Goal: Information Seeking & Learning: Learn about a topic

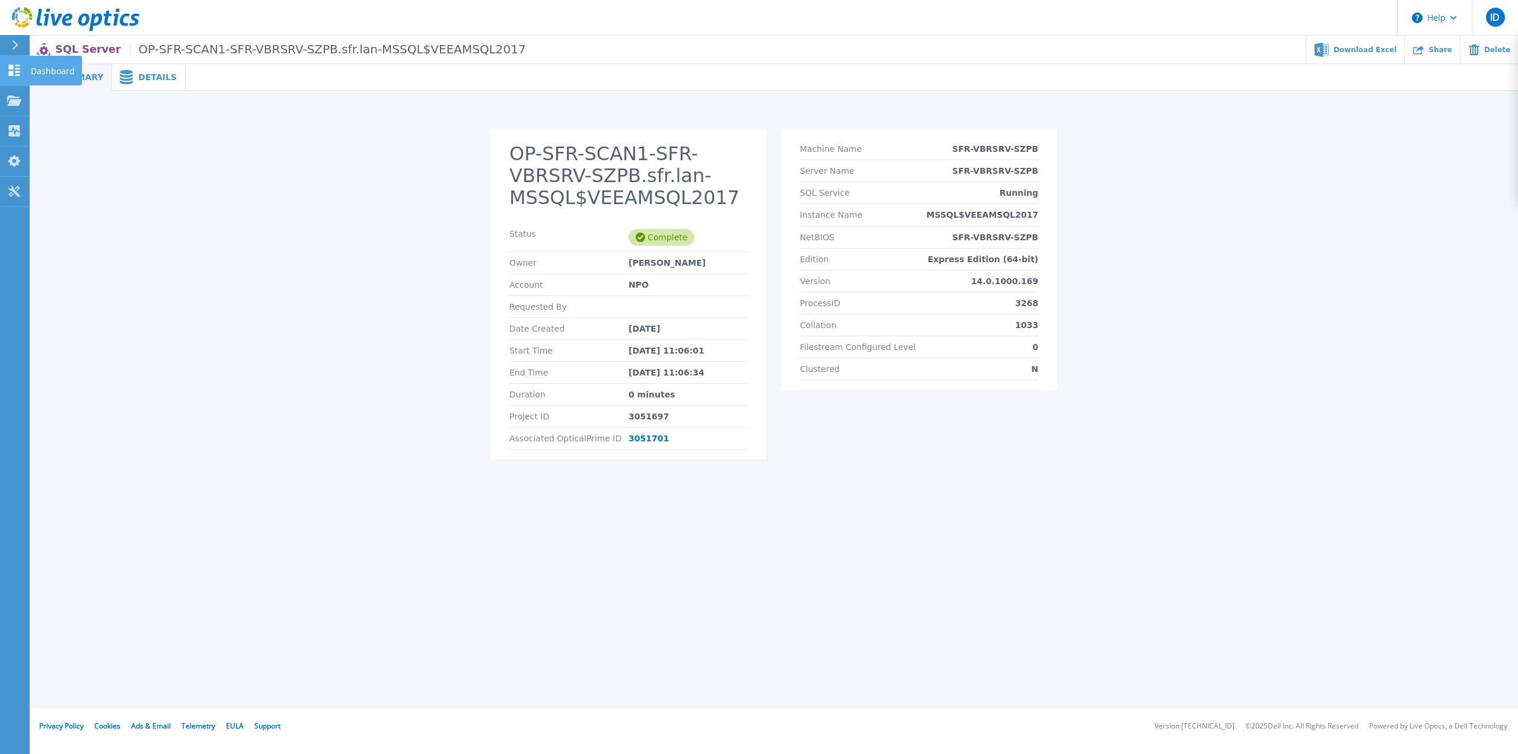
click at [17, 68] on icon at bounding box center [14, 70] width 14 height 11
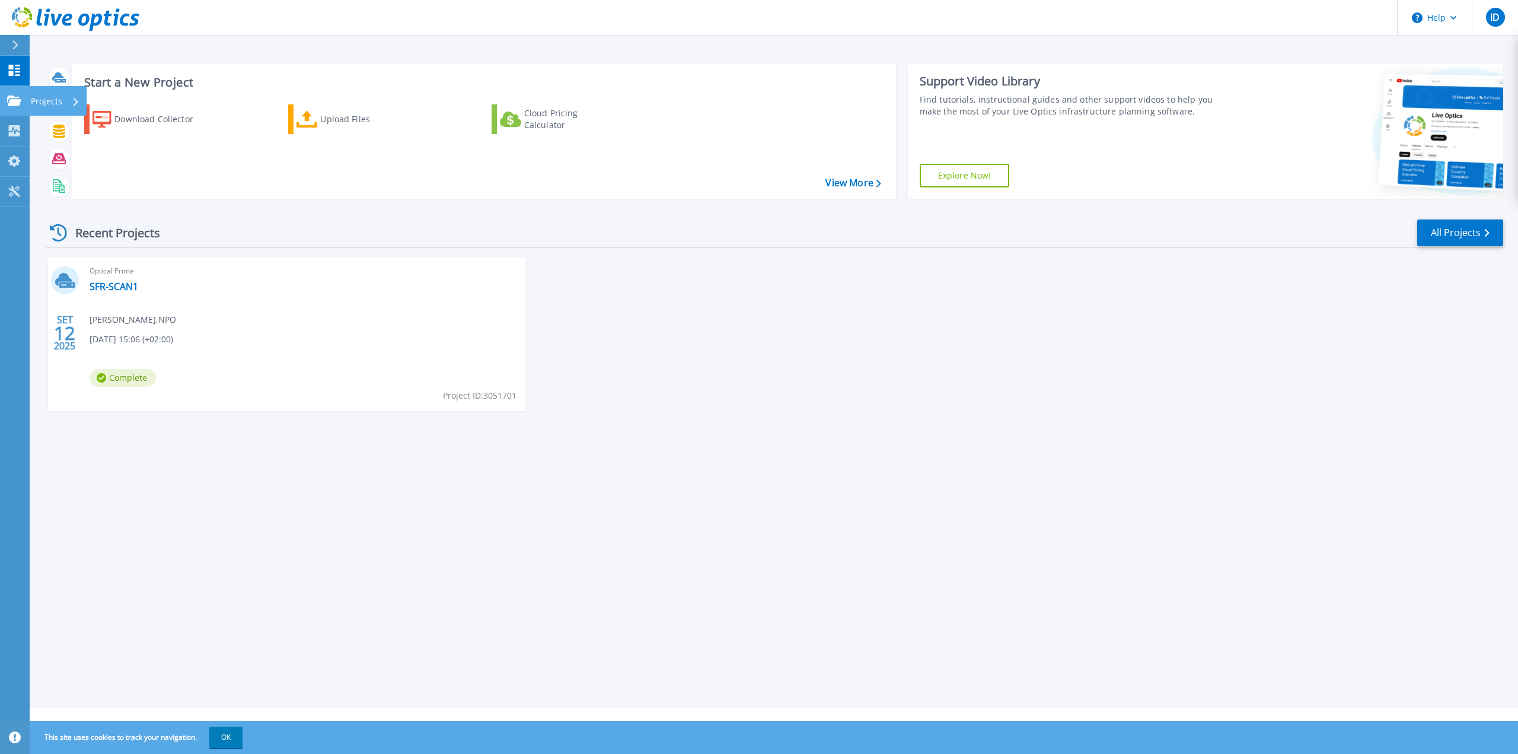
click at [12, 103] on icon at bounding box center [14, 100] width 14 height 10
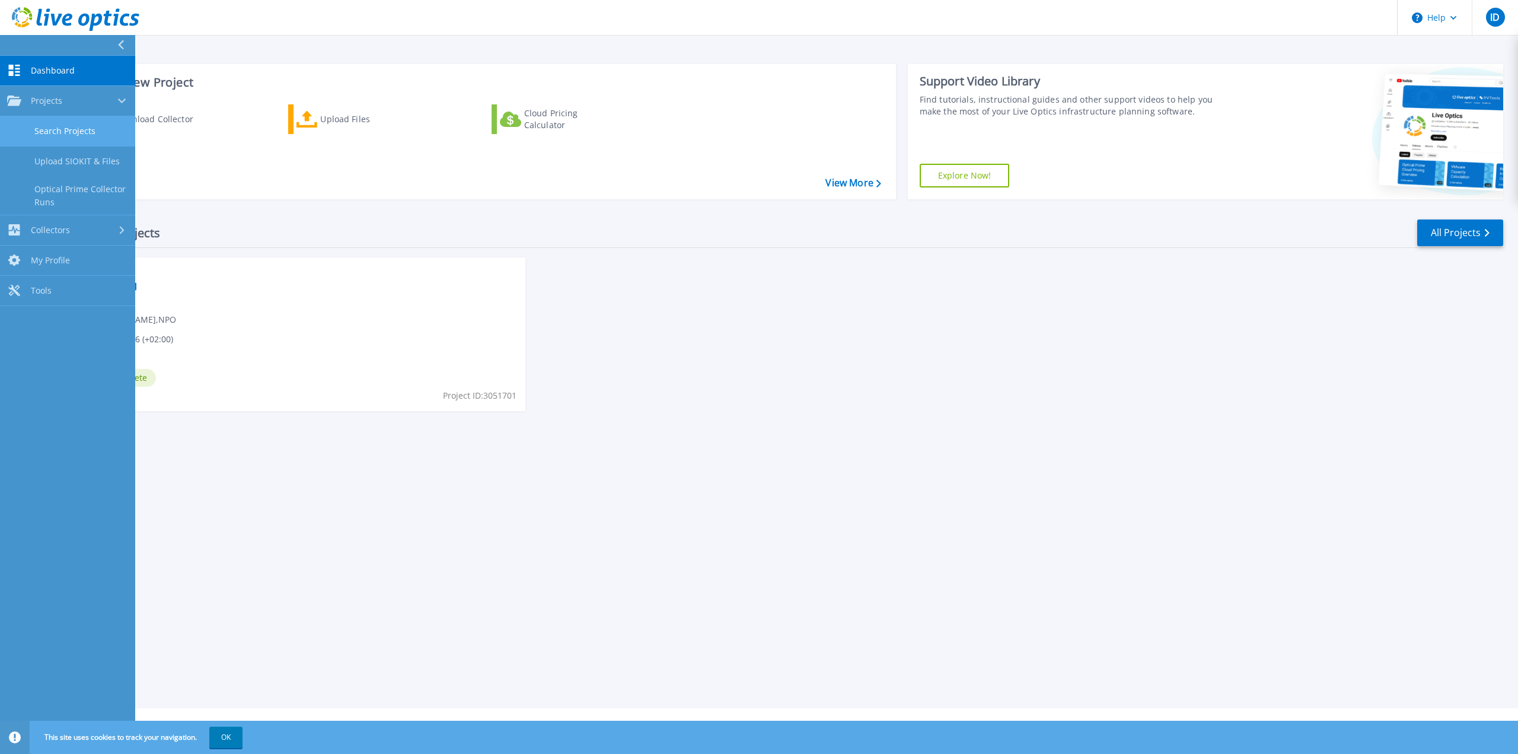
click at [57, 135] on link "Search Projects" at bounding box center [67, 131] width 135 height 30
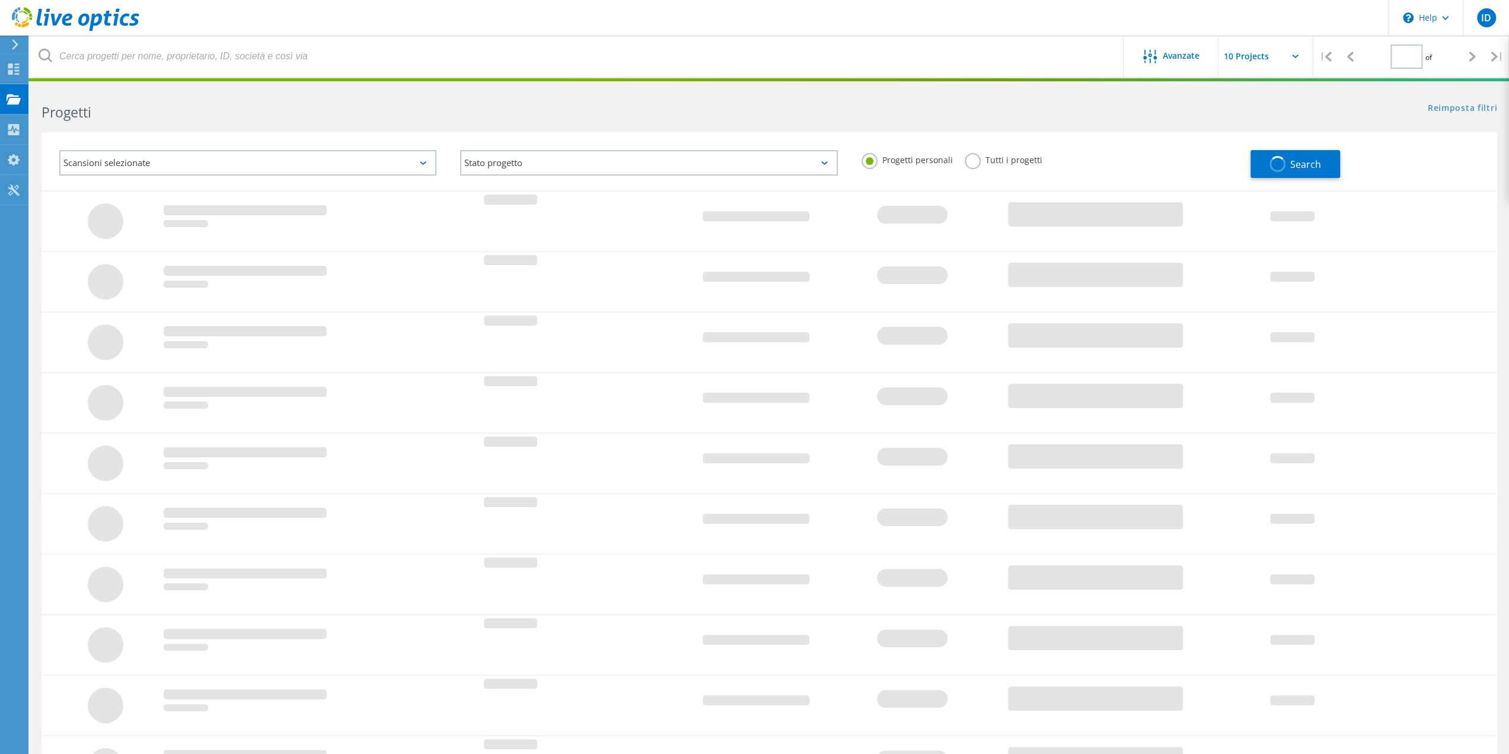
type input "1"
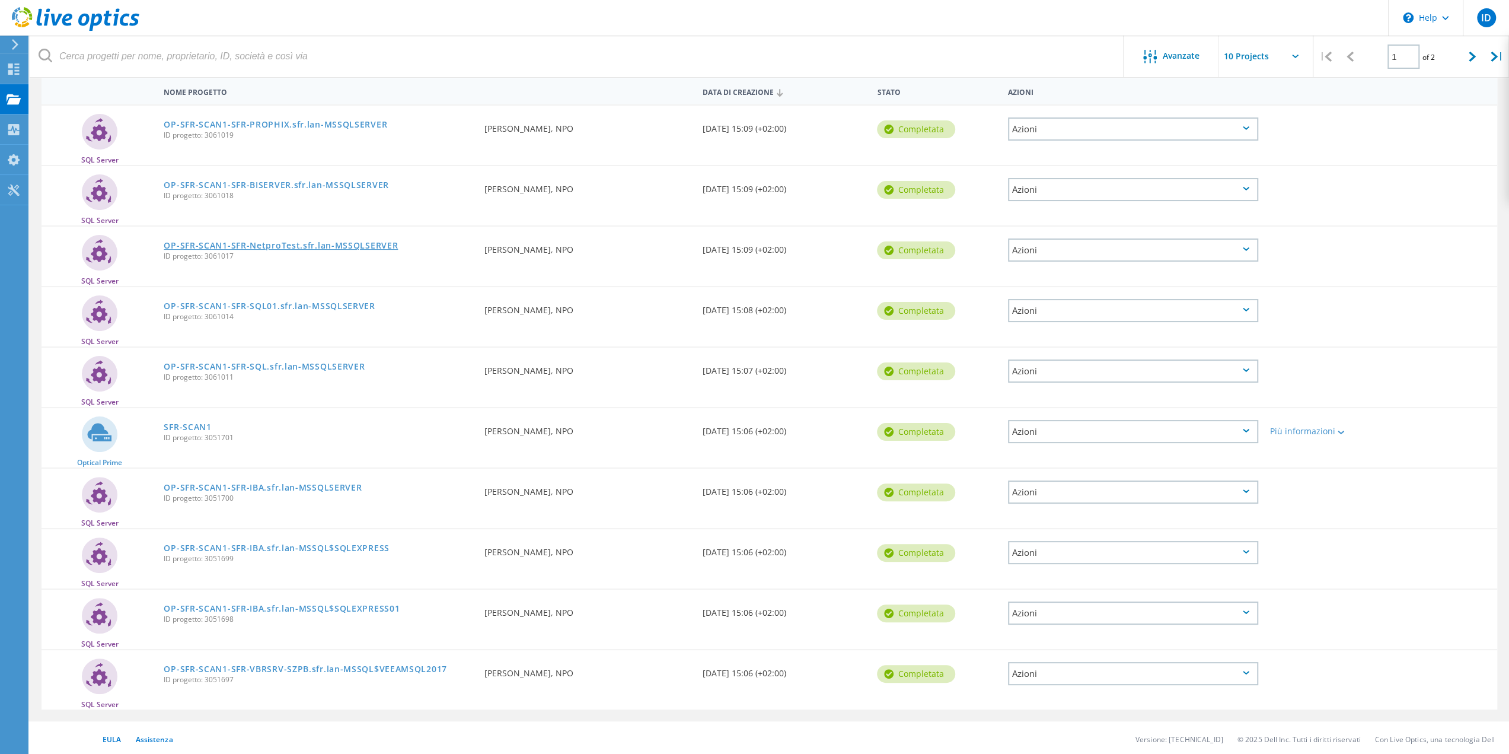
scroll to position [116, 0]
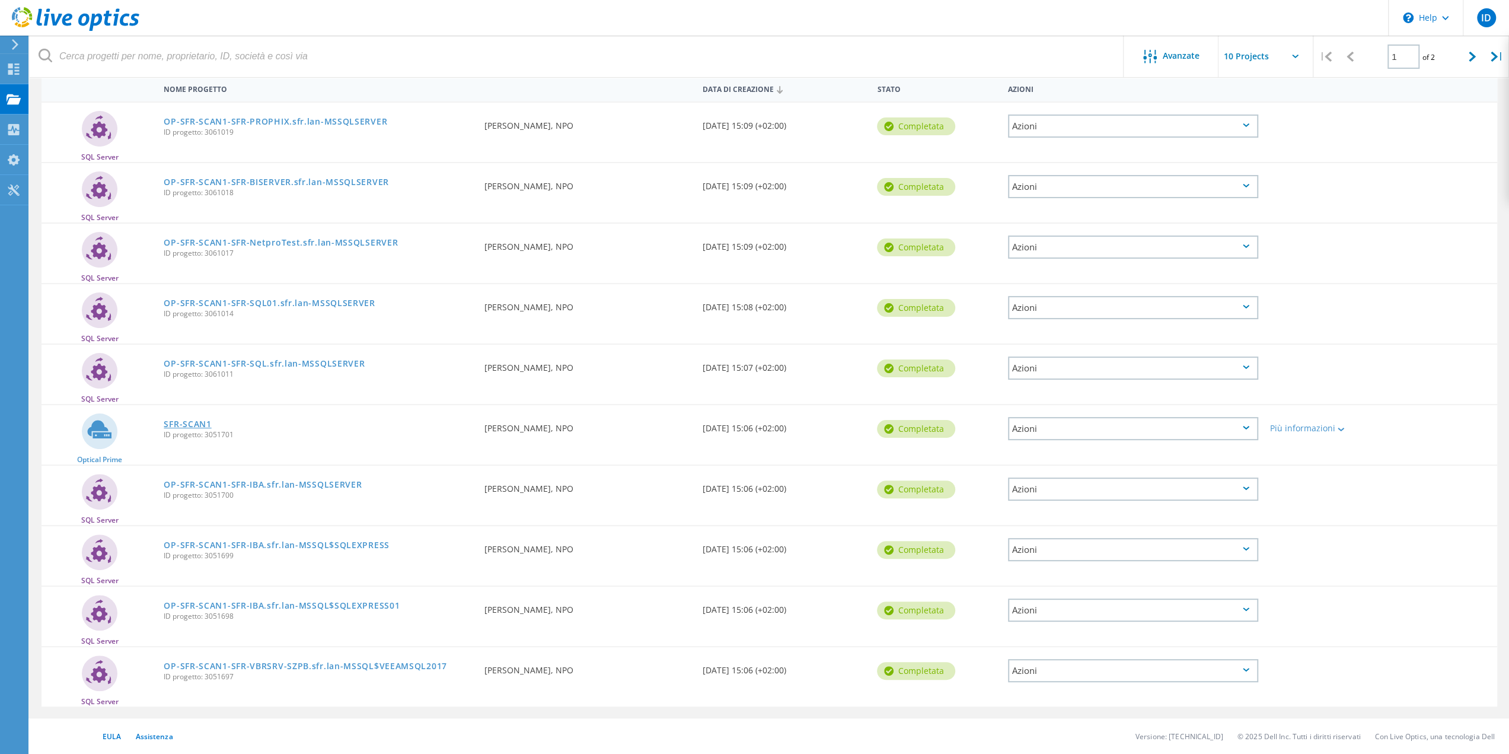
click at [199, 423] on link "SFR-SCAN1" at bounding box center [187, 424] width 47 height 8
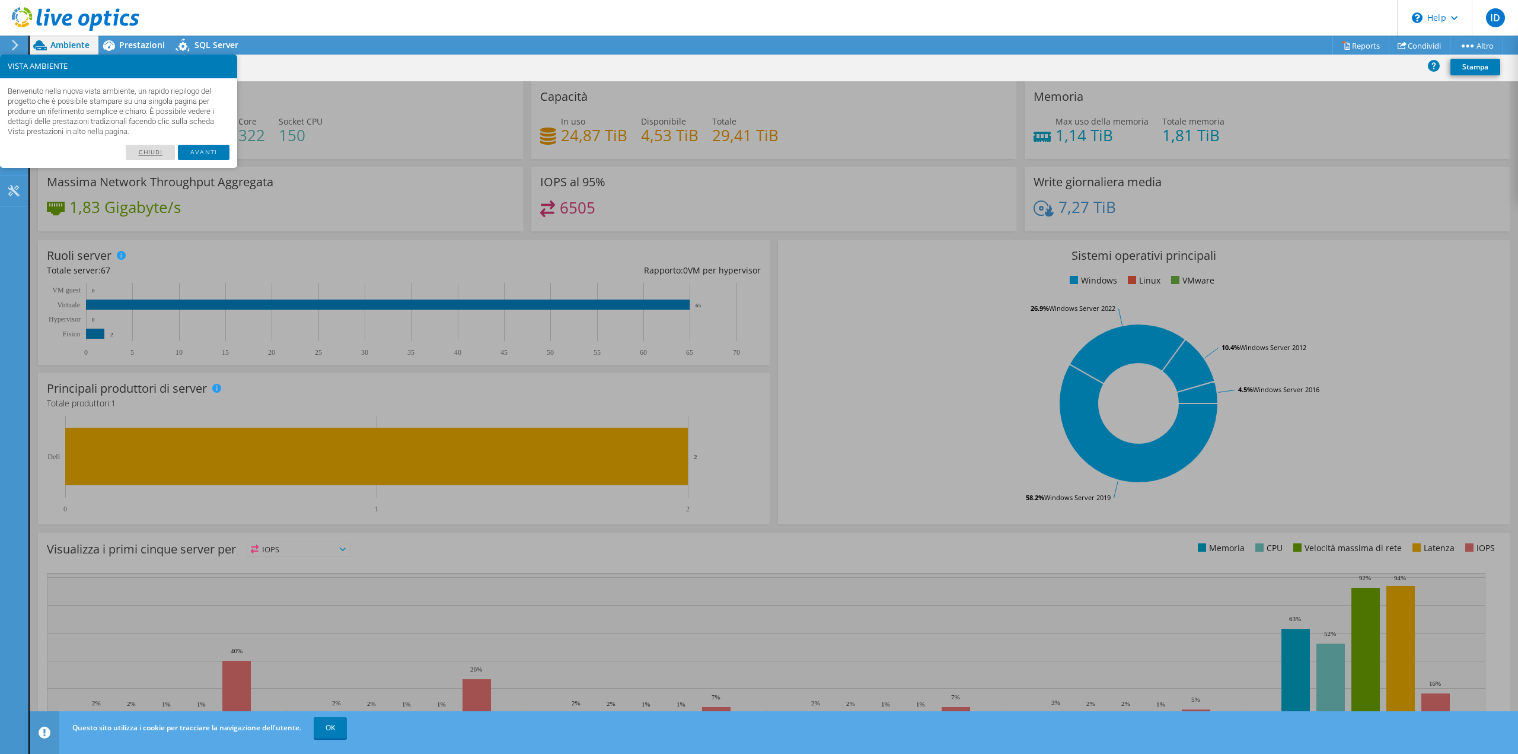
click at [147, 153] on link "Chiudi" at bounding box center [150, 152] width 49 height 15
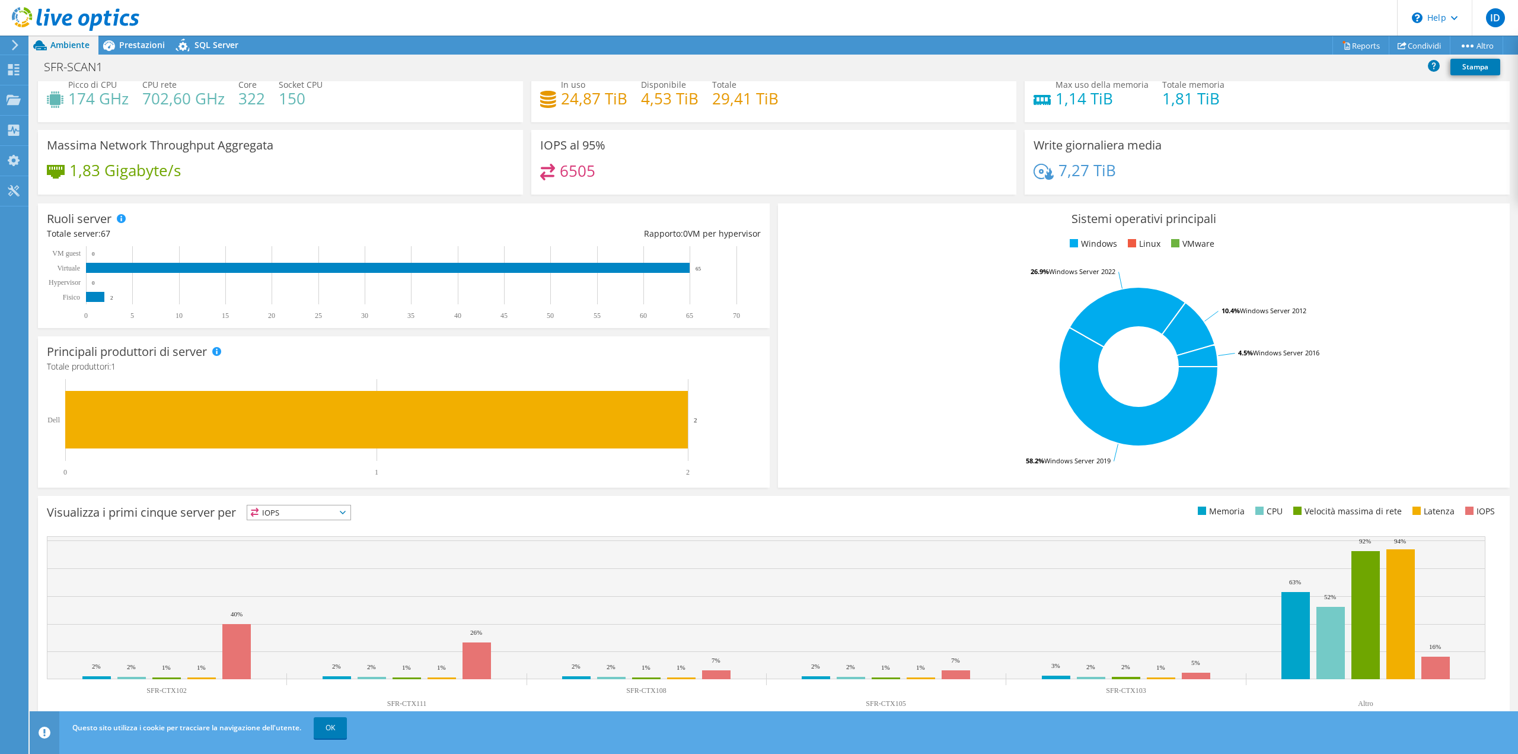
scroll to position [37, 0]
click at [1371, 625] on rect at bounding box center [1365, 615] width 28 height 128
click at [1365, 703] on text "Altro" at bounding box center [1365, 703] width 15 height 8
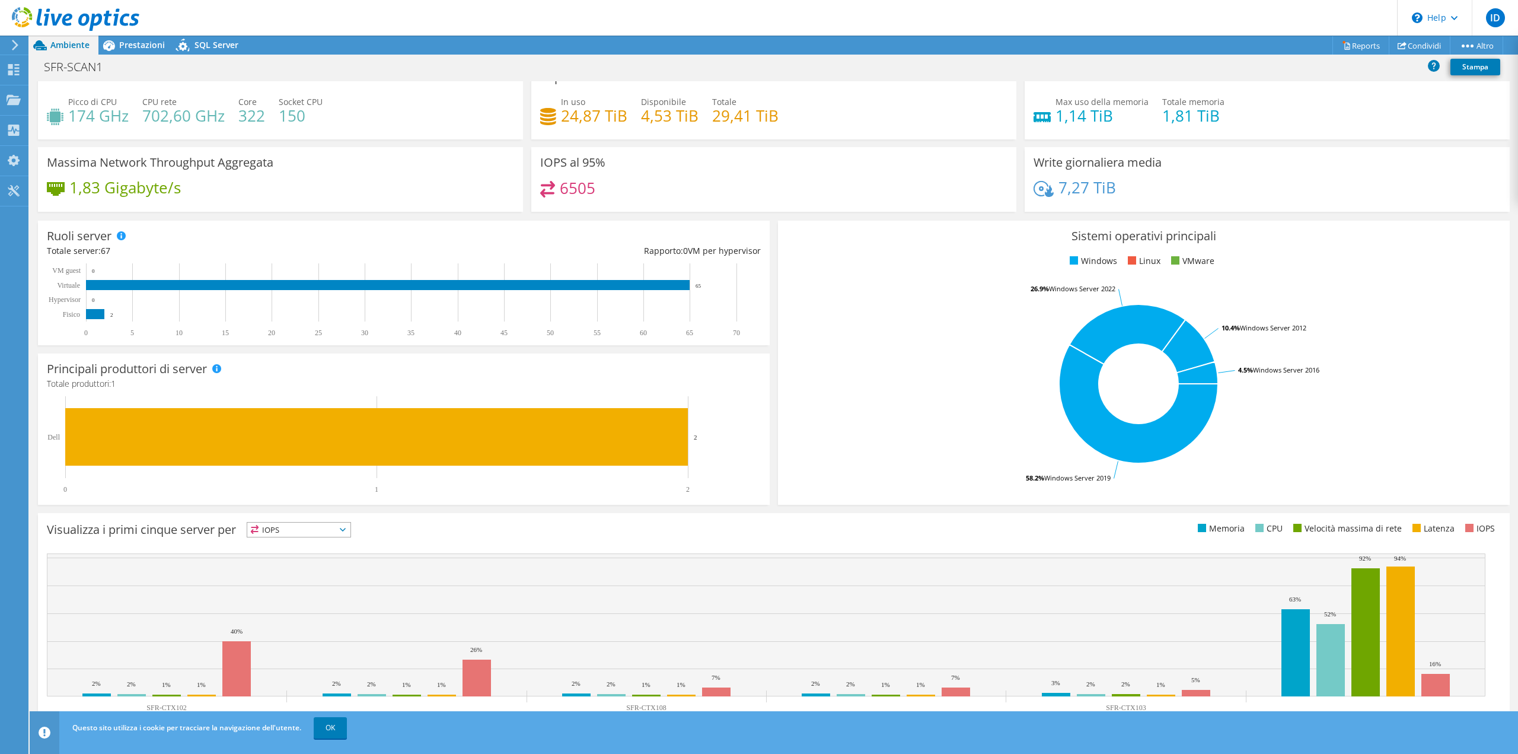
scroll to position [0, 0]
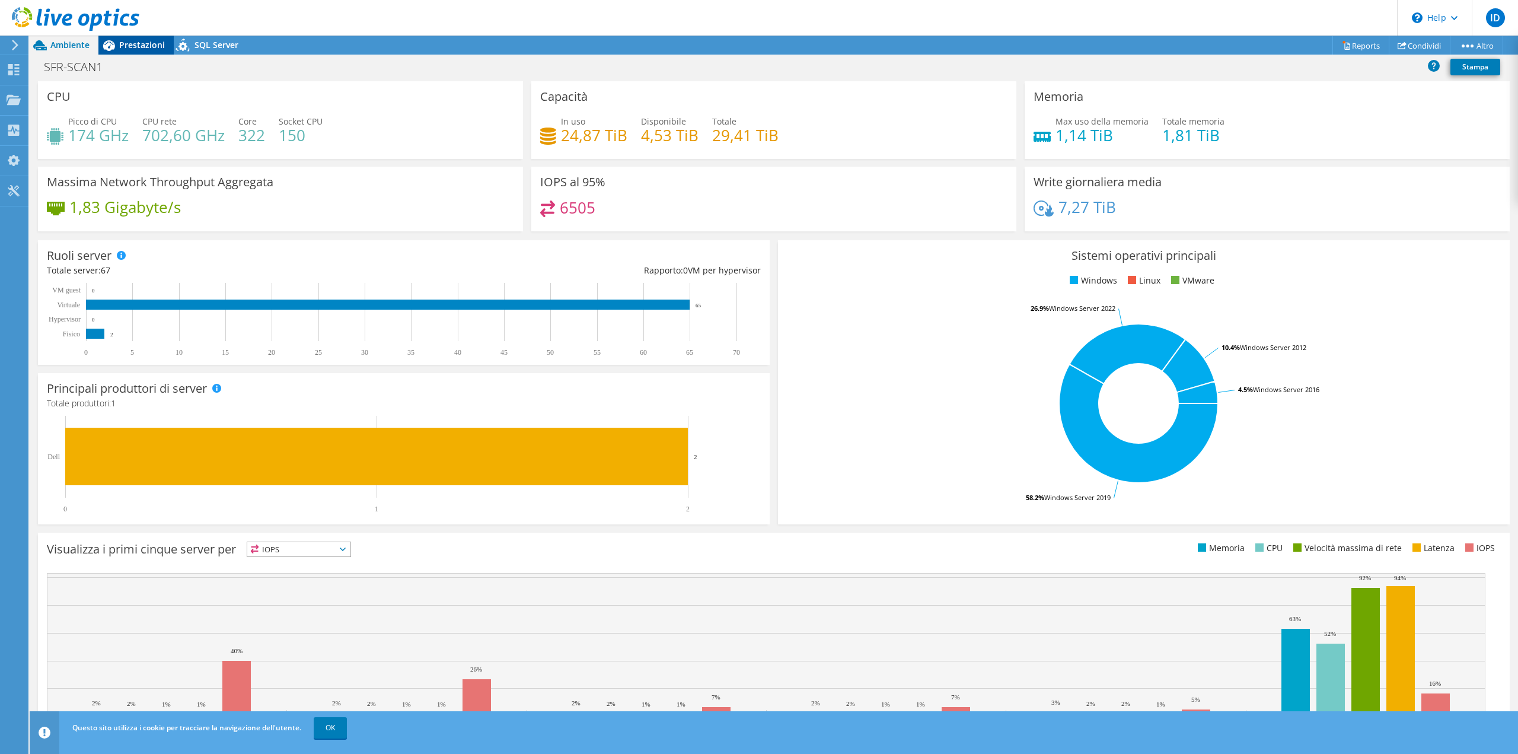
click at [146, 41] on span "Prestazioni" at bounding box center [142, 44] width 46 height 11
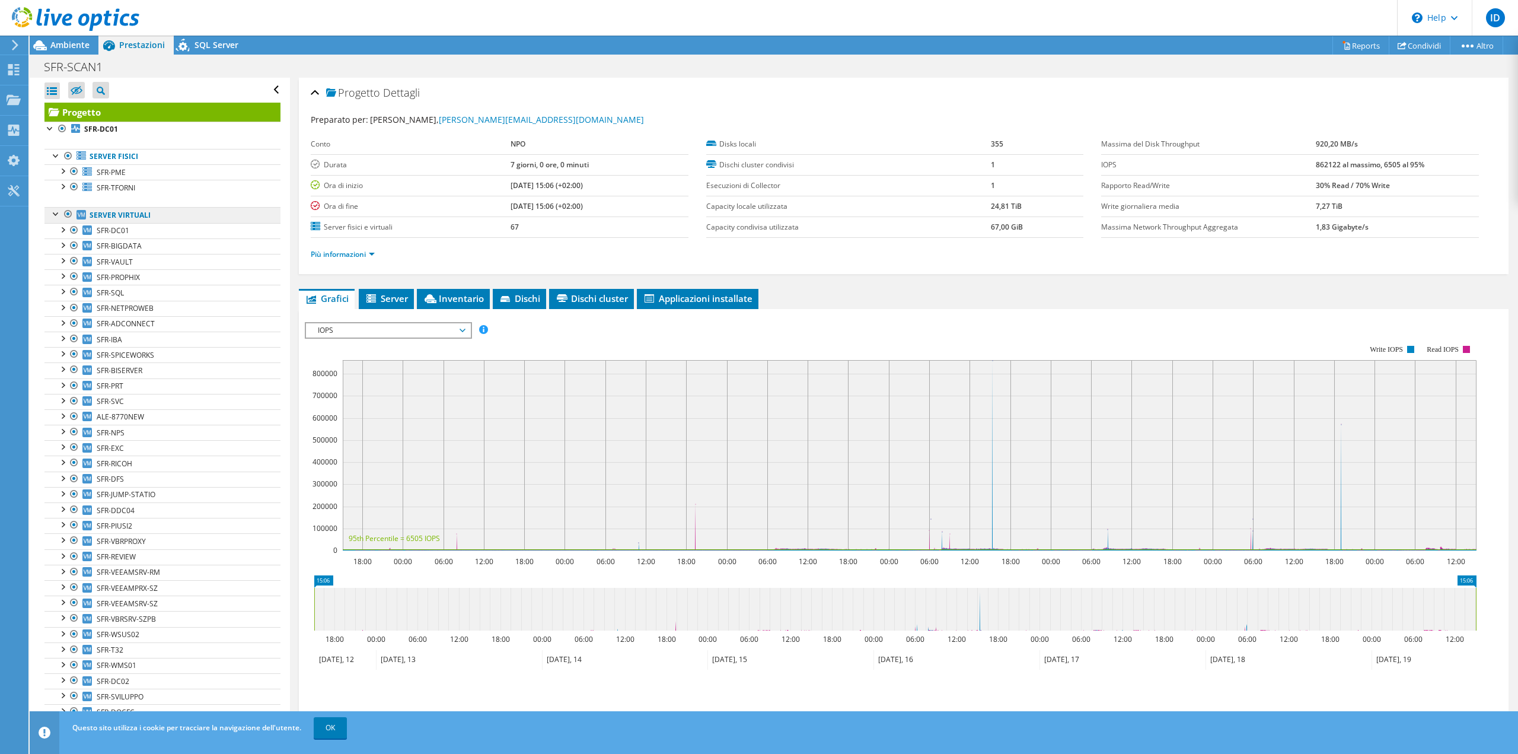
click at [132, 214] on link "Server virtuali" at bounding box center [162, 214] width 236 height 15
click at [412, 323] on span "IOPS" at bounding box center [388, 330] width 152 height 14
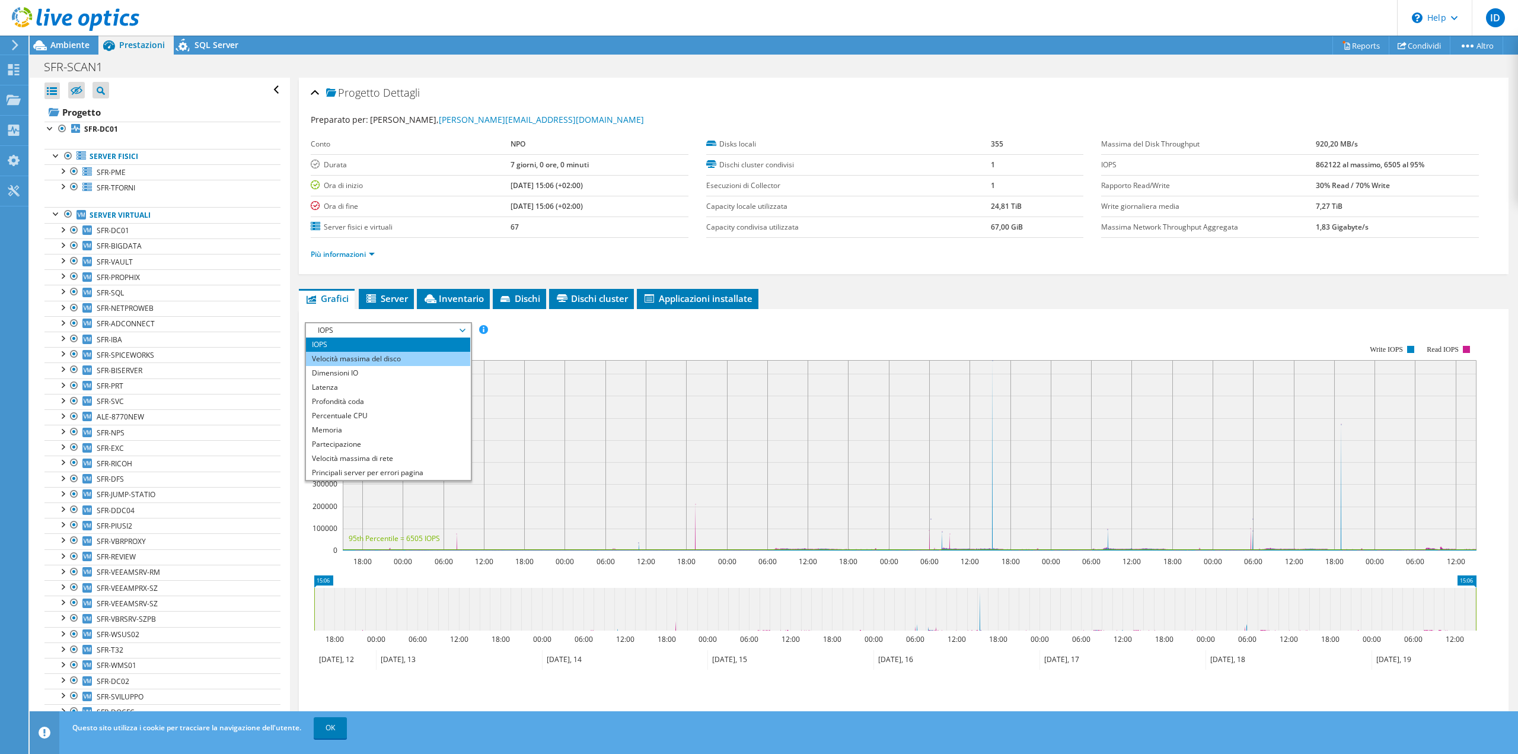
click at [406, 356] on li "Velocità massima del disco" at bounding box center [388, 359] width 164 height 14
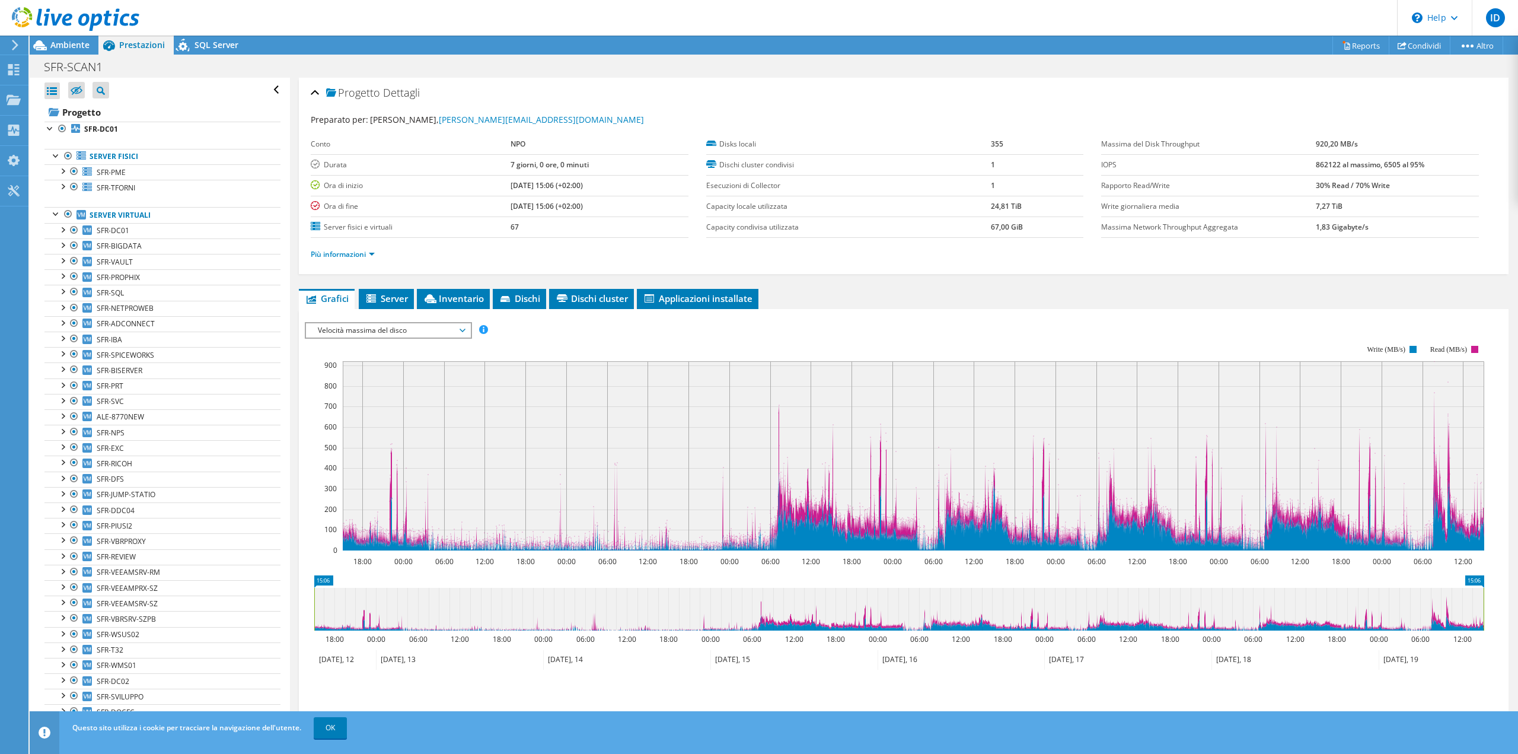
click at [403, 327] on span "Velocità massima del disco" at bounding box center [388, 330] width 152 height 14
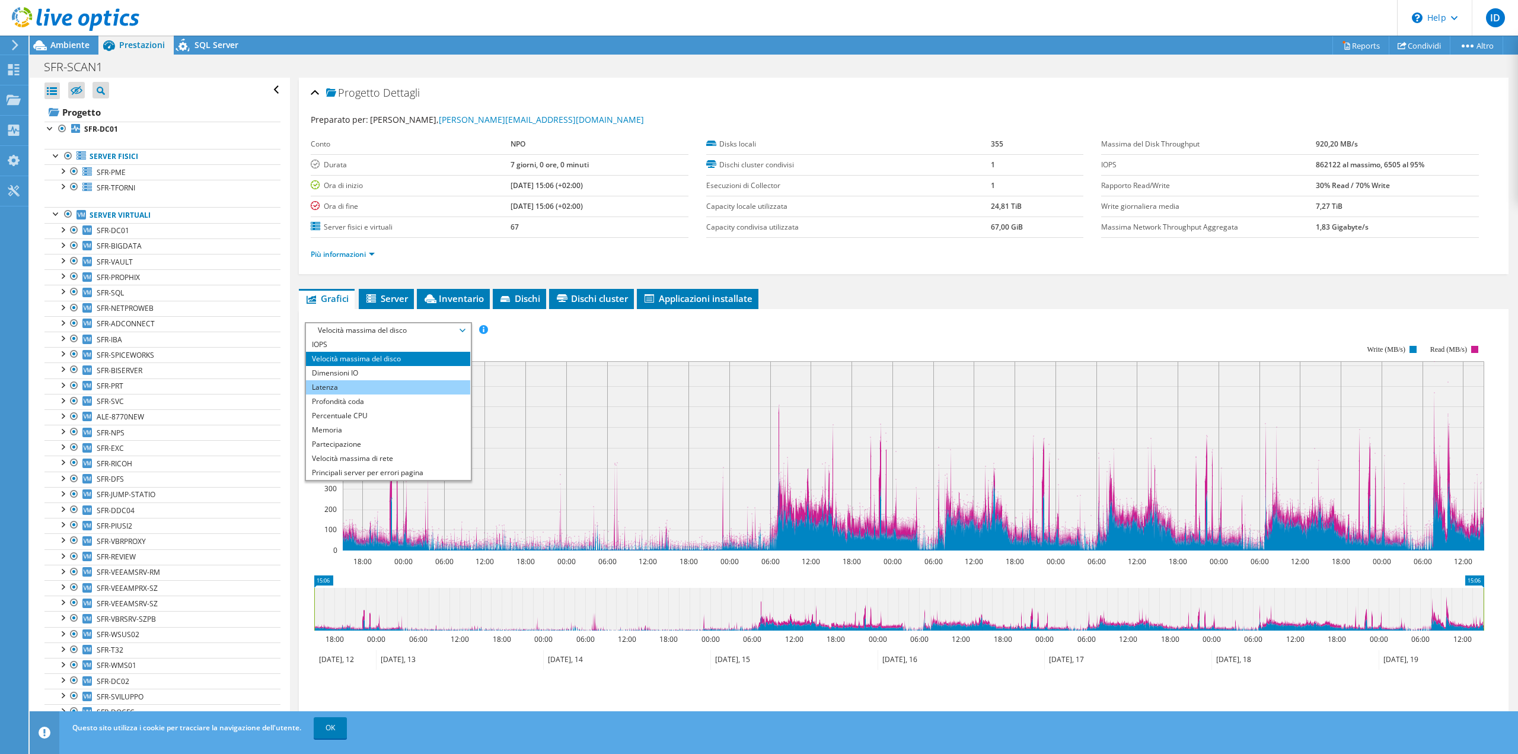
click at [390, 380] on li "Latenza" at bounding box center [388, 387] width 164 height 14
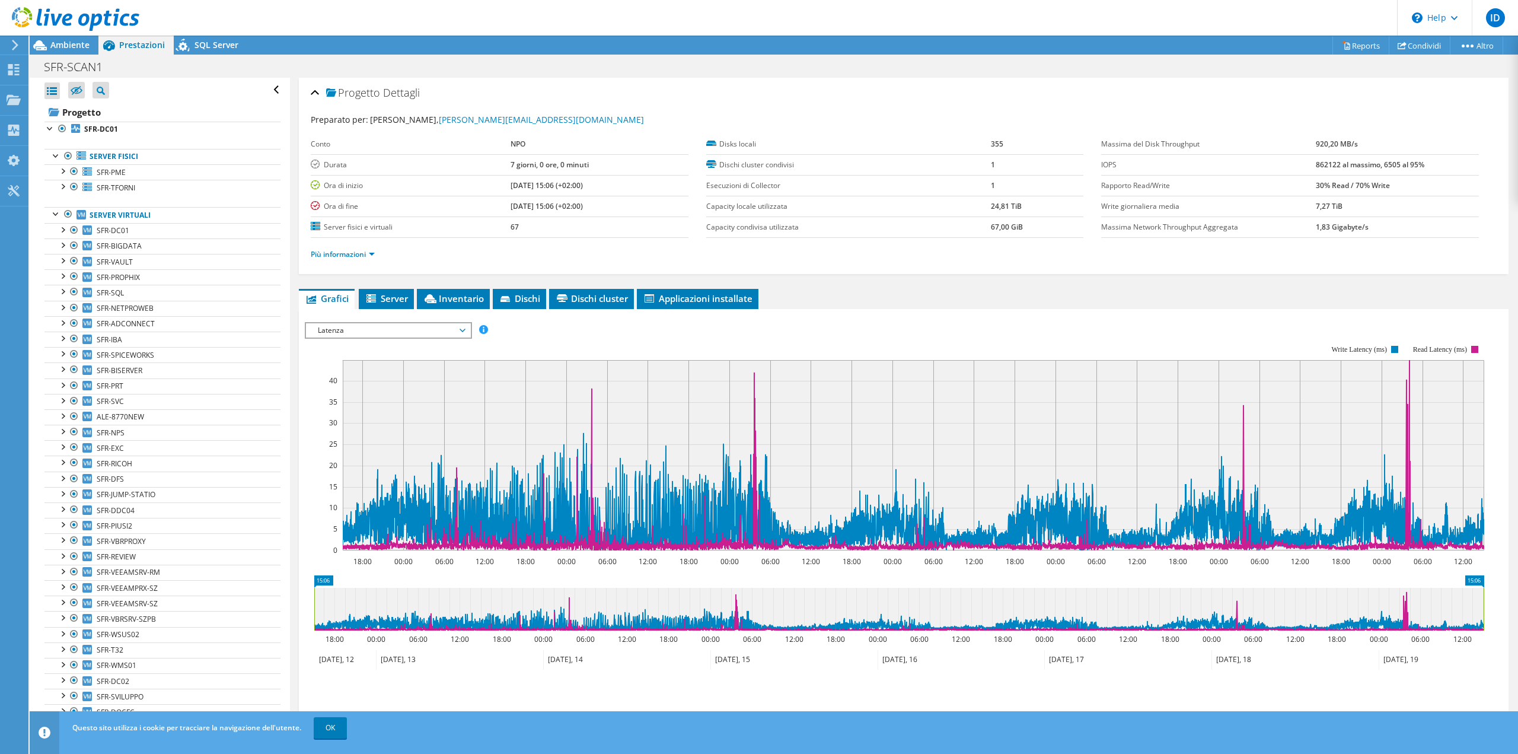
click at [393, 326] on span "Latenza" at bounding box center [388, 330] width 152 height 14
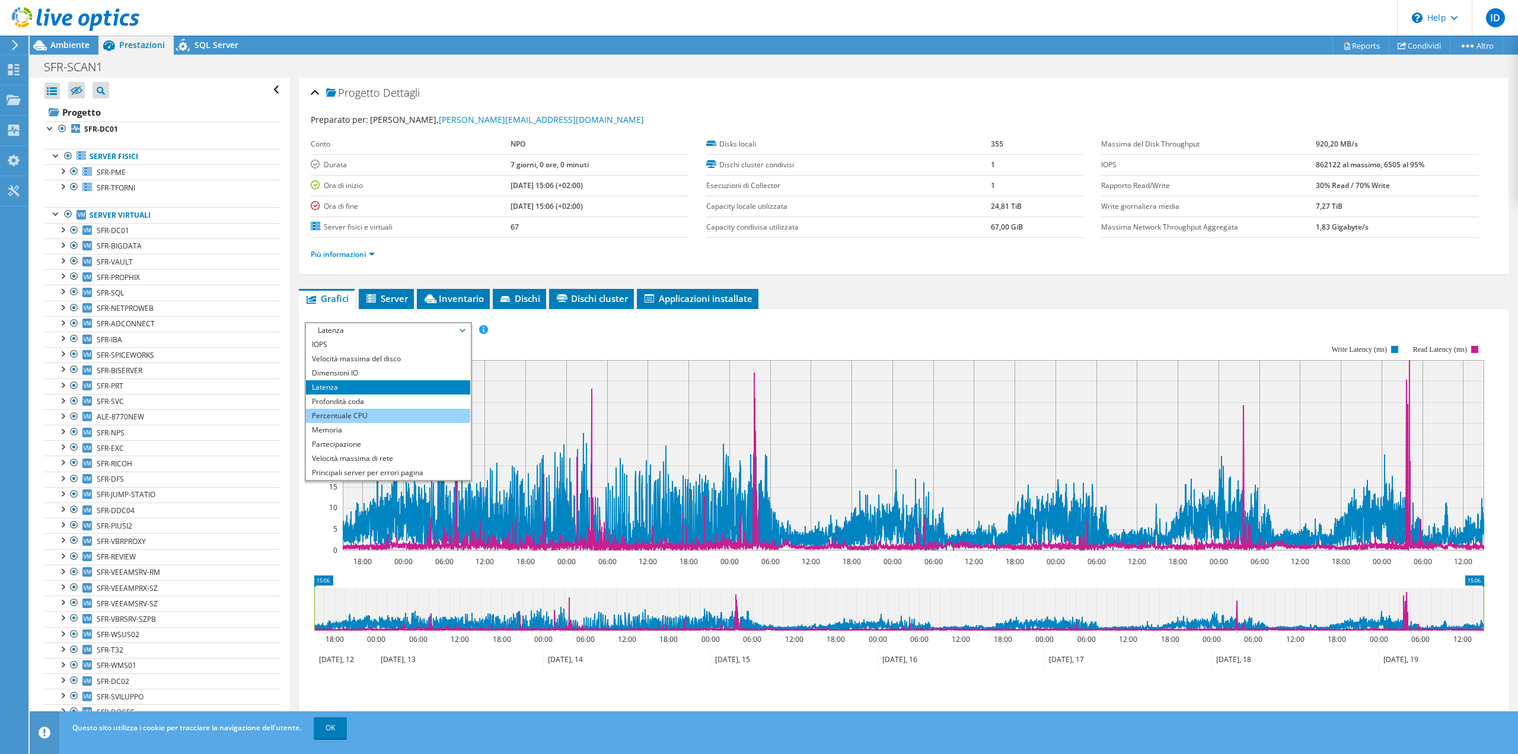
click at [387, 412] on li "Percentuale CPU" at bounding box center [388, 416] width 164 height 14
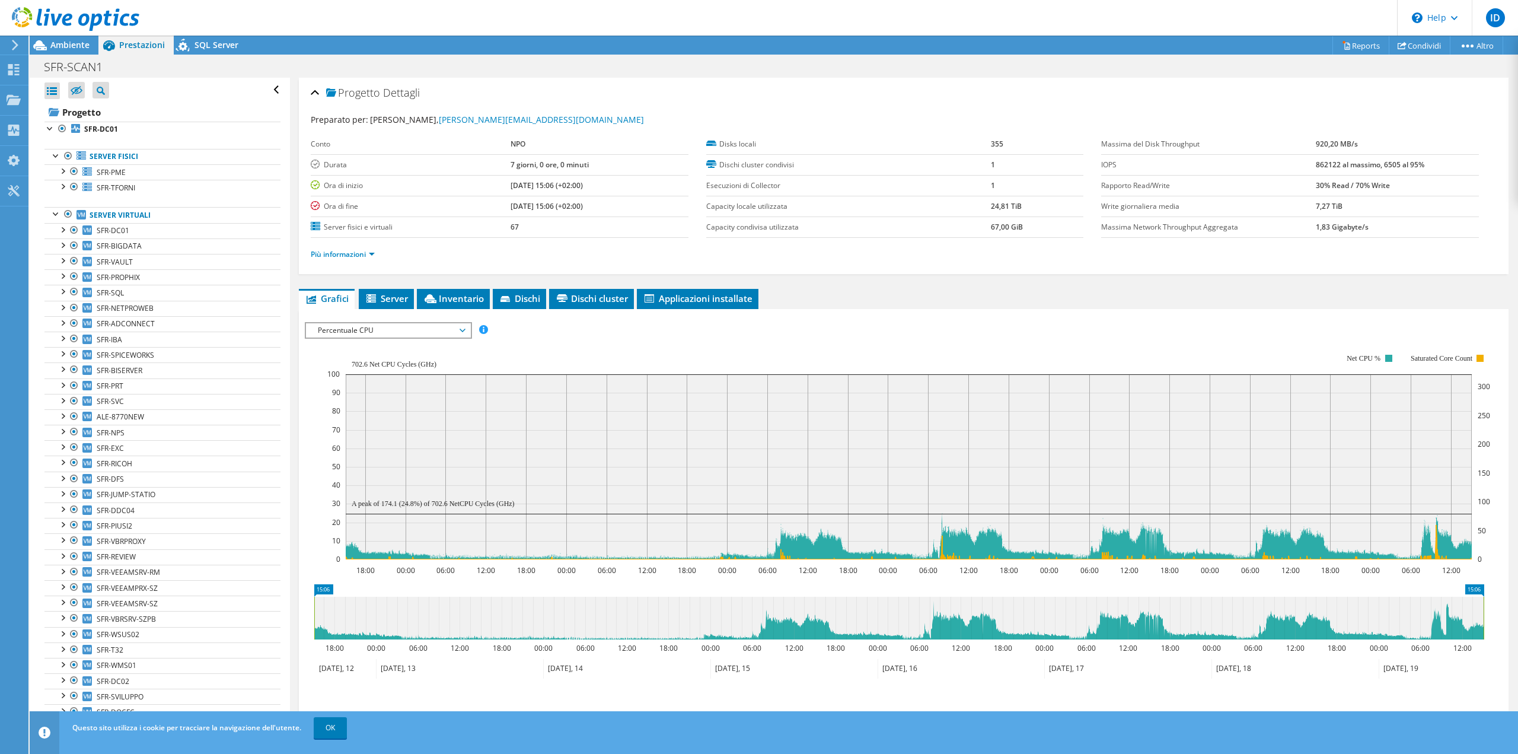
click at [438, 328] on span "Percentuale CPU" at bounding box center [388, 330] width 152 height 14
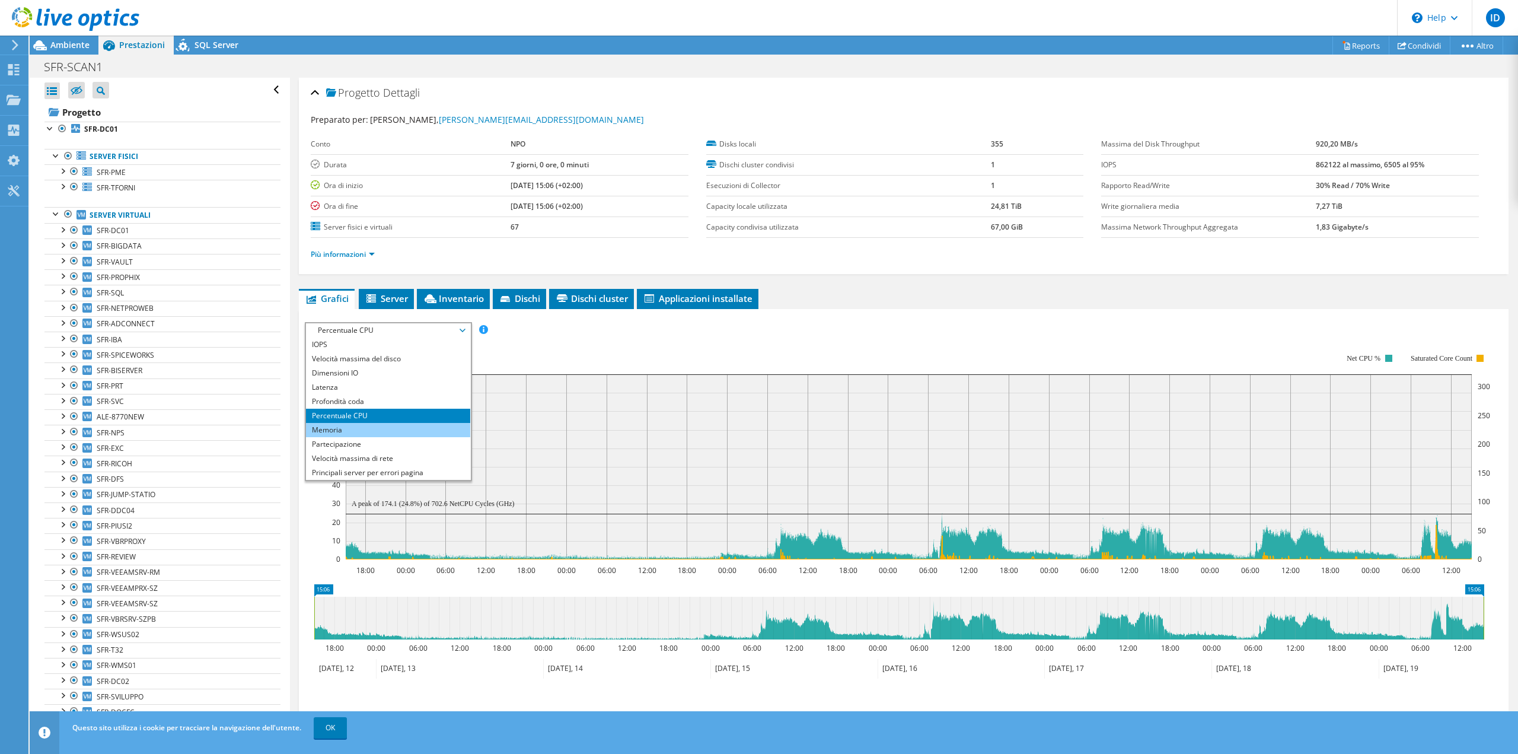
click at [413, 428] on li "Memoria" at bounding box center [388, 430] width 164 height 14
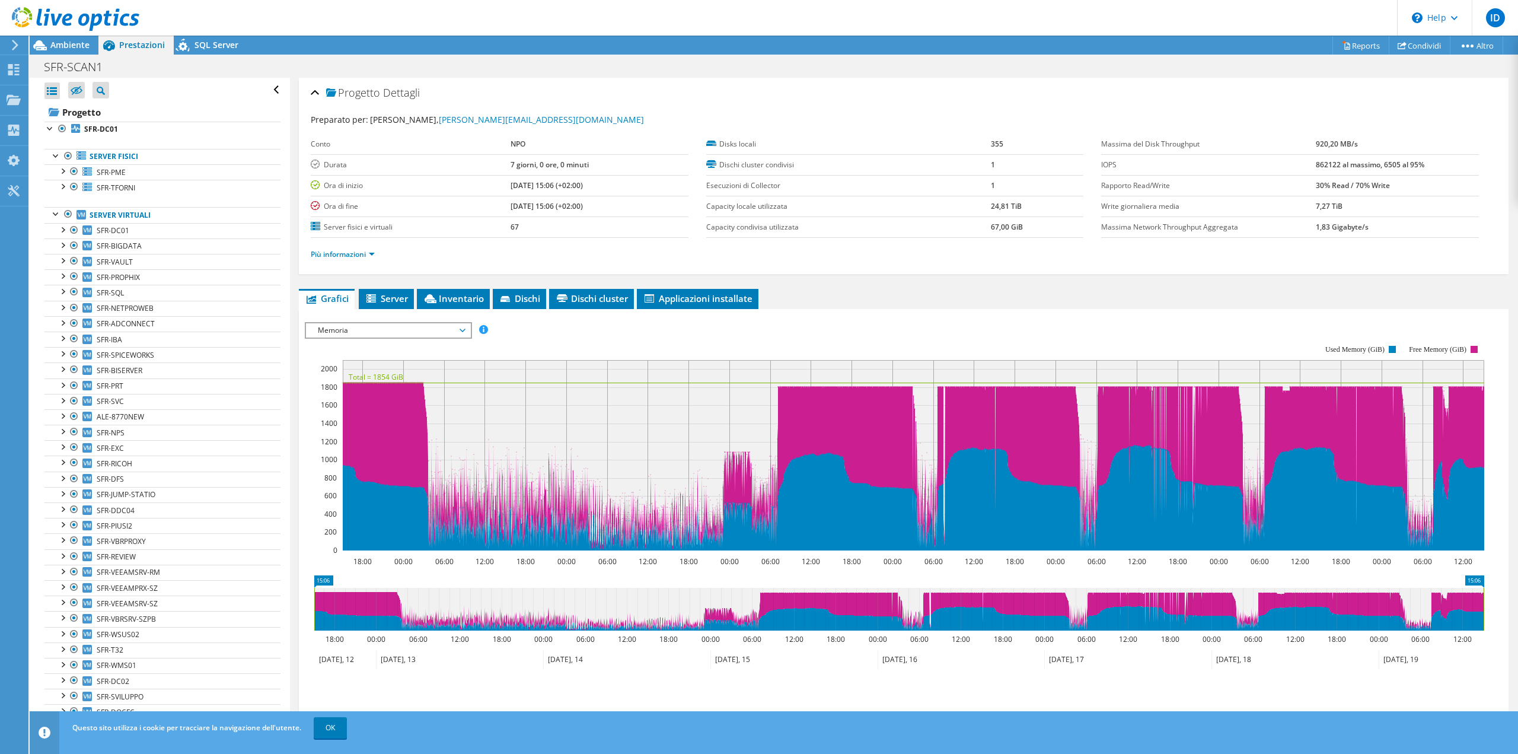
click at [416, 328] on span "Memoria" at bounding box center [388, 330] width 152 height 14
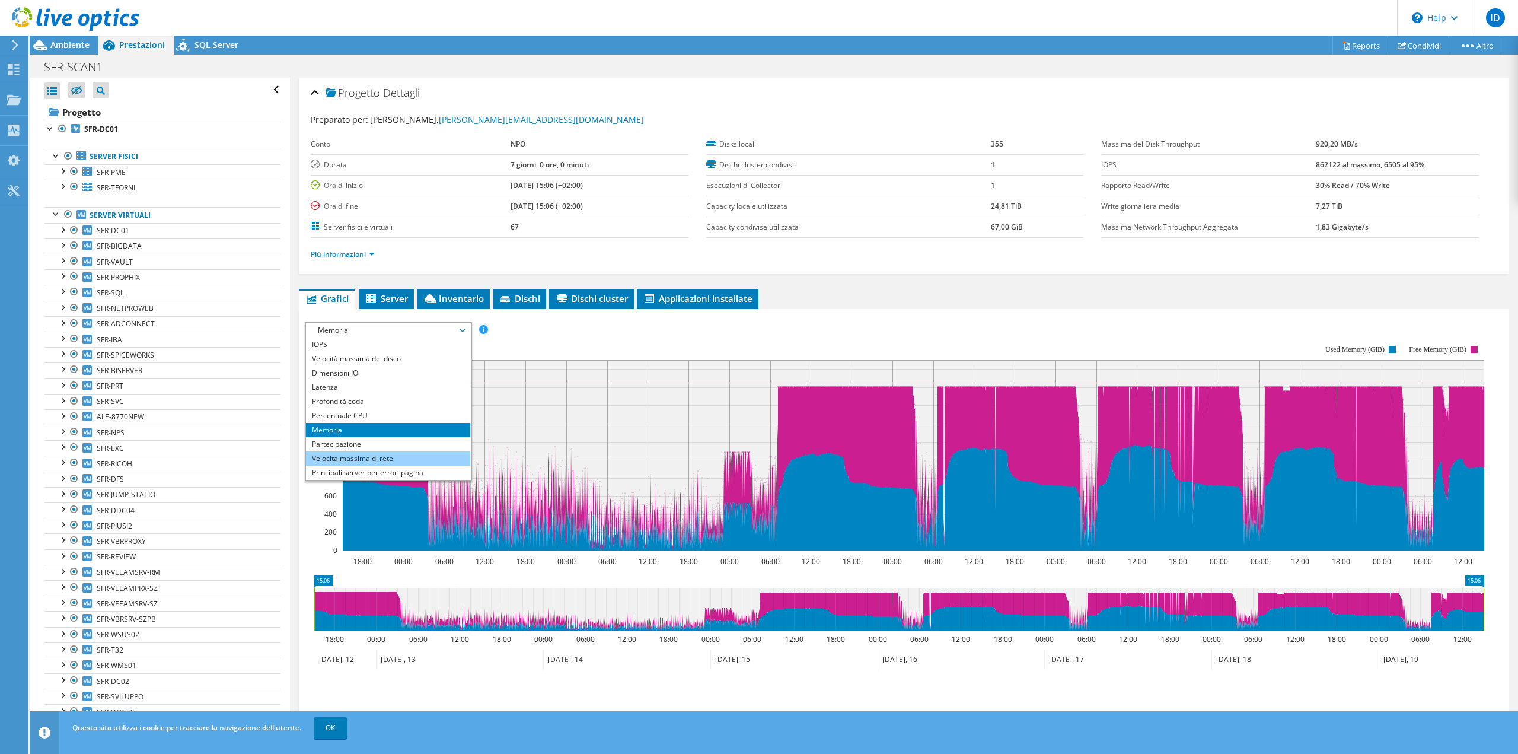
click at [415, 451] on li "Velocità massima di rete" at bounding box center [388, 458] width 164 height 14
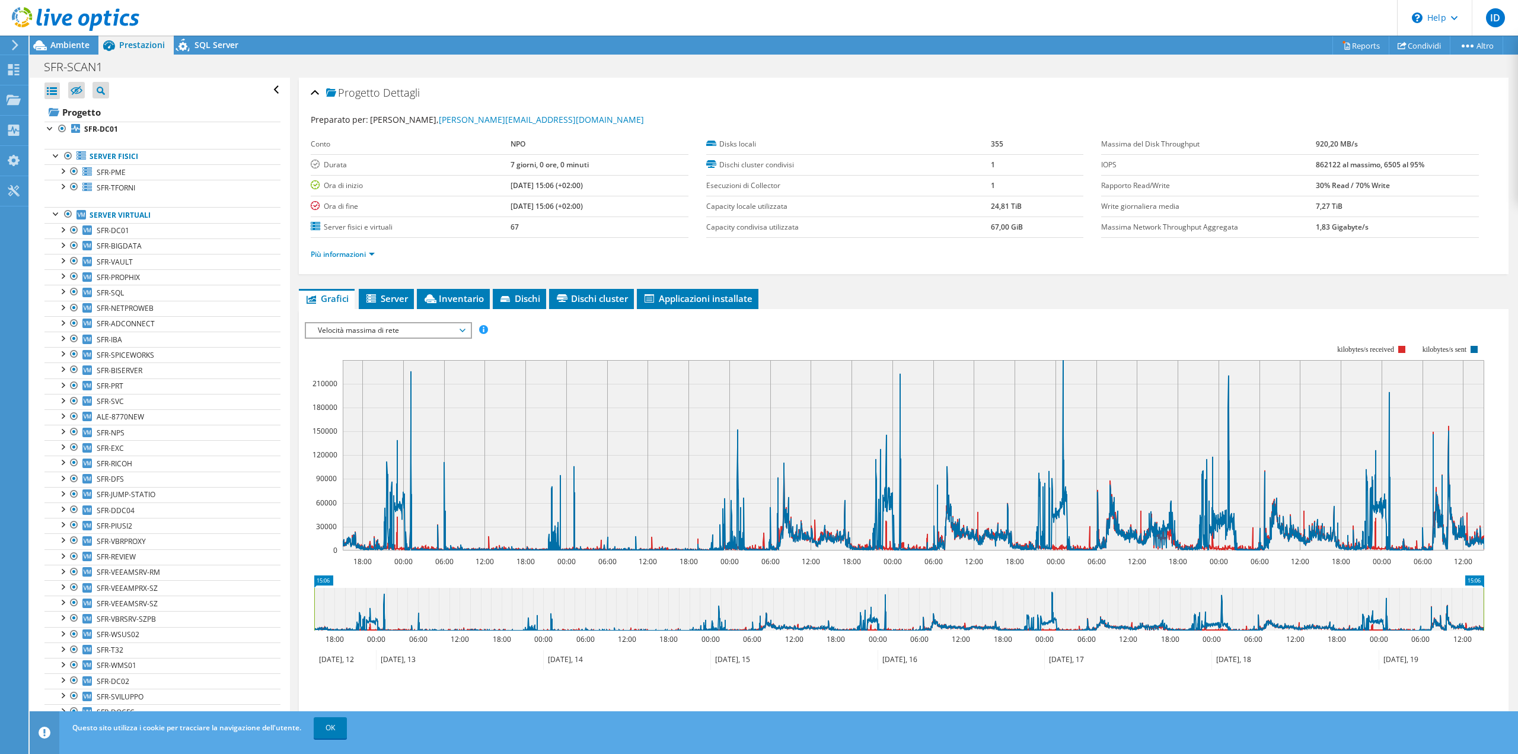
click at [430, 331] on span "Velocità massima di rete" at bounding box center [388, 330] width 152 height 14
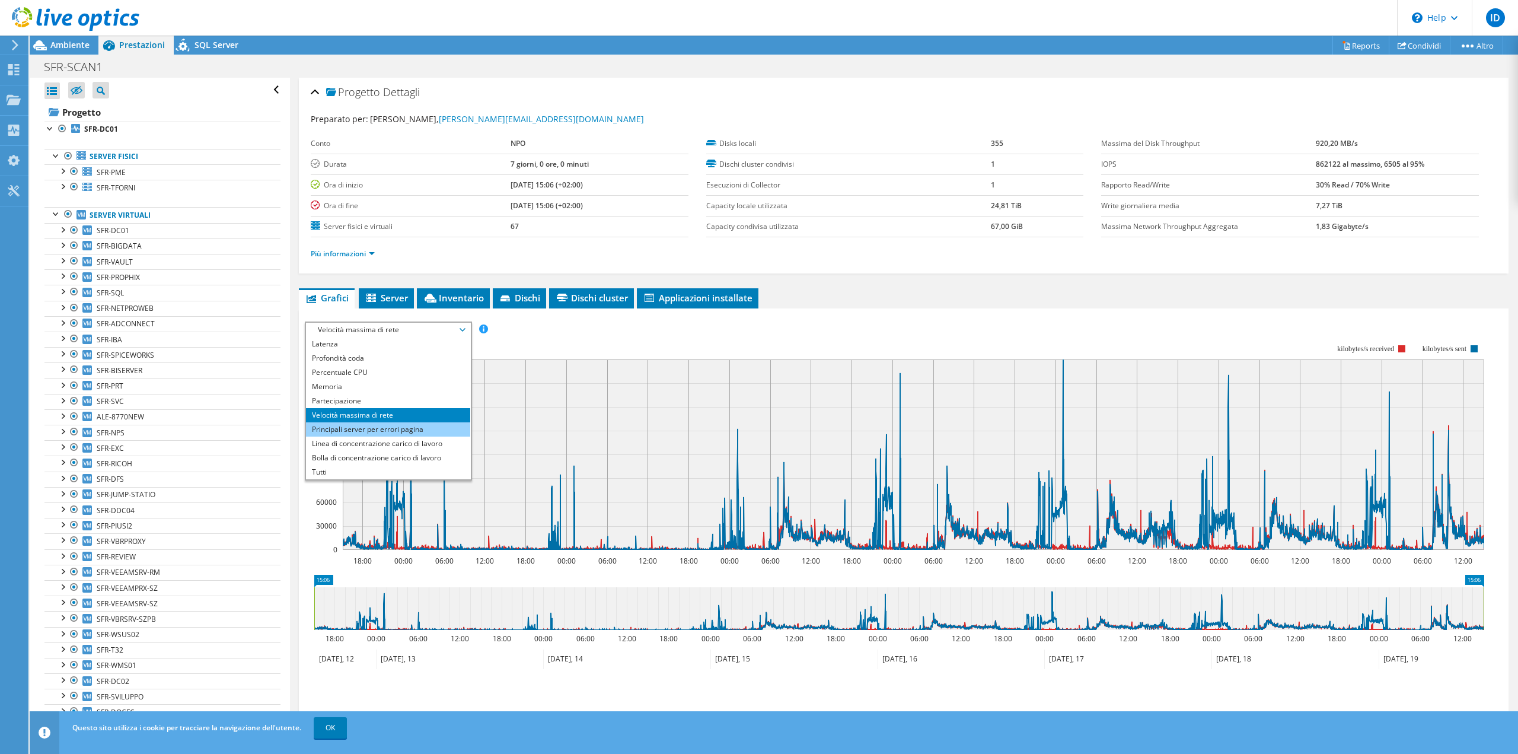
scroll to position [1, 0]
click at [422, 430] on li "Principali server per errori pagina" at bounding box center [388, 429] width 164 height 14
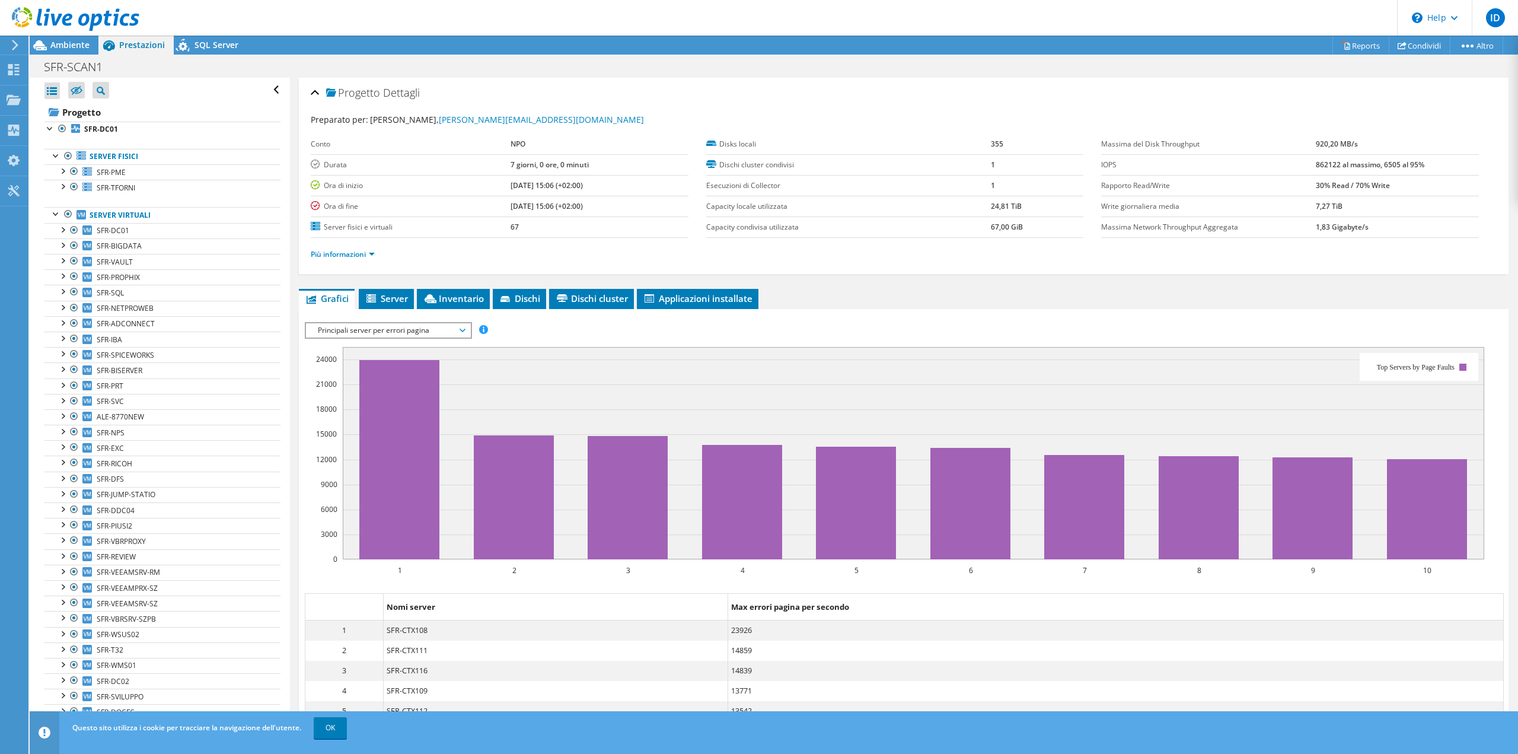
scroll to position [0, 0]
click at [396, 331] on span "Principali server per errori pagina" at bounding box center [388, 330] width 152 height 14
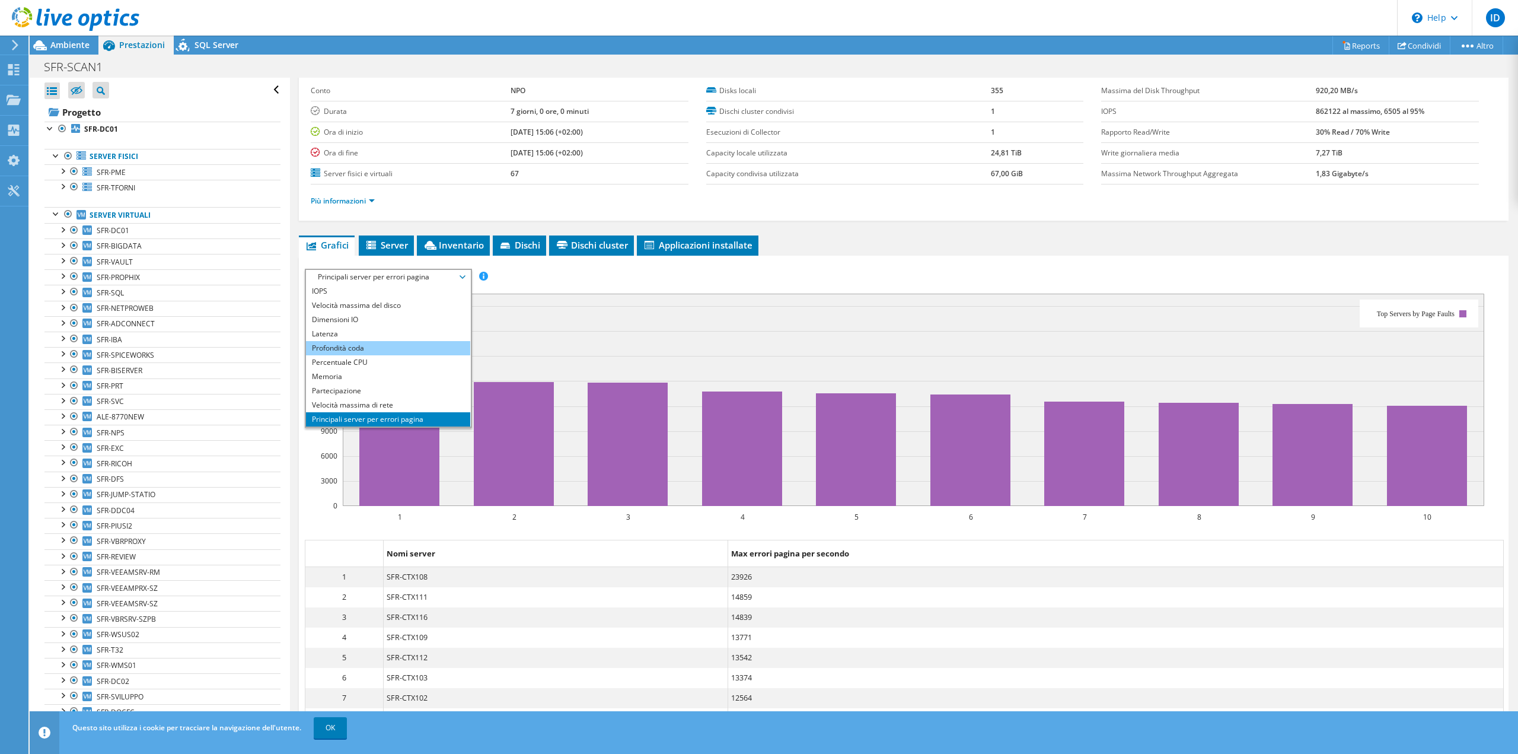
scroll to position [53, 0]
click at [369, 349] on li "Profondità coda" at bounding box center [388, 349] width 164 height 14
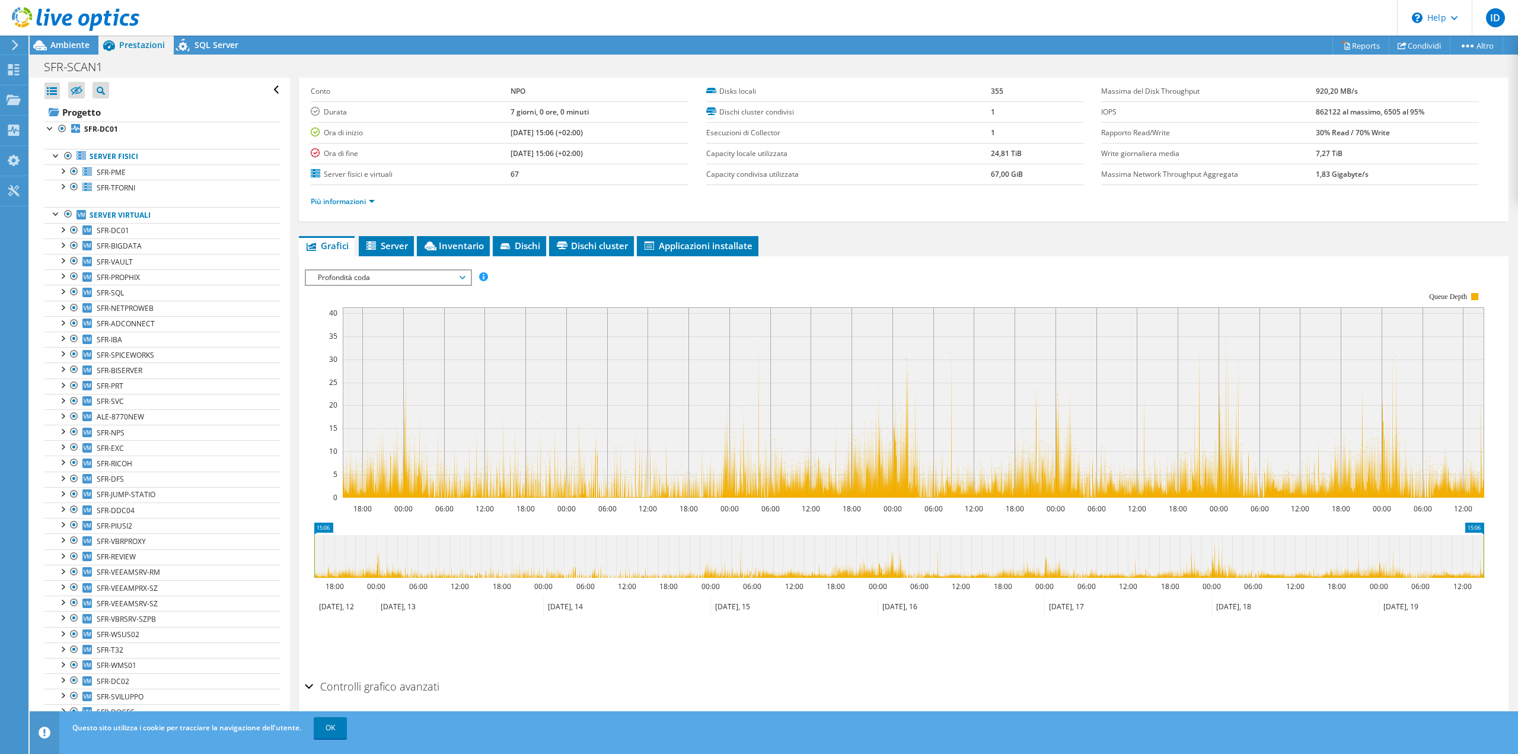
click at [398, 271] on span "Profondità coda" at bounding box center [388, 277] width 152 height 14
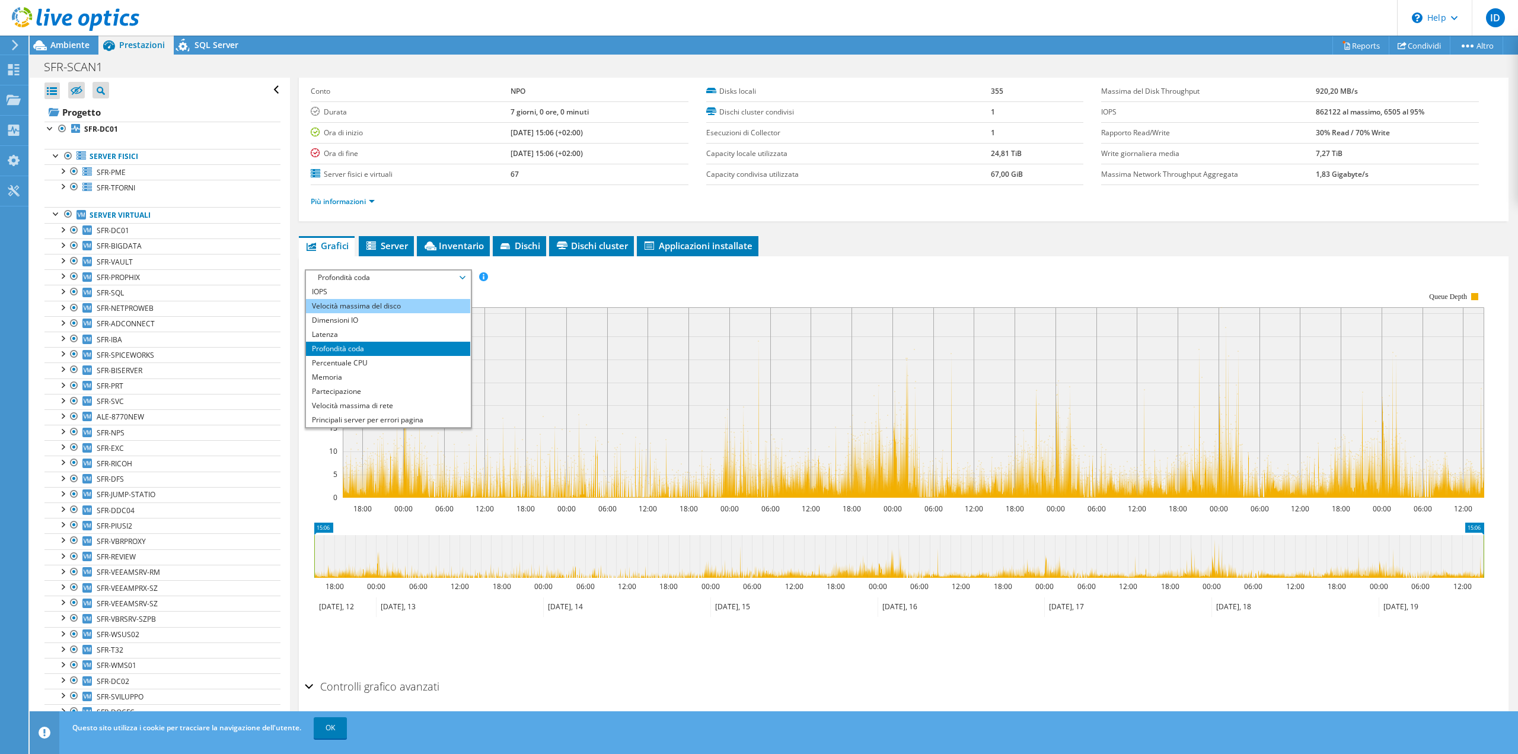
click at [391, 301] on li "Velocità massima del disco" at bounding box center [388, 306] width 164 height 14
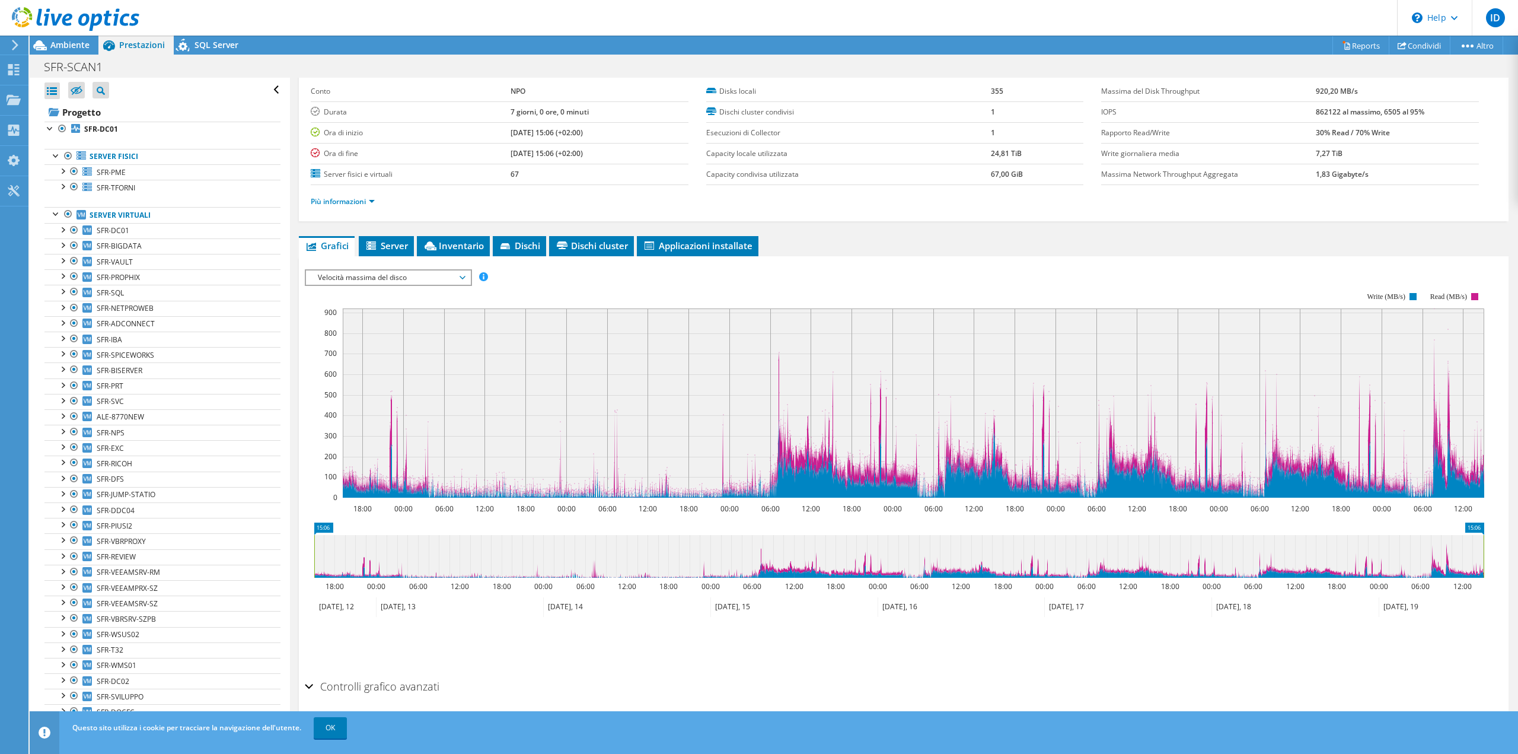
click at [402, 273] on span "Velocità massima del disco" at bounding box center [388, 277] width 152 height 14
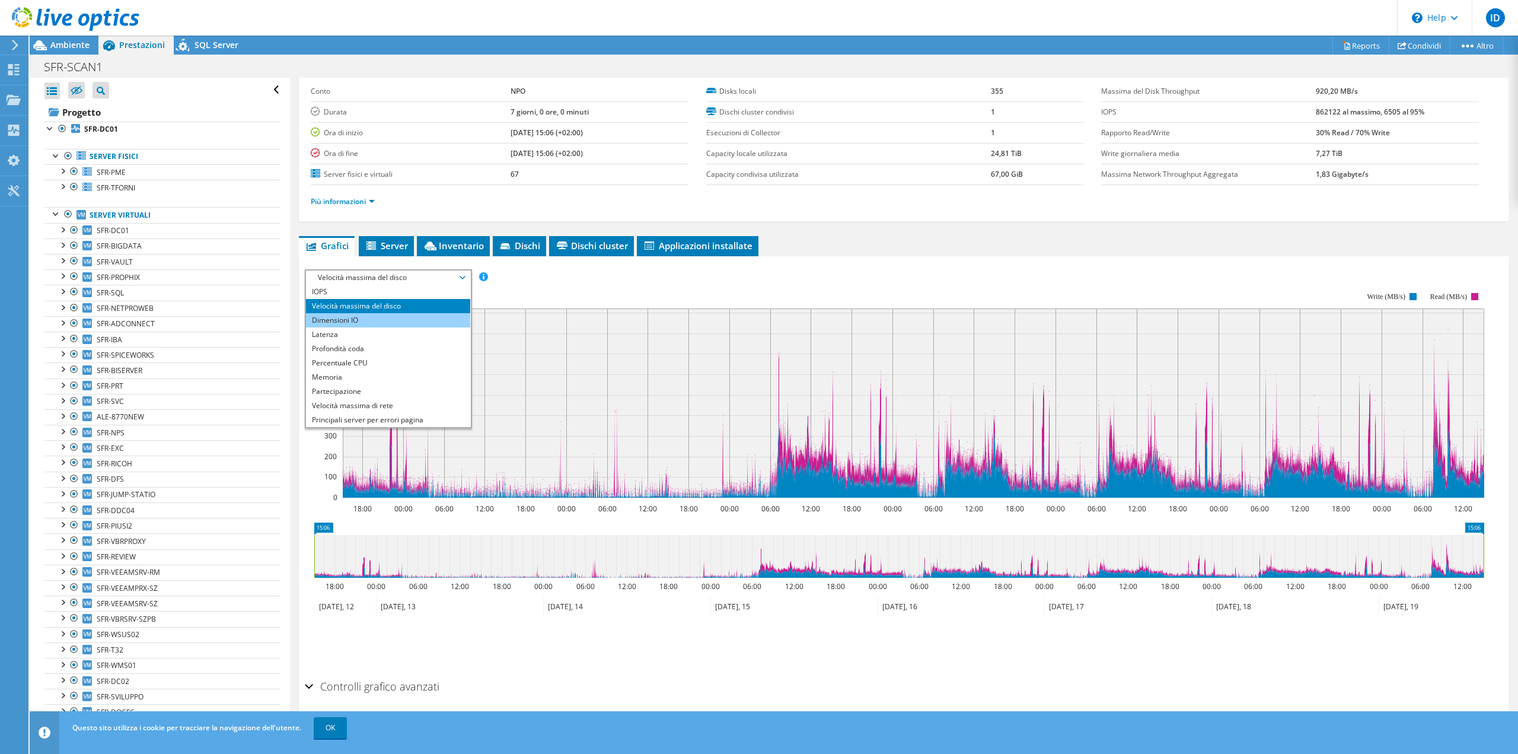
click at [397, 315] on li "Dimensioni IO" at bounding box center [388, 320] width 164 height 14
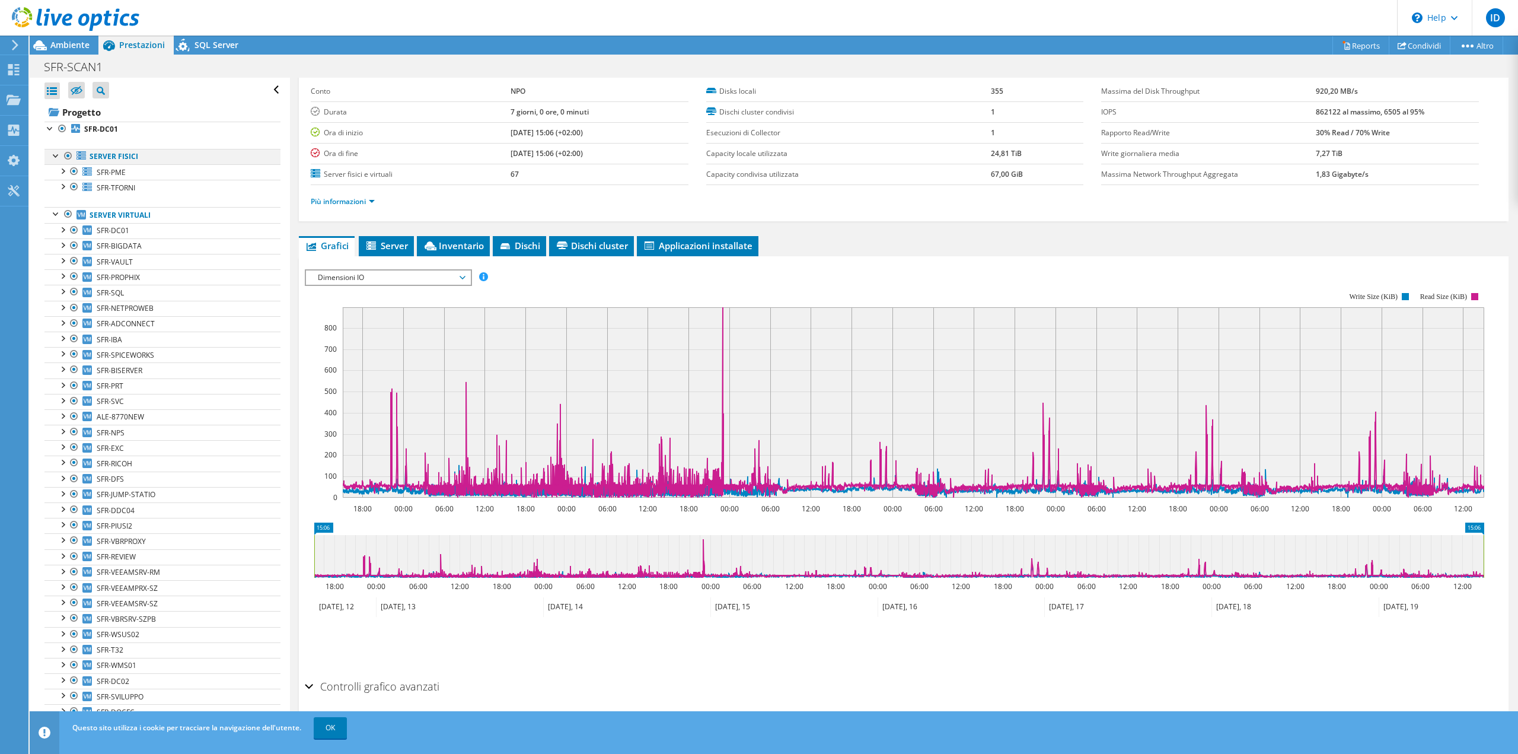
click at [68, 156] on div at bounding box center [68, 156] width 12 height 14
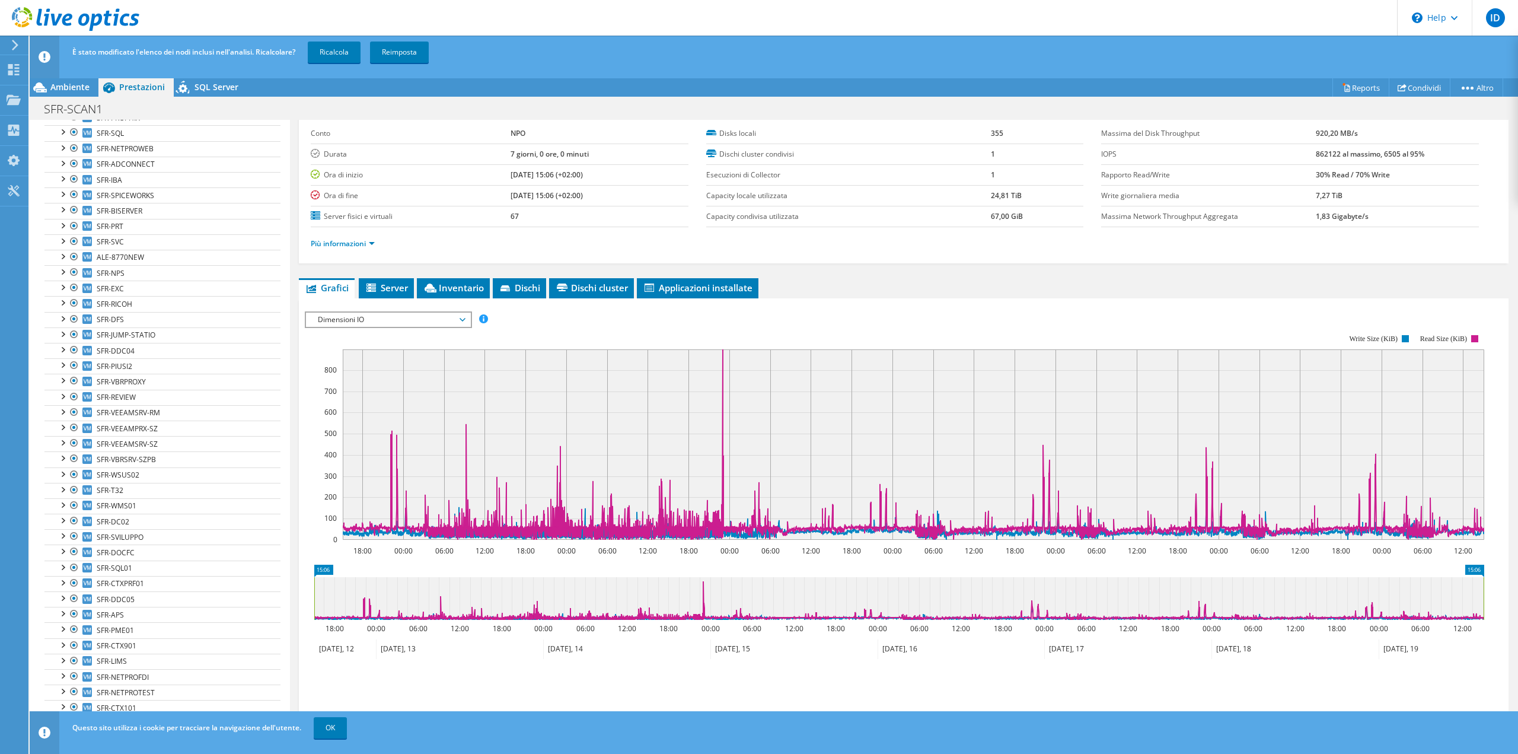
scroll to position [0, 0]
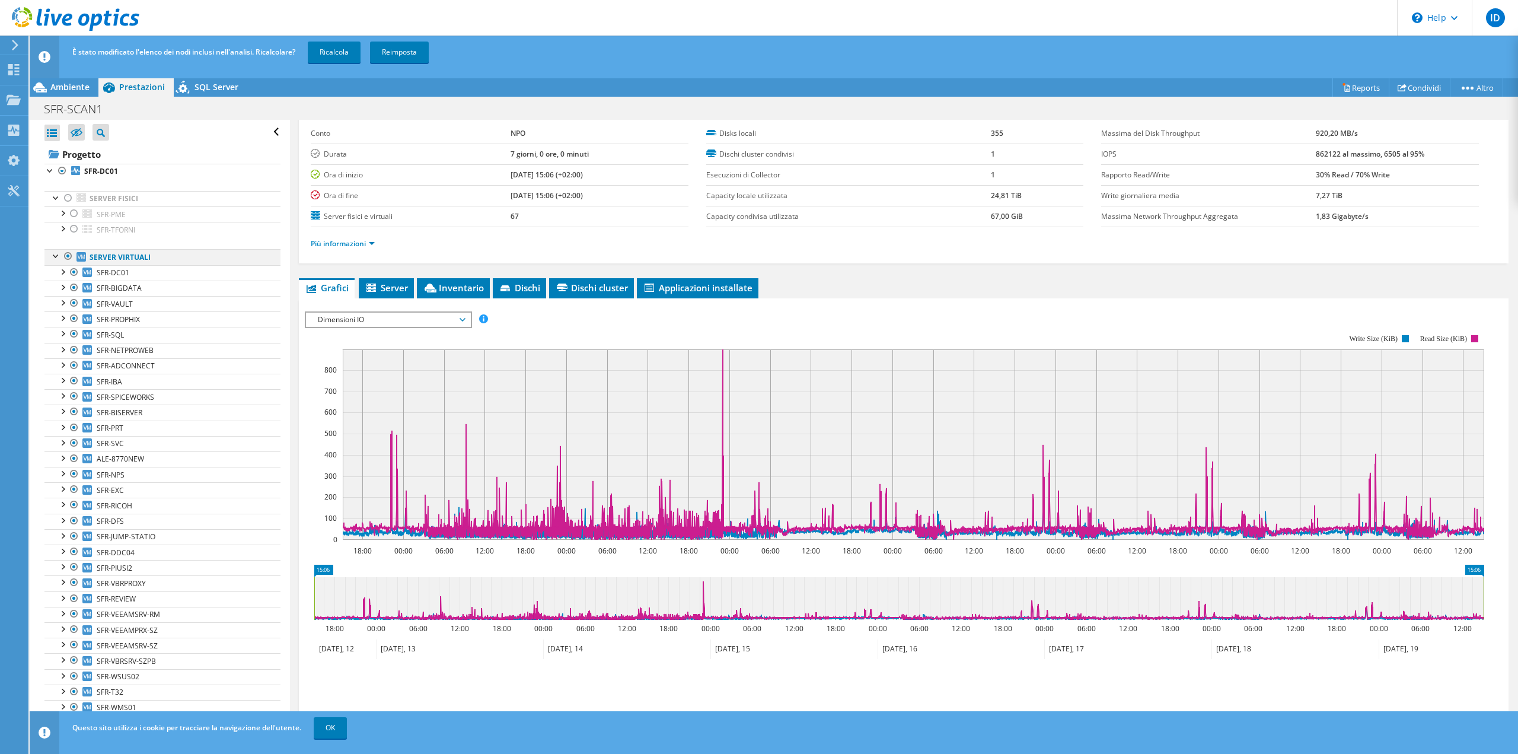
click at [70, 255] on div at bounding box center [68, 256] width 12 height 14
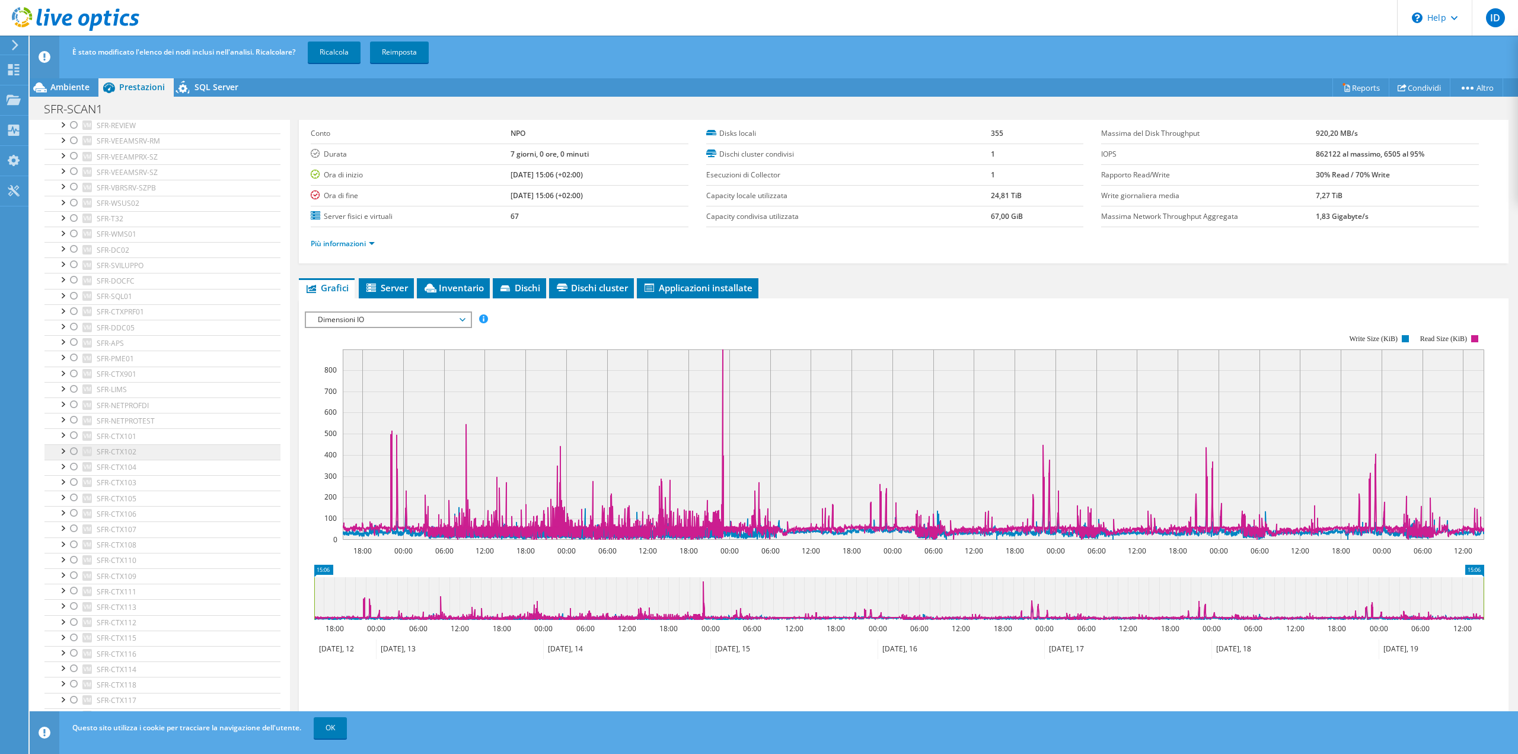
scroll to position [473, 0]
click at [74, 320] on div at bounding box center [74, 327] width 12 height 14
click at [75, 428] on div at bounding box center [74, 435] width 12 height 14
click at [74, 444] on div at bounding box center [74, 451] width 12 height 14
click at [73, 460] on div at bounding box center [74, 467] width 12 height 14
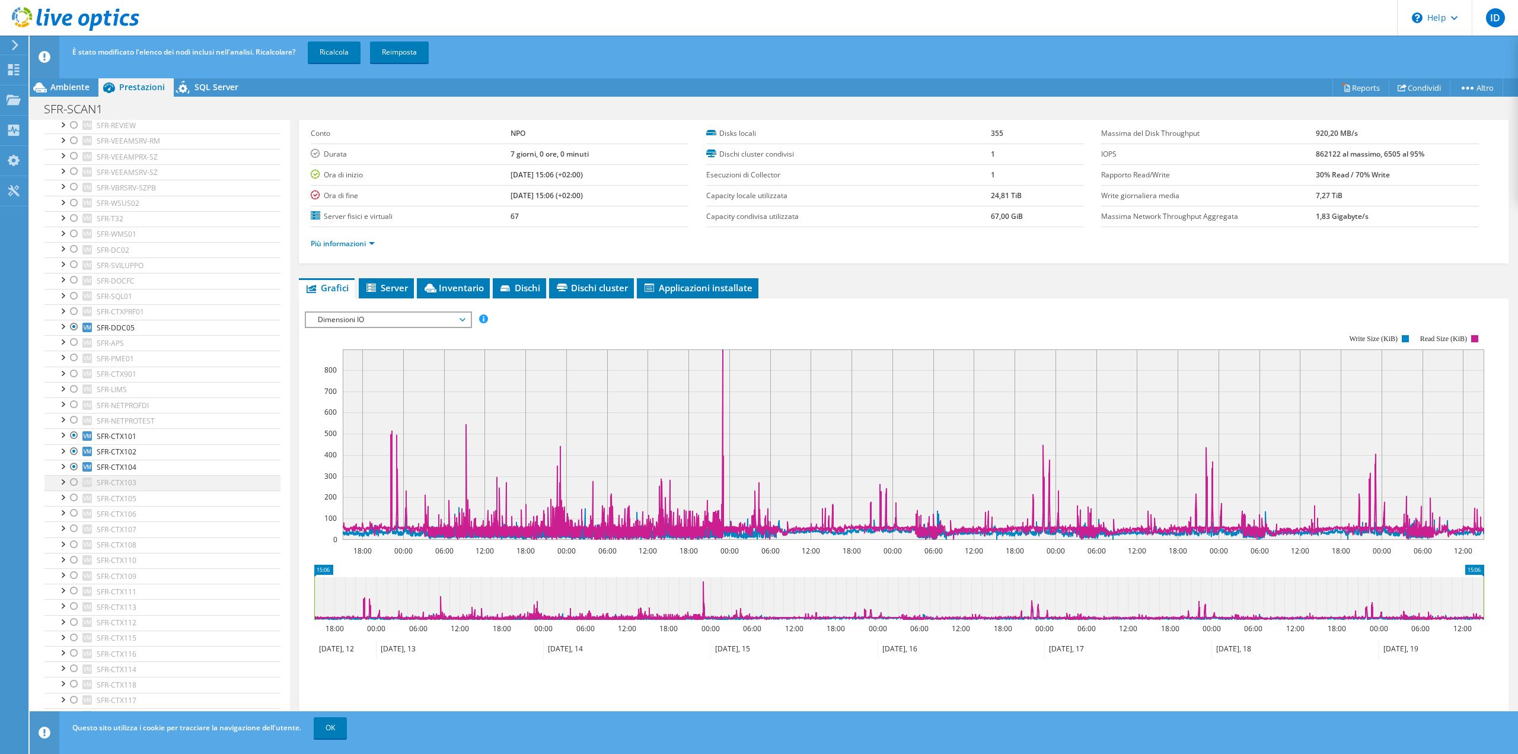
click at [72, 475] on div at bounding box center [74, 482] width 12 height 14
drag, startPoint x: 74, startPoint y: 484, endPoint x: 72, endPoint y: 493, distance: 9.1
click at [74, 490] on div at bounding box center [74, 497] width 12 height 14
click at [71, 506] on div at bounding box center [74, 513] width 12 height 14
drag, startPoint x: 73, startPoint y: 514, endPoint x: 76, endPoint y: 521, distance: 7.7
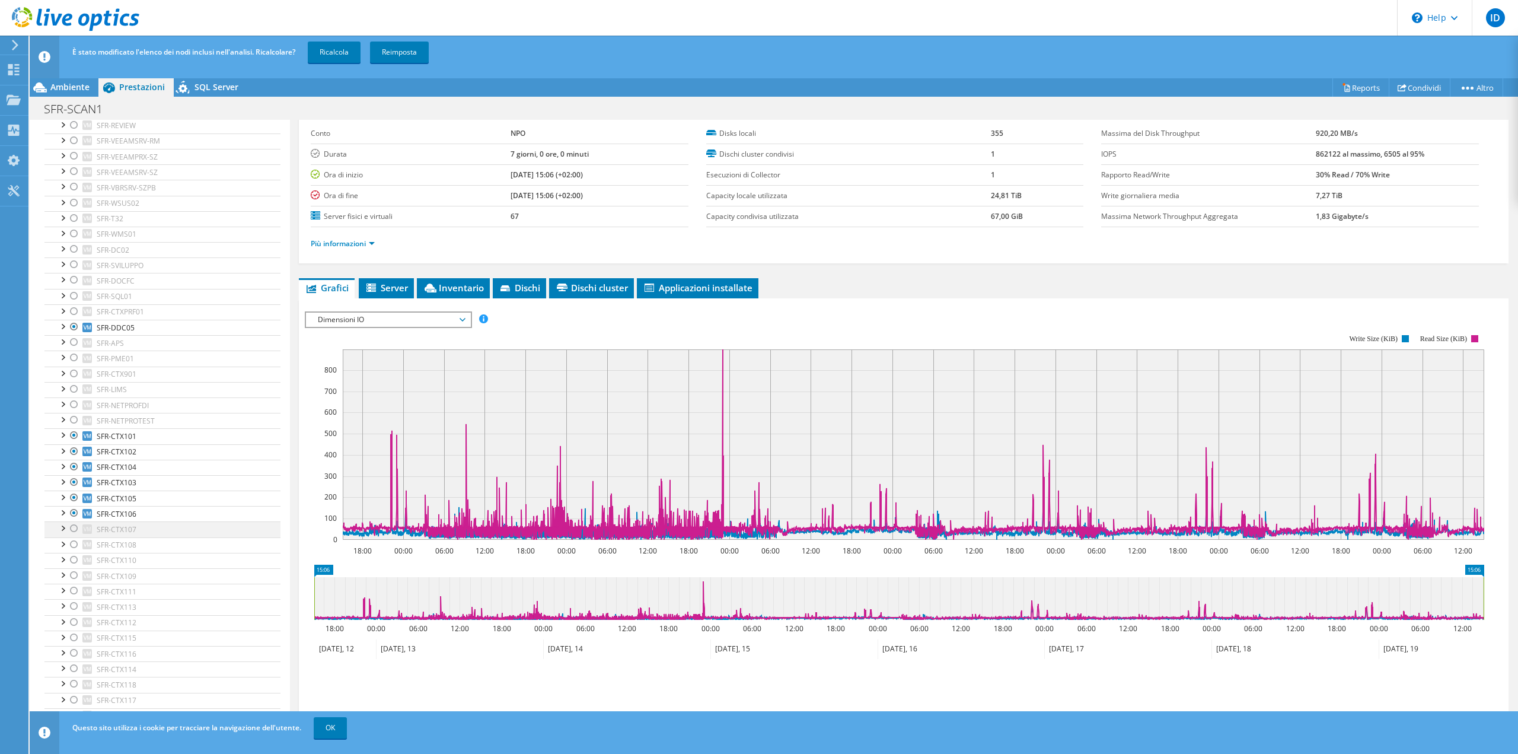
click at [74, 521] on div at bounding box center [74, 528] width 12 height 14
click at [78, 537] on div at bounding box center [74, 544] width 12 height 14
click at [76, 553] on div at bounding box center [74, 560] width 12 height 14
click at [74, 568] on div at bounding box center [74, 575] width 12 height 14
click at [74, 583] on div at bounding box center [74, 590] width 12 height 14
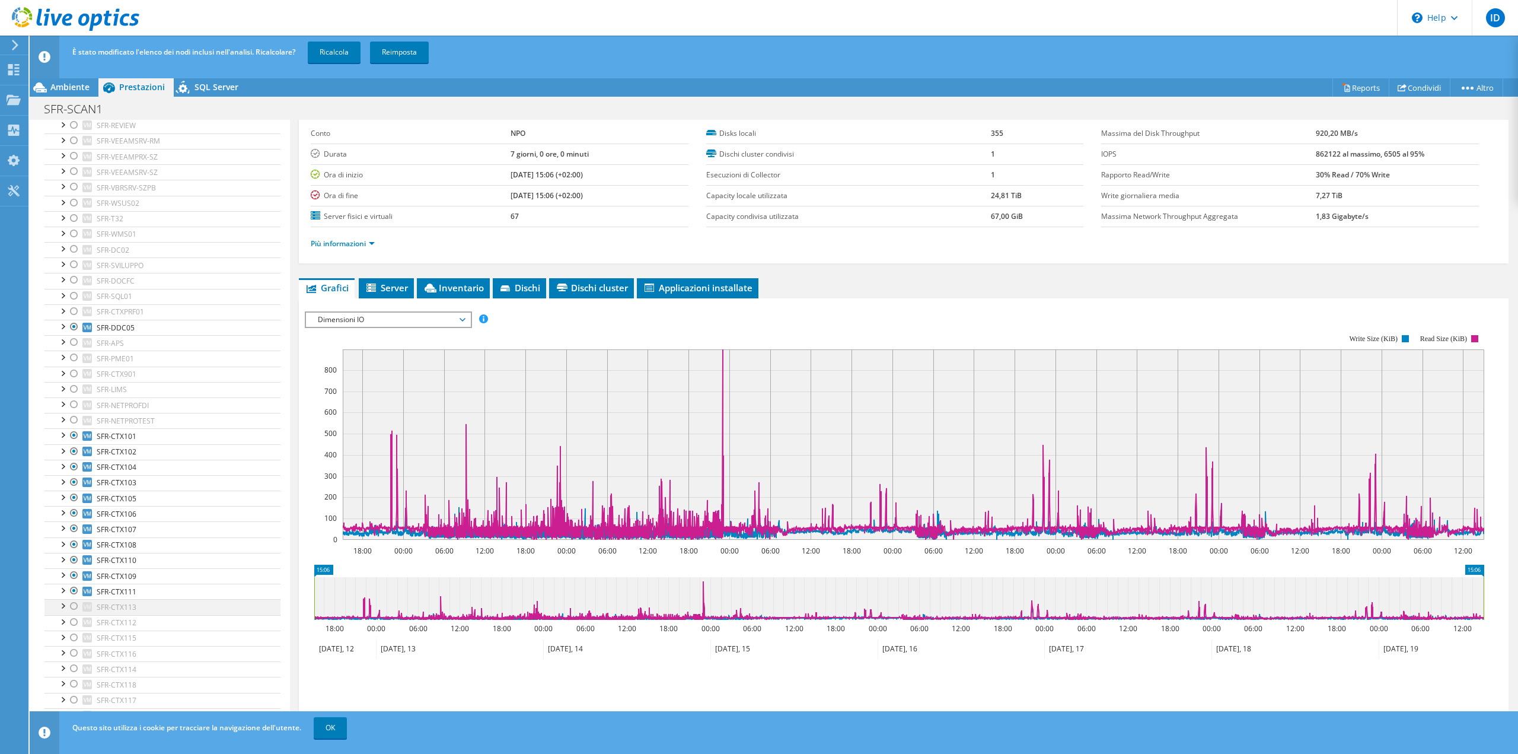
click at [74, 599] on div at bounding box center [74, 606] width 12 height 14
click at [71, 615] on div at bounding box center [74, 622] width 12 height 14
click at [75, 630] on div at bounding box center [74, 637] width 12 height 14
click at [77, 646] on div at bounding box center [74, 653] width 12 height 14
click at [76, 661] on div at bounding box center [74, 668] width 12 height 14
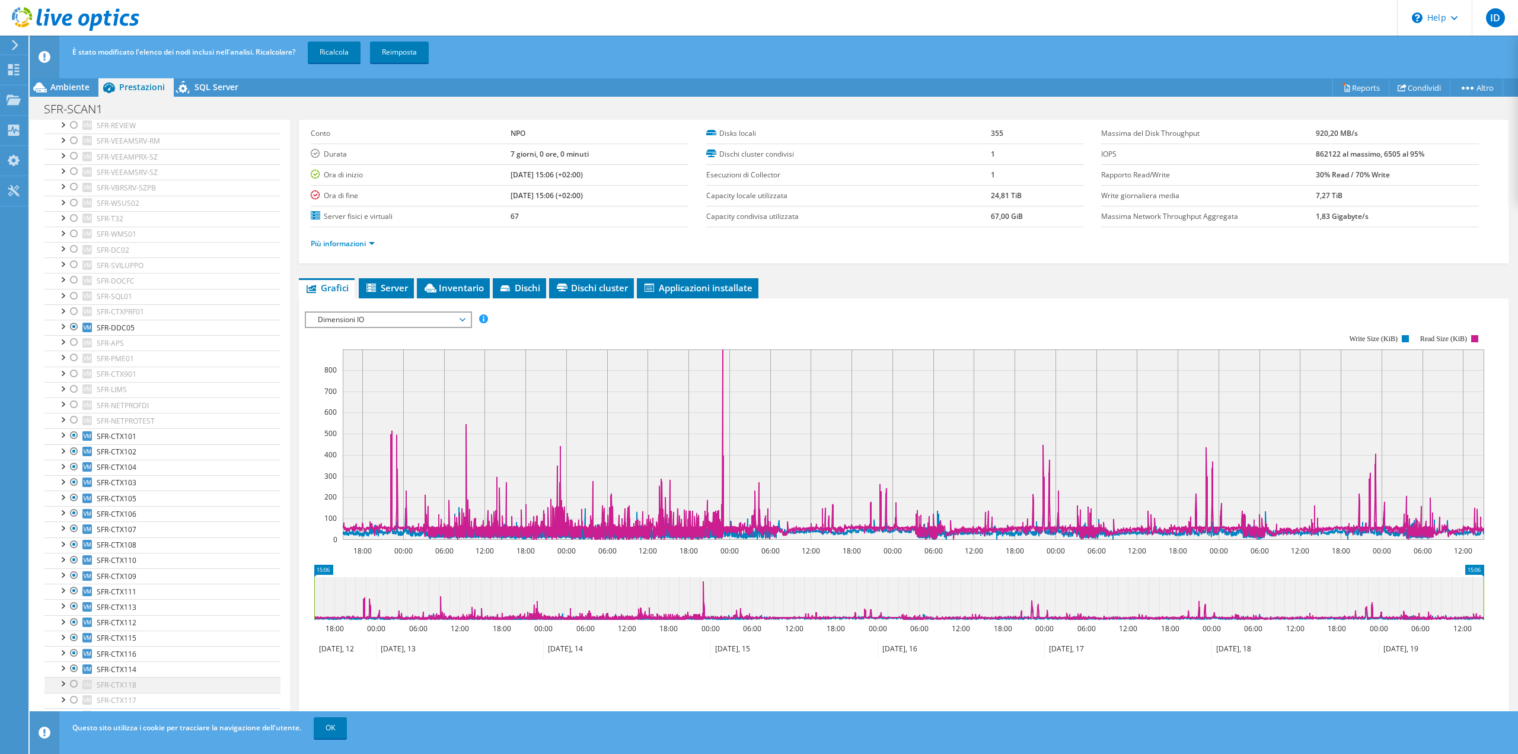
click at [78, 677] on div at bounding box center [74, 684] width 12 height 14
click at [75, 693] on div at bounding box center [74, 700] width 12 height 14
click at [75, 708] on div at bounding box center [74, 715] width 12 height 14
click at [75, 639] on div at bounding box center [74, 646] width 12 height 14
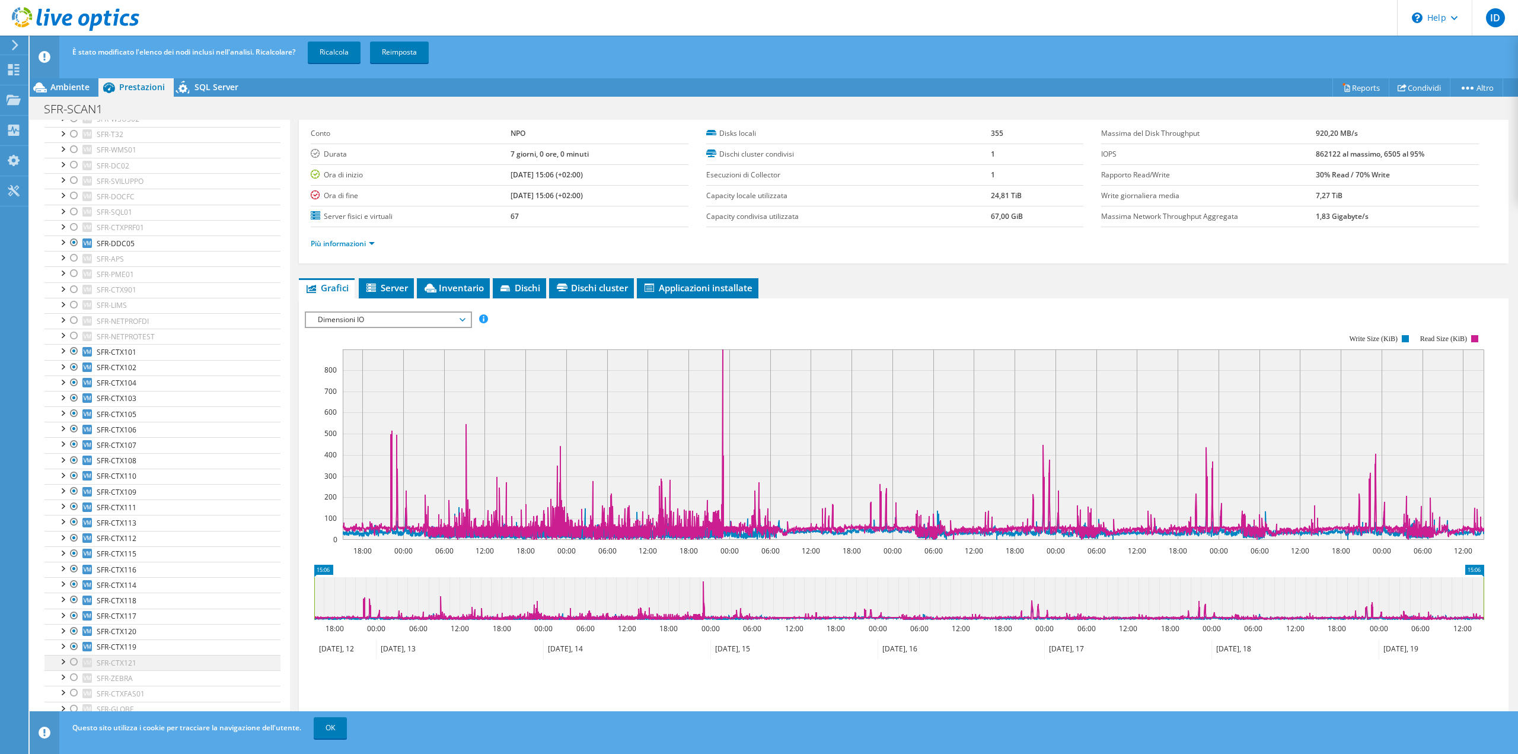
click at [72, 655] on div at bounding box center [74, 662] width 12 height 14
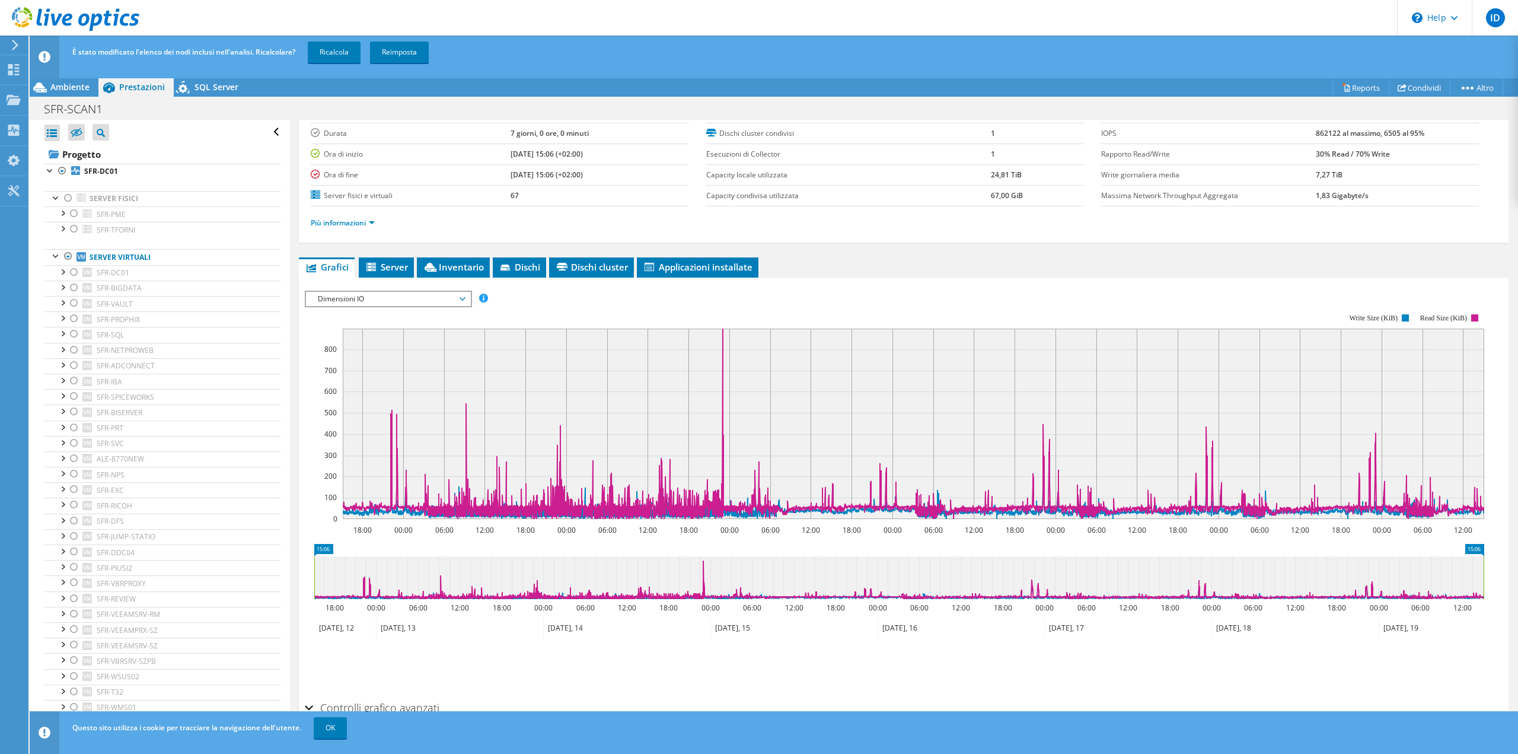
scroll to position [75, 0]
click at [451, 291] on span "Dimensioni IO" at bounding box center [388, 298] width 152 height 14
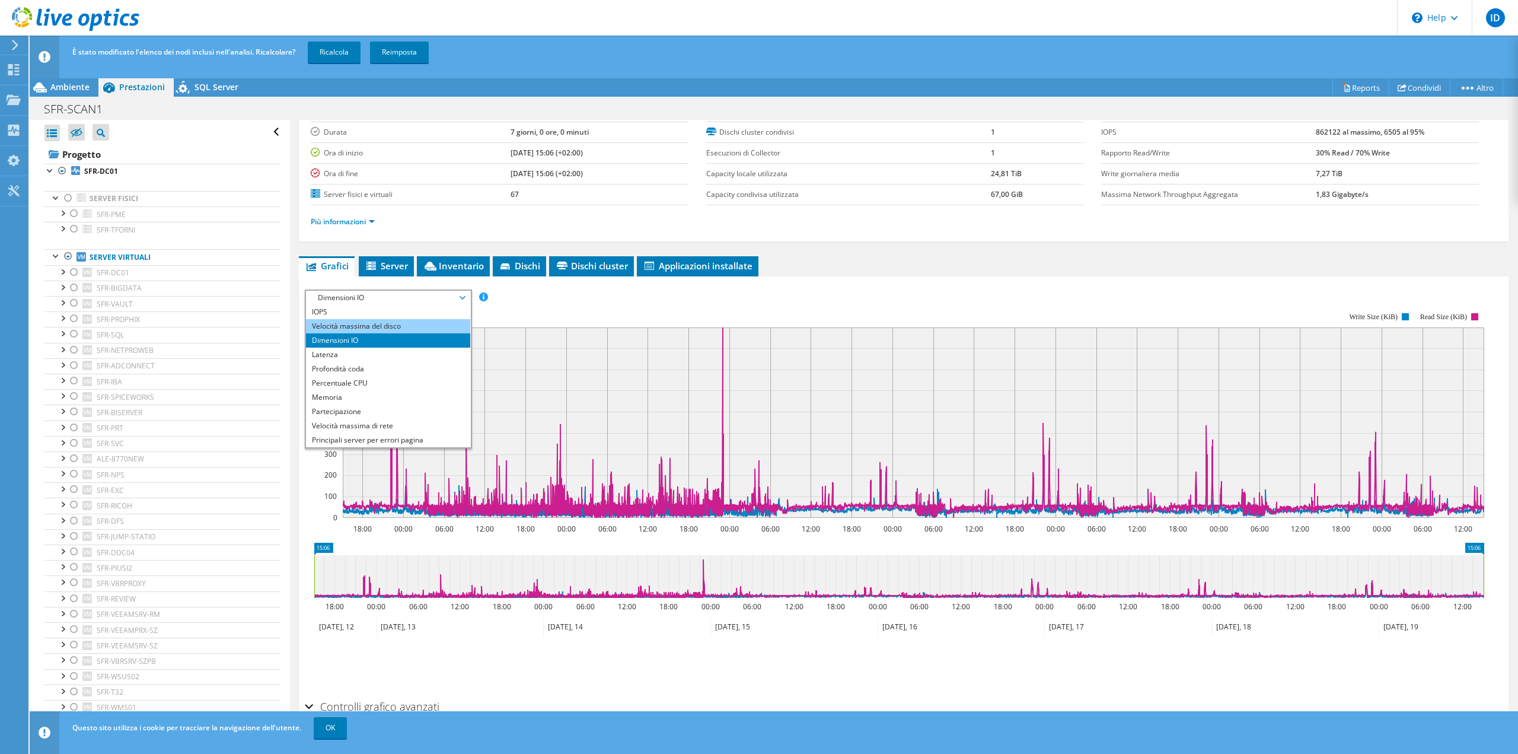
click at [423, 321] on li "Velocità massima del disco" at bounding box center [388, 326] width 164 height 14
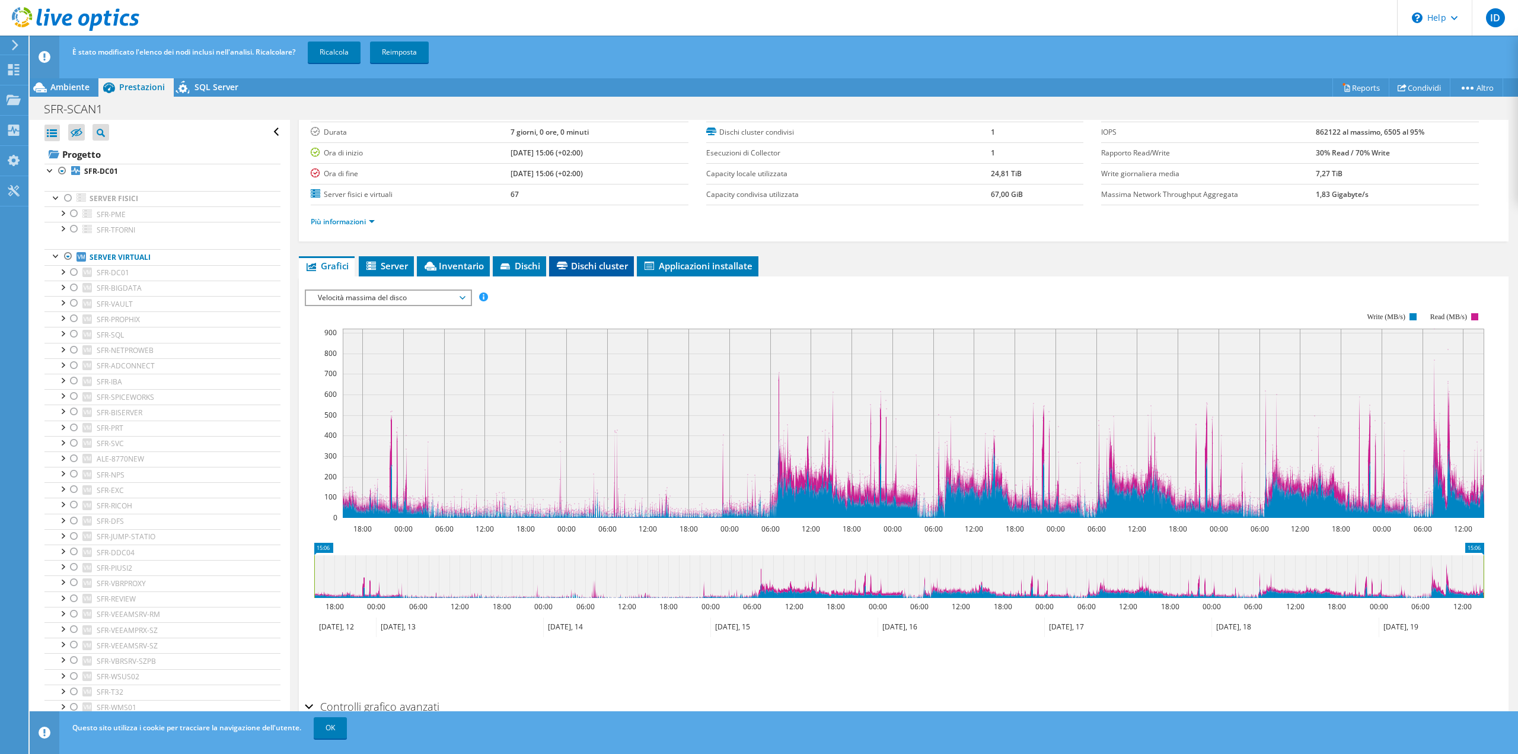
click at [593, 262] on span "Dischi cluster" at bounding box center [591, 266] width 73 height 12
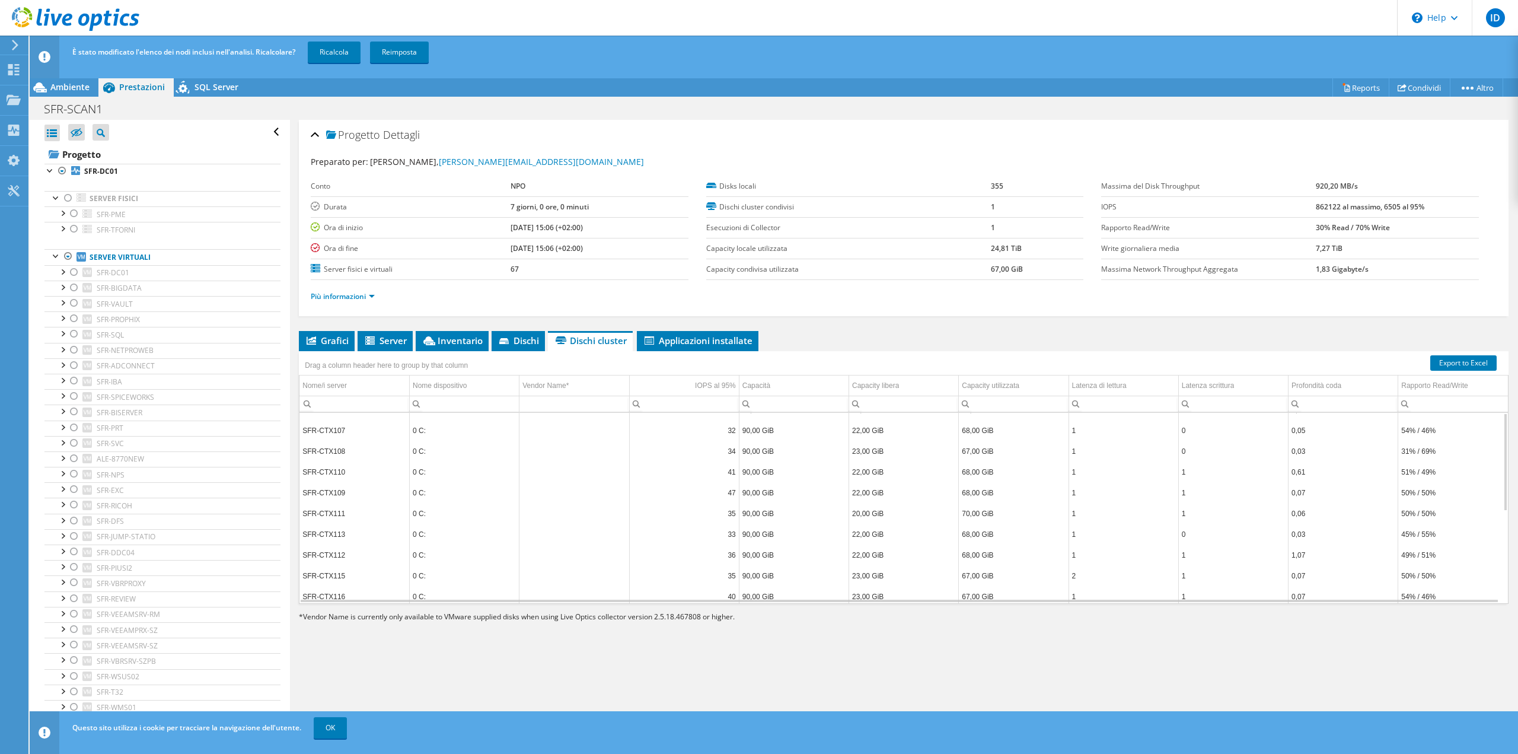
scroll to position [0, 0]
click at [513, 339] on span "Dischi" at bounding box center [519, 340] width 42 height 12
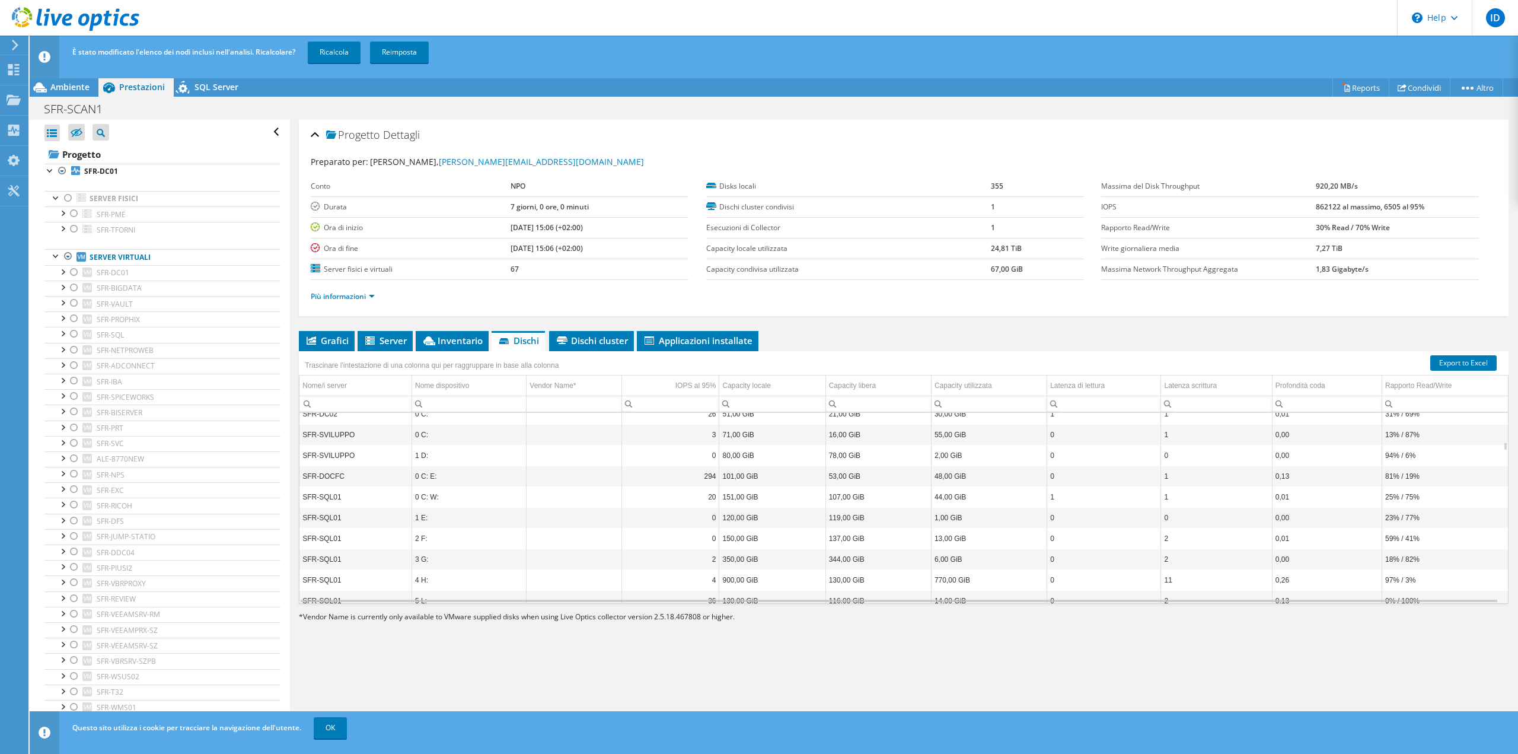
scroll to position [1131, 0]
click at [336, 334] on span "Grafici" at bounding box center [327, 340] width 44 height 12
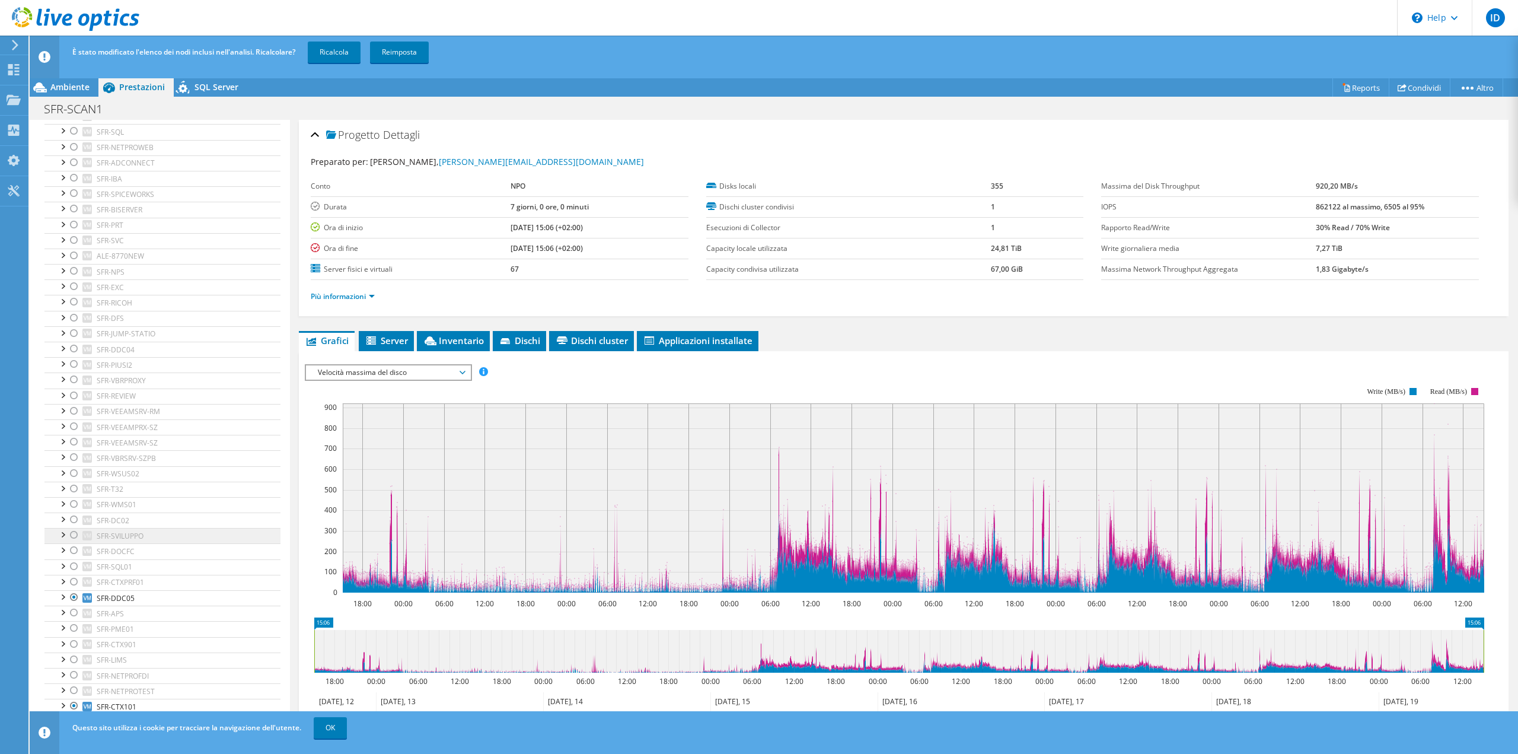
scroll to position [203, 0]
click at [1364, 86] on link "Reports" at bounding box center [1360, 87] width 57 height 18
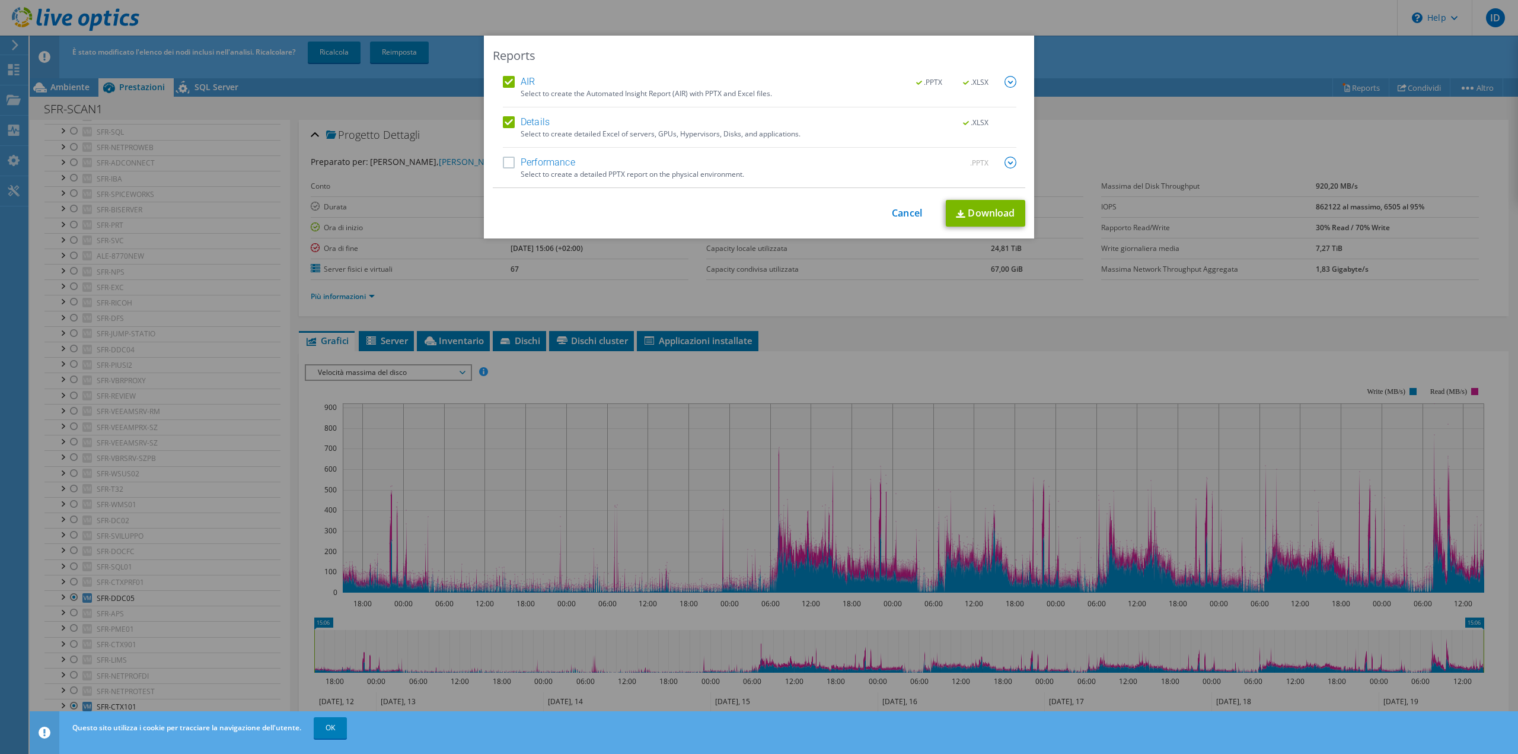
click at [505, 122] on label "Details" at bounding box center [526, 122] width 47 height 12
click at [0, 0] on input "Details" at bounding box center [0, 0] width 0 height 0
click at [963, 81] on span ".XLSX" at bounding box center [976, 82] width 44 height 8
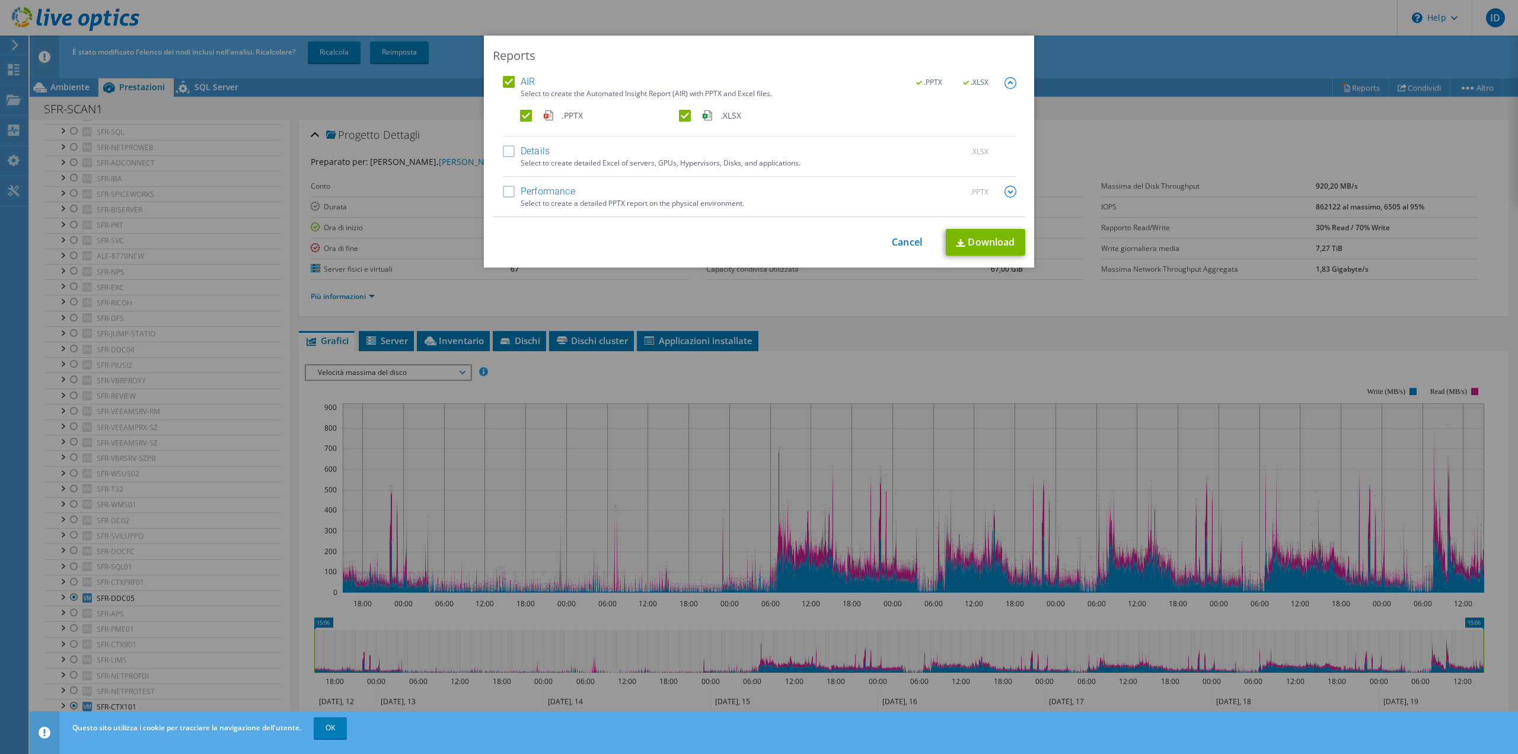
click at [679, 116] on label ".XLSX" at bounding box center [757, 116] width 157 height 12
click at [0, 0] on input ".XLSX" at bounding box center [0, 0] width 0 height 0
click at [990, 244] on link "Download" at bounding box center [985, 242] width 79 height 27
click at [691, 114] on label ".XLSX" at bounding box center [757, 116] width 157 height 12
click at [0, 0] on input ".XLSX" at bounding box center [0, 0] width 0 height 0
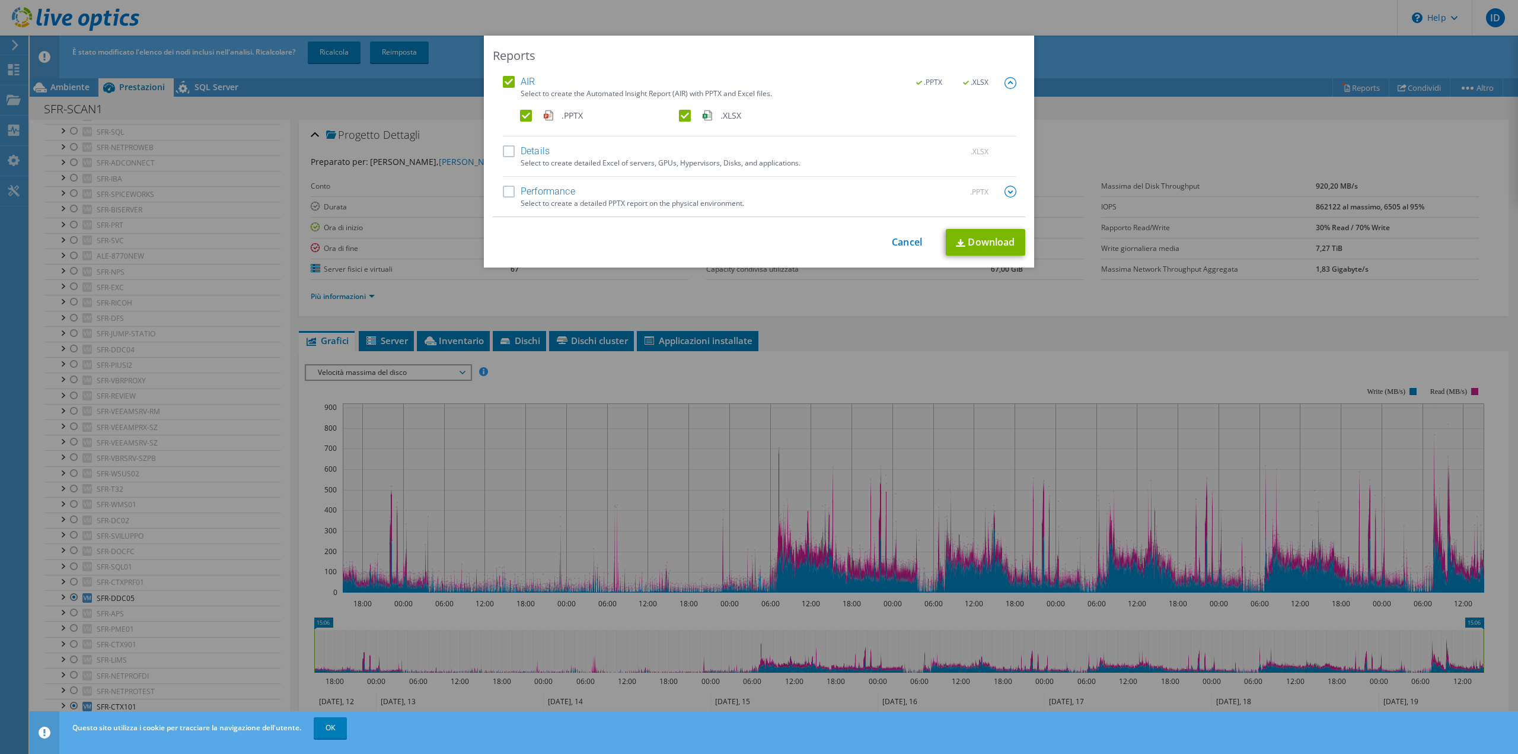
click at [508, 77] on label "AIR" at bounding box center [519, 82] width 32 height 12
click at [0, 0] on input "AIR" at bounding box center [0, 0] width 0 height 0
click at [508, 151] on label "Details" at bounding box center [526, 151] width 47 height 12
click at [0, 0] on input "Details" at bounding box center [0, 0] width 0 height 0
click at [503, 190] on label "Performance" at bounding box center [539, 192] width 72 height 12
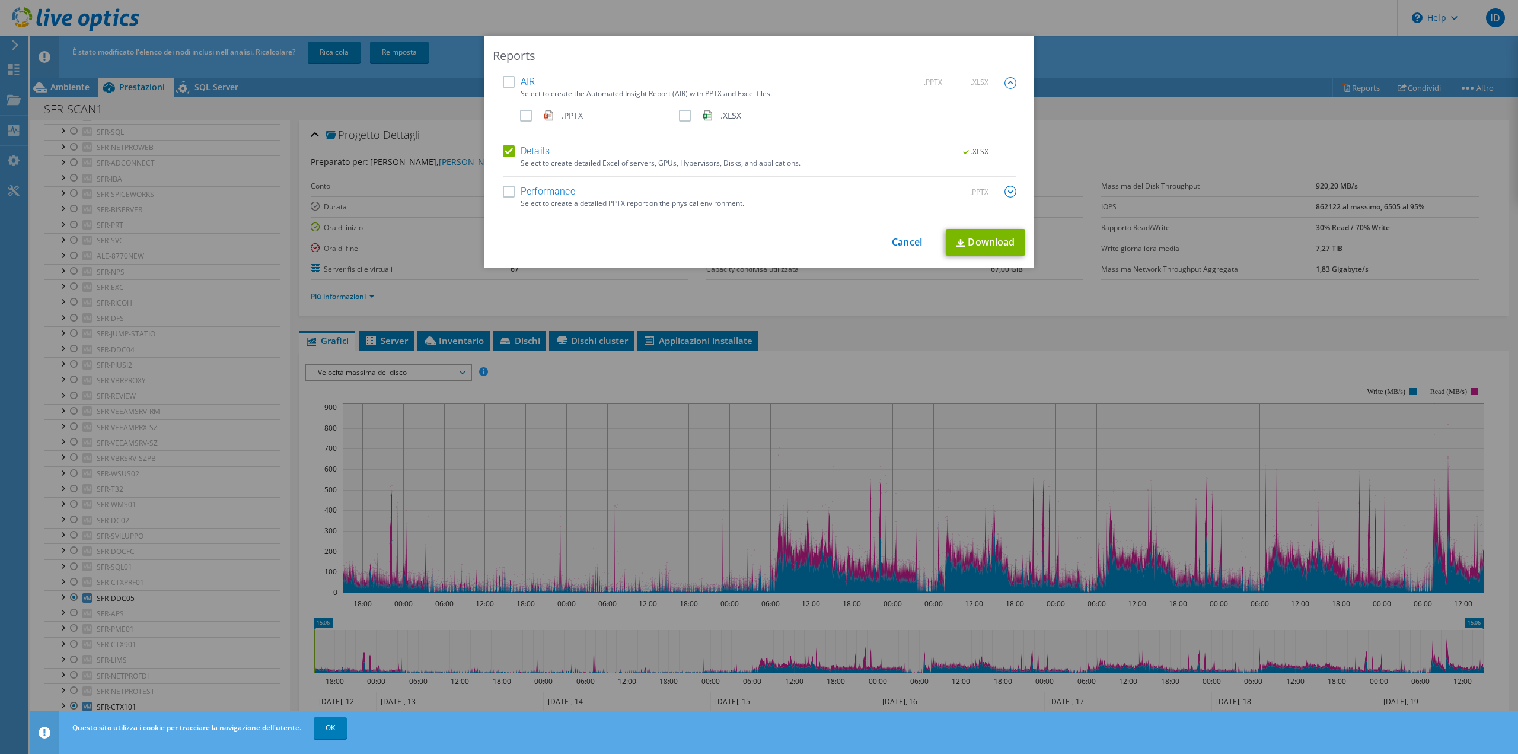
click at [0, 0] on input "Performance" at bounding box center [0, 0] width 0 height 0
click at [507, 149] on label "Details" at bounding box center [526, 151] width 47 height 12
click at [0, 0] on input "Details" at bounding box center [0, 0] width 0 height 0
click at [998, 243] on link "Download" at bounding box center [985, 242] width 79 height 27
click at [892, 242] on link "Cancel" at bounding box center [907, 242] width 30 height 11
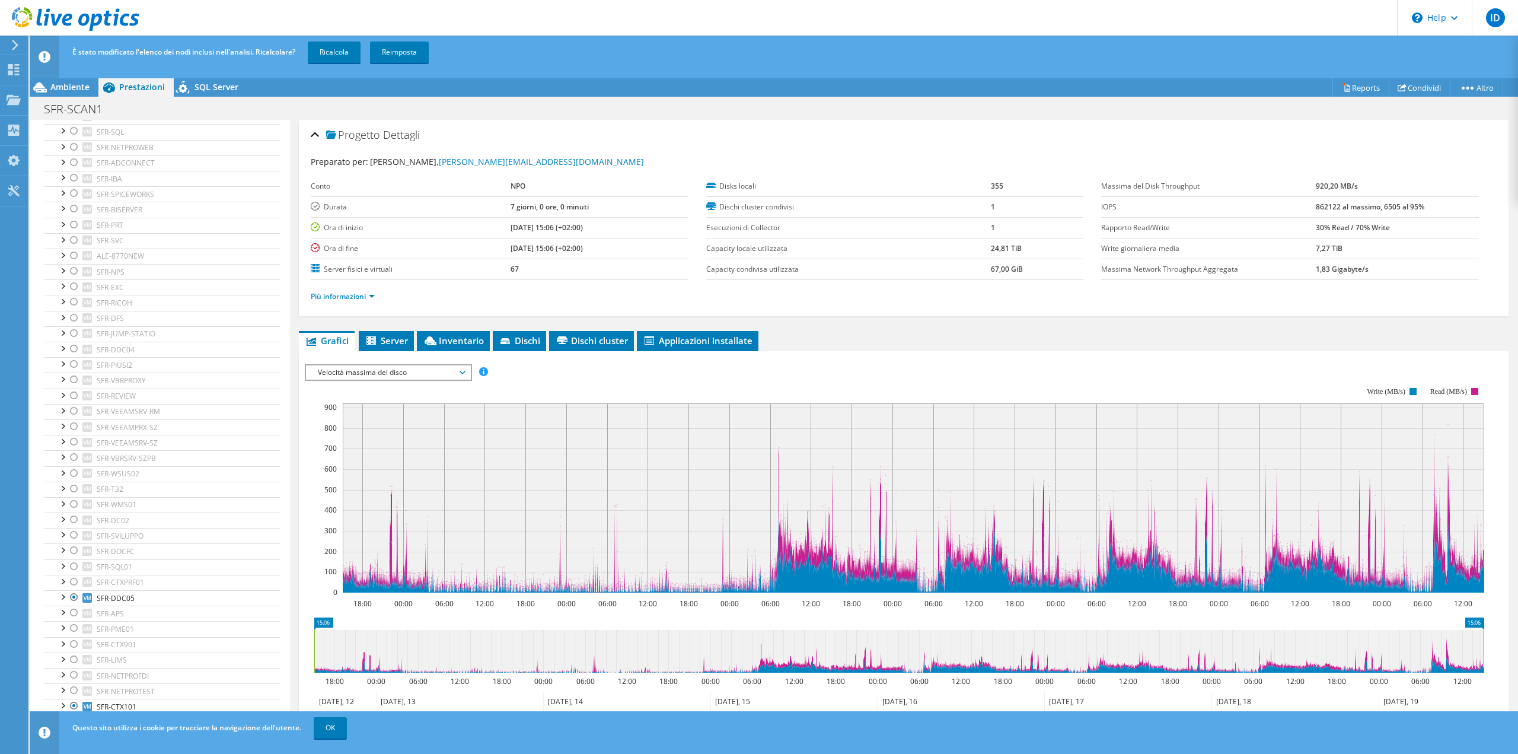
click at [373, 367] on span "Velocità massima del disco" at bounding box center [388, 372] width 152 height 14
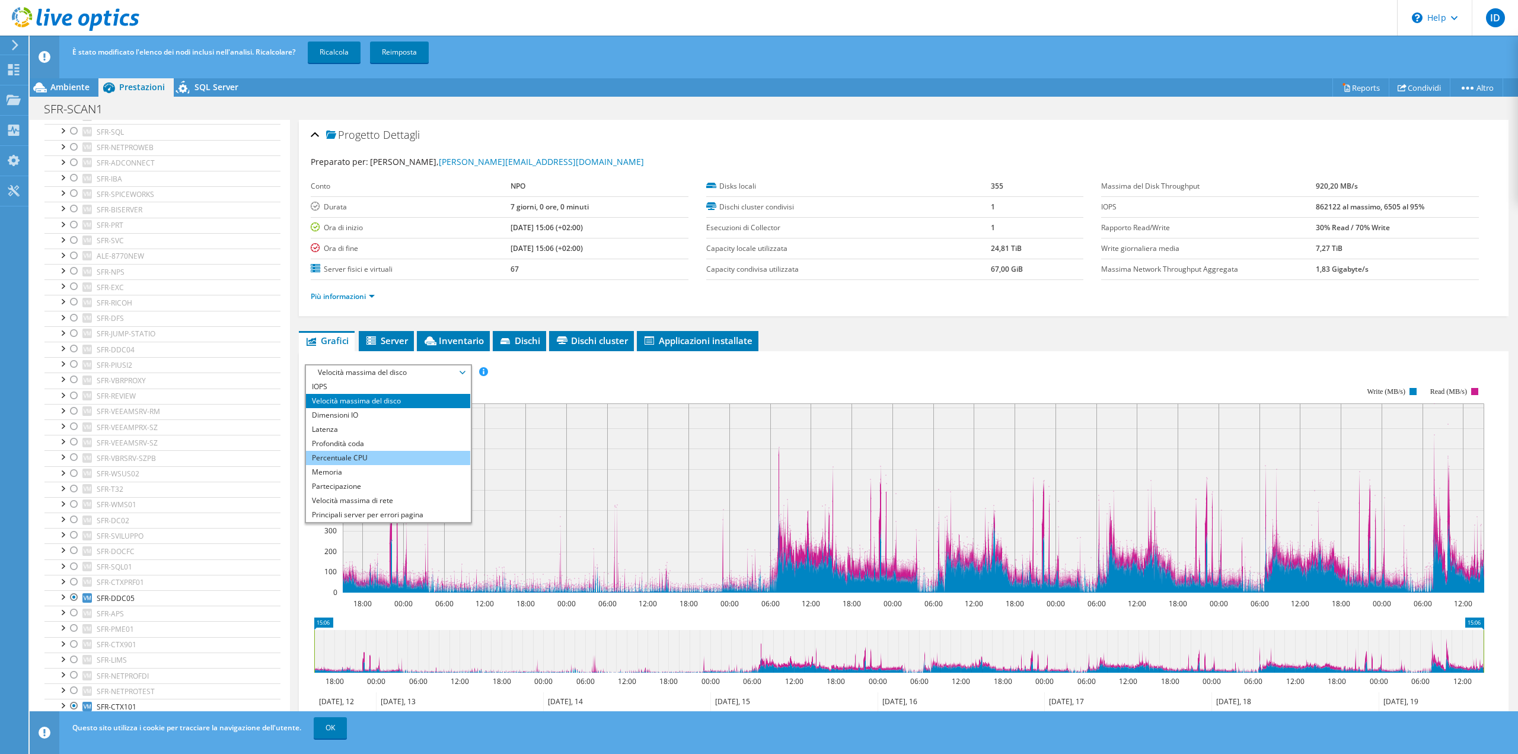
click at [370, 451] on li "Percentuale CPU" at bounding box center [388, 458] width 164 height 14
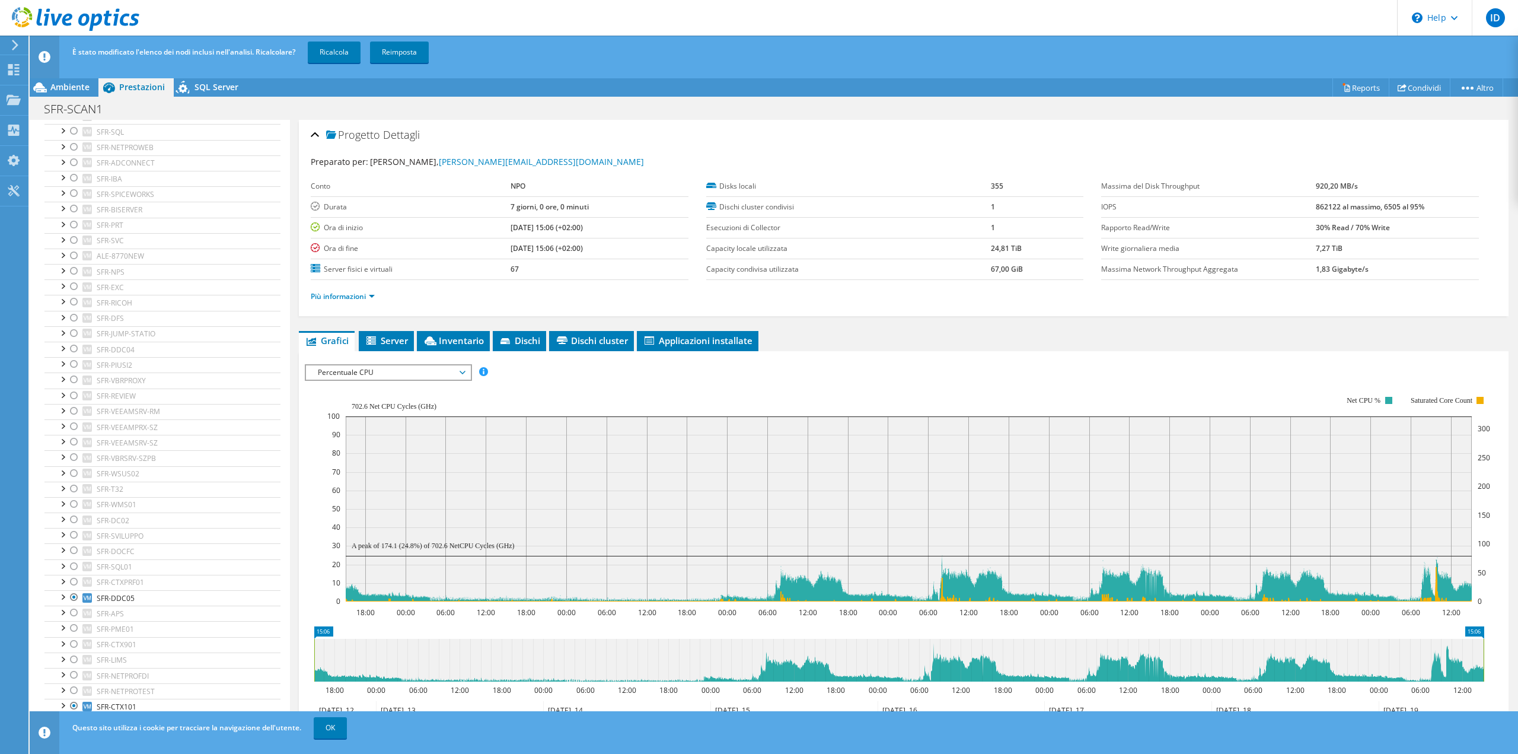
click at [400, 372] on span "Percentuale CPU" at bounding box center [388, 372] width 152 height 14
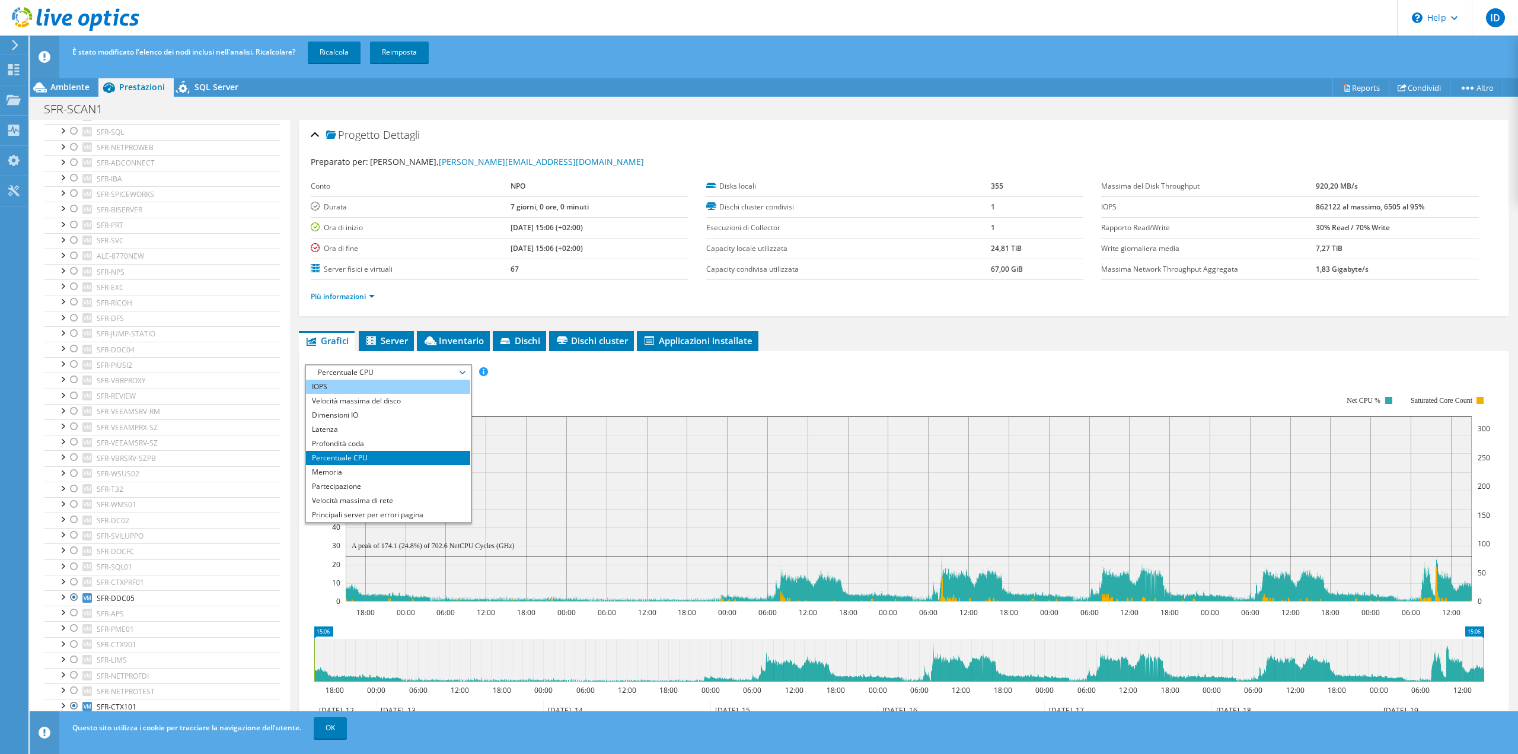
click at [398, 385] on li "IOPS" at bounding box center [388, 387] width 164 height 14
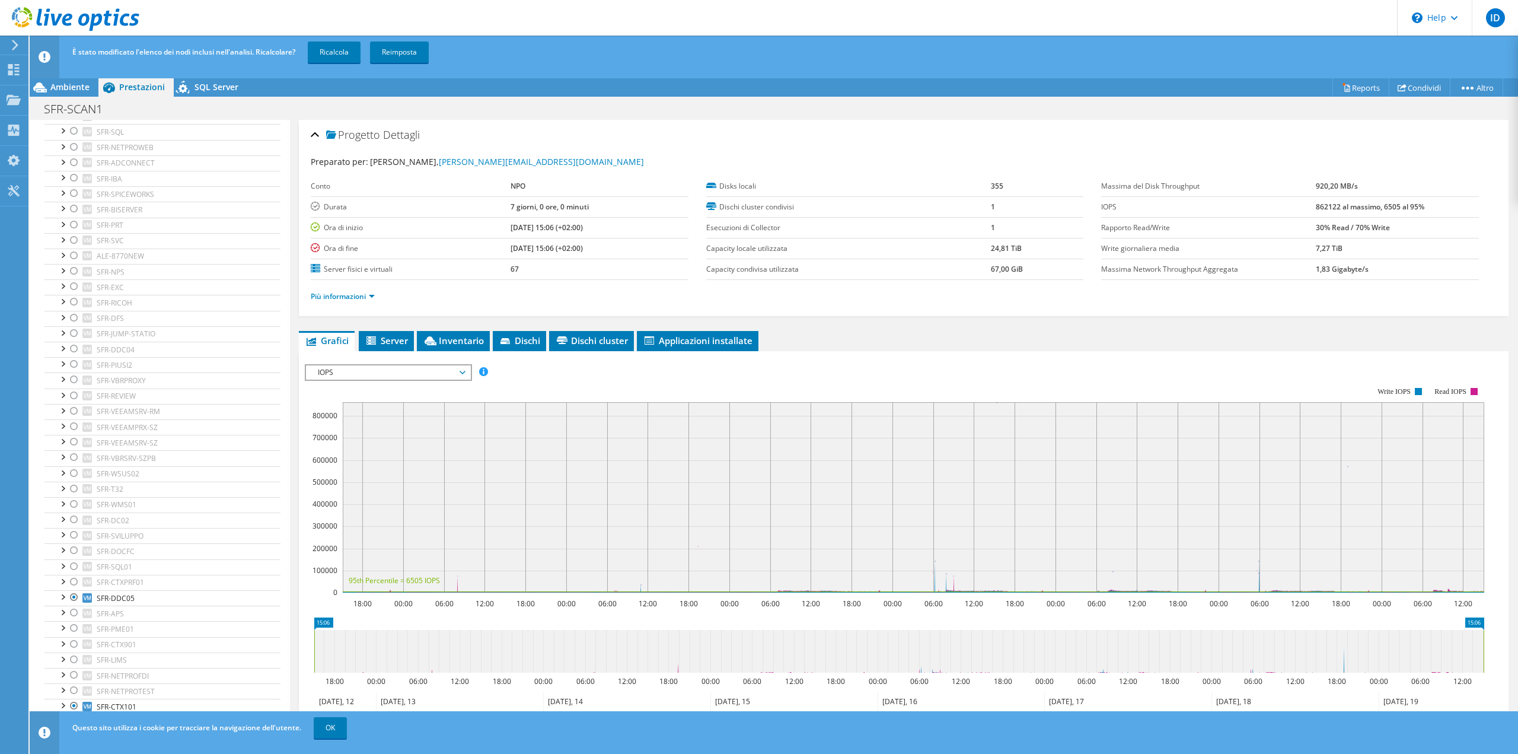
click at [378, 369] on span "IOPS" at bounding box center [388, 372] width 152 height 14
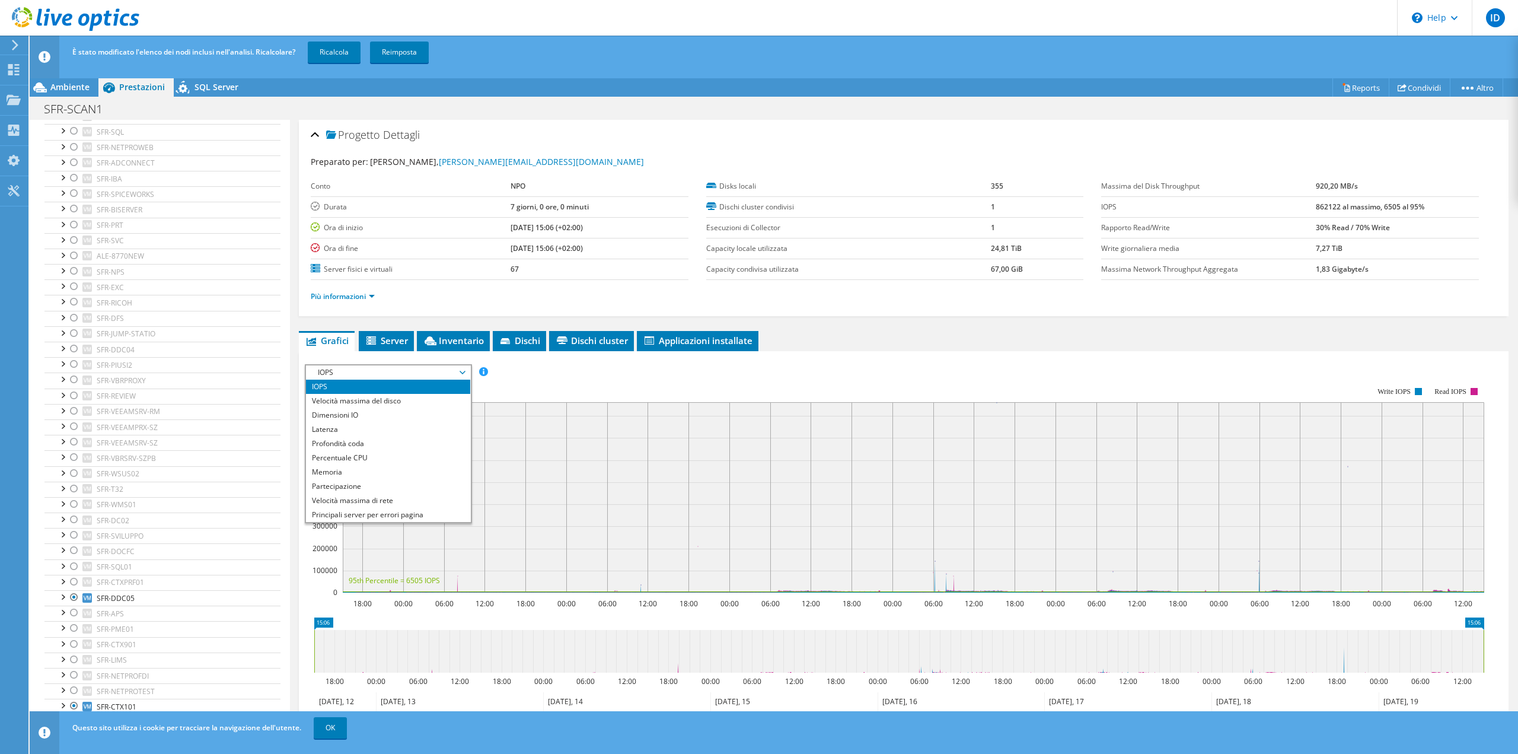
click at [827, 372] on rect at bounding box center [894, 489] width 1179 height 237
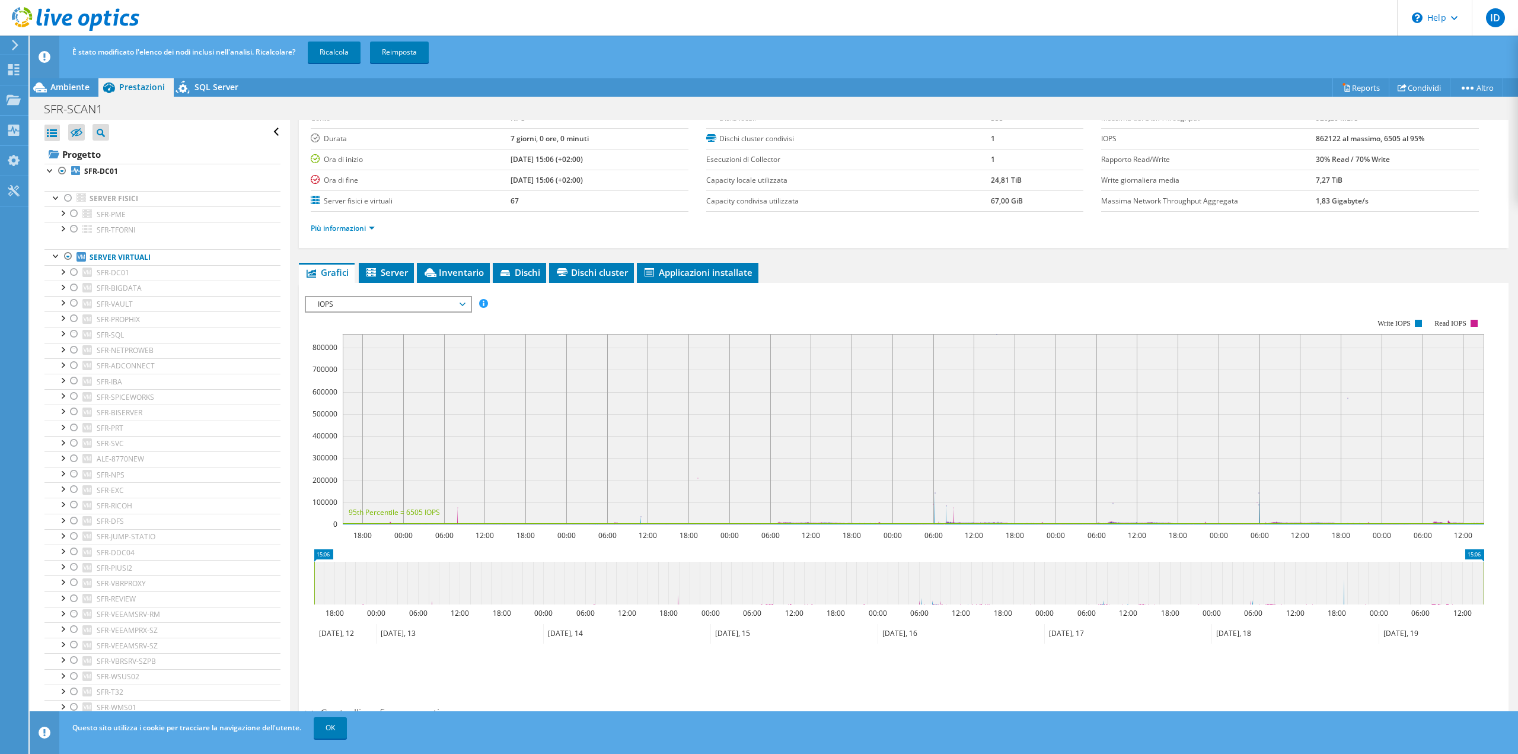
scroll to position [75, 0]
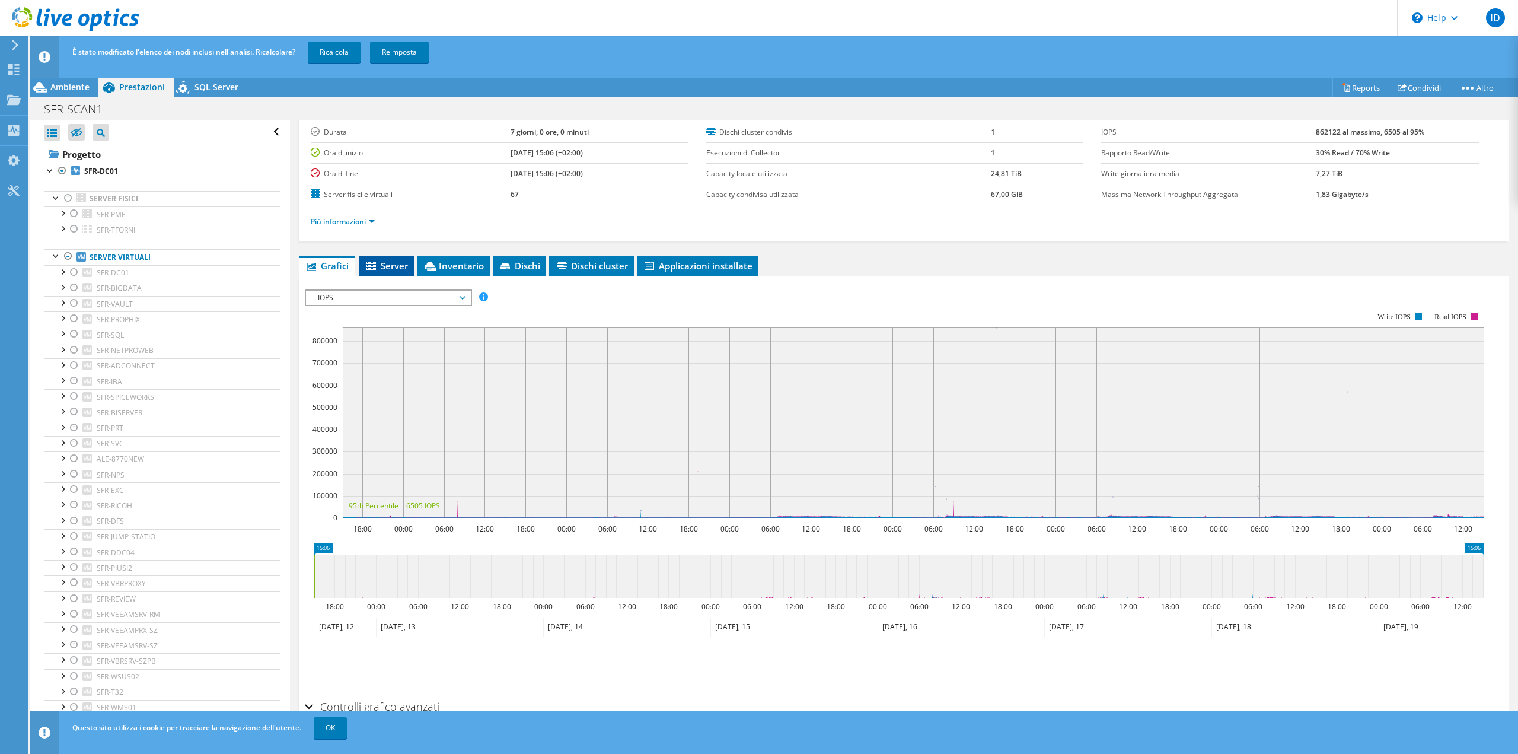
click at [403, 269] on span "Server" at bounding box center [386, 266] width 43 height 12
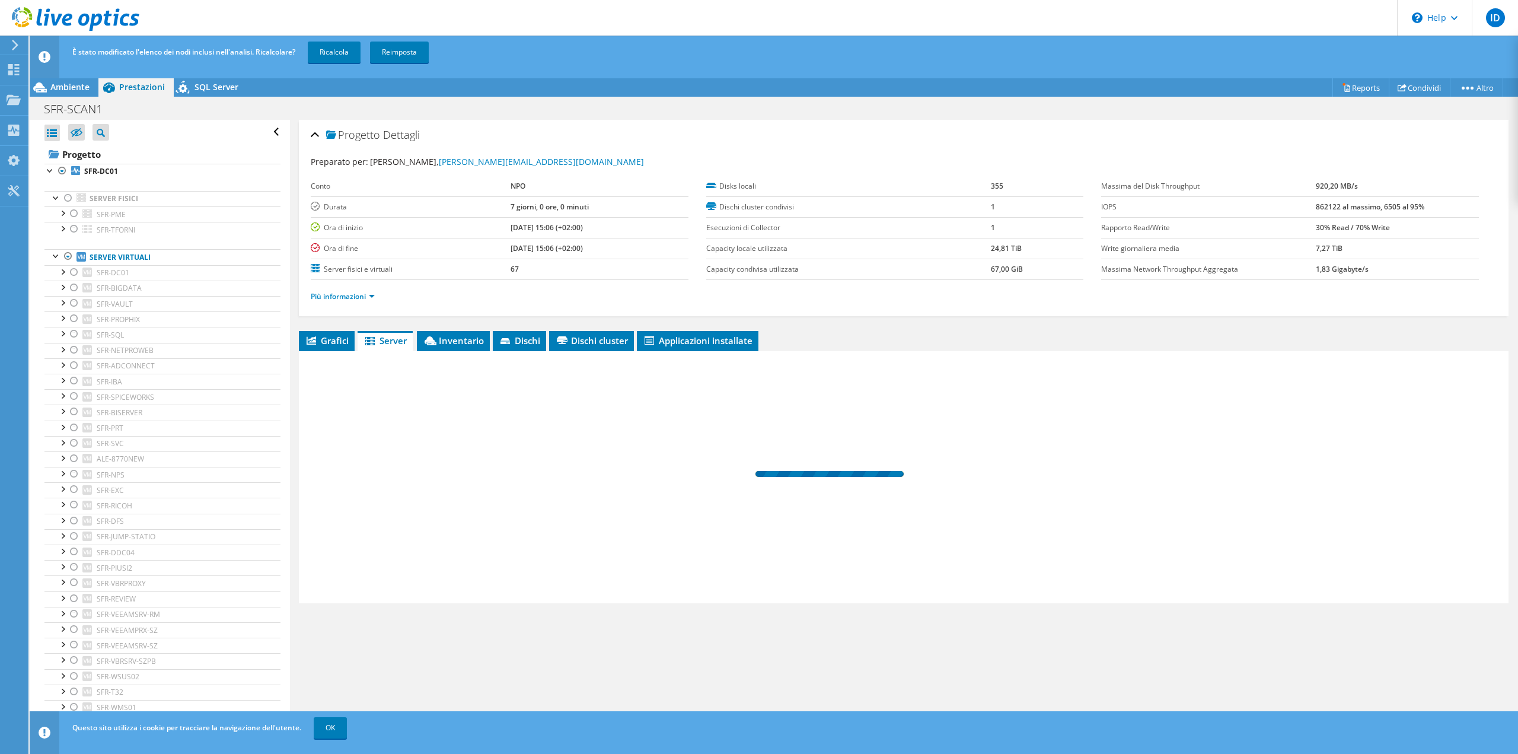
scroll to position [0, 0]
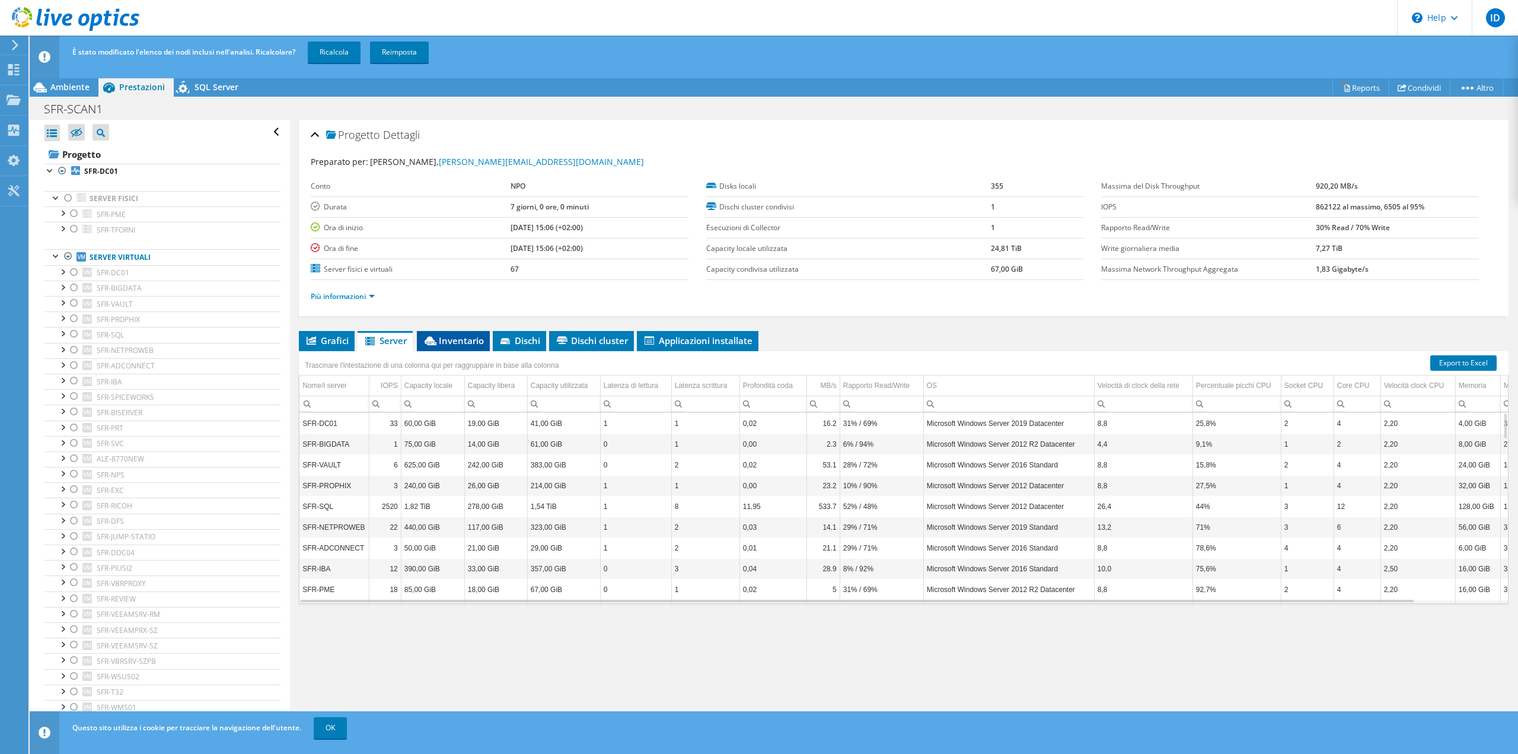
click at [457, 341] on span "Inventario" at bounding box center [453, 340] width 61 height 12
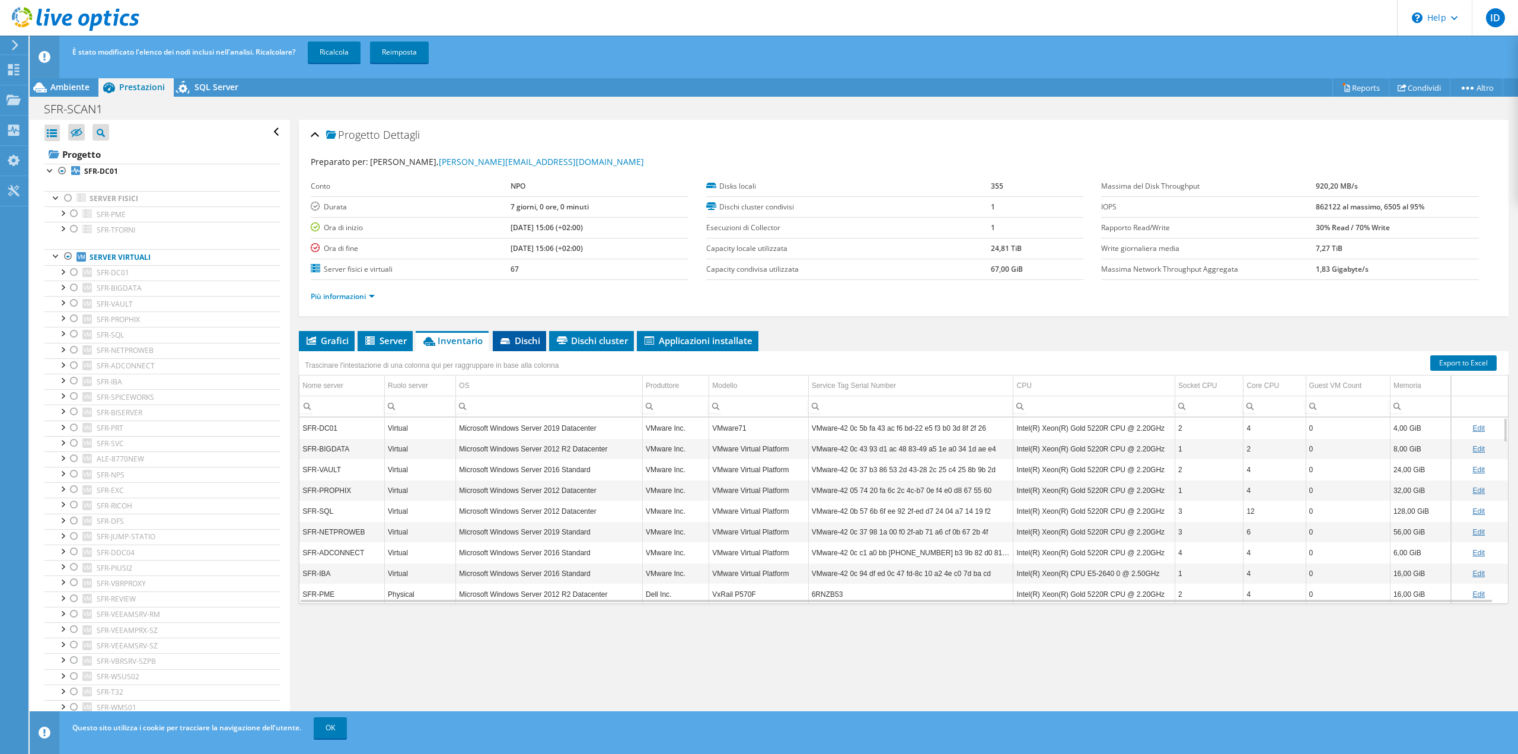
click at [509, 339] on icon at bounding box center [504, 341] width 9 height 6
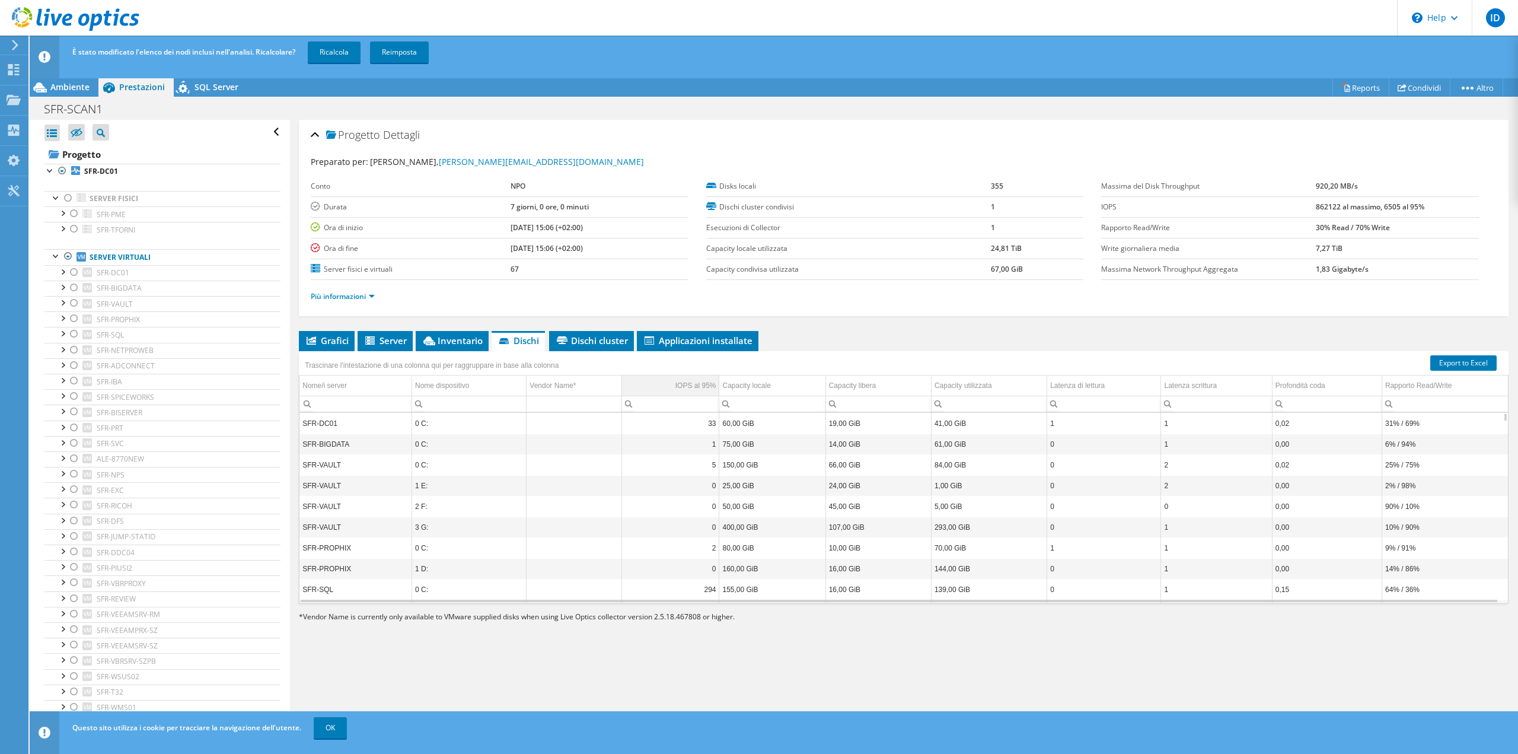
click at [701, 381] on div "IOPS al 95%" at bounding box center [695, 385] width 41 height 14
click at [689, 418] on td "2414" at bounding box center [670, 423] width 97 height 21
click at [707, 422] on td "2414" at bounding box center [670, 423] width 97 height 21
click at [706, 417] on td "2414" at bounding box center [670, 423] width 97 height 21
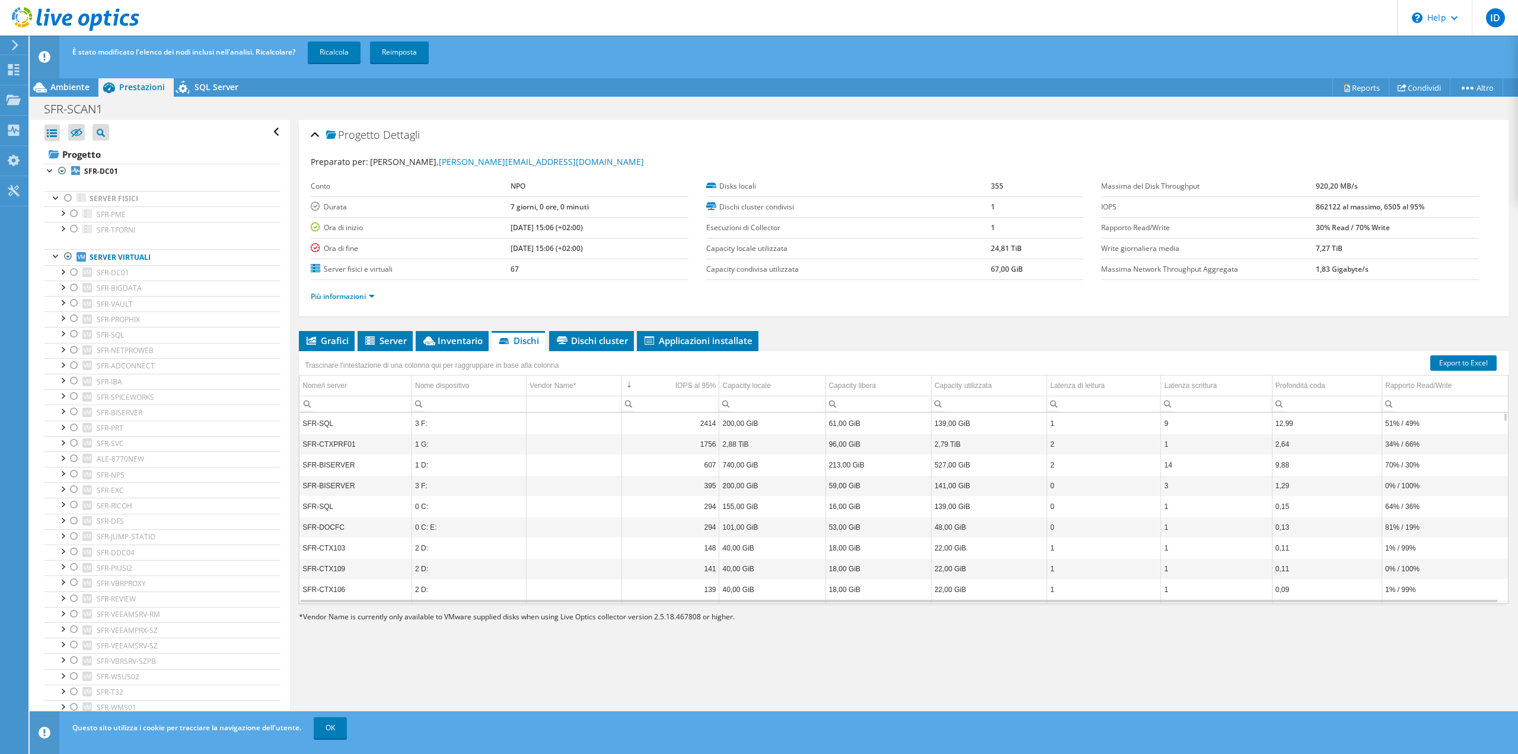
click at [321, 419] on td "SFR-SQL" at bounding box center [355, 423] width 112 height 21
click at [708, 418] on td "2414" at bounding box center [670, 423] width 97 height 21
click at [707, 443] on td "1756" at bounding box center [670, 443] width 97 height 21
click at [703, 419] on td "2414" at bounding box center [670, 423] width 97 height 21
click at [675, 335] on span "Applicazioni installate" at bounding box center [698, 340] width 110 height 12
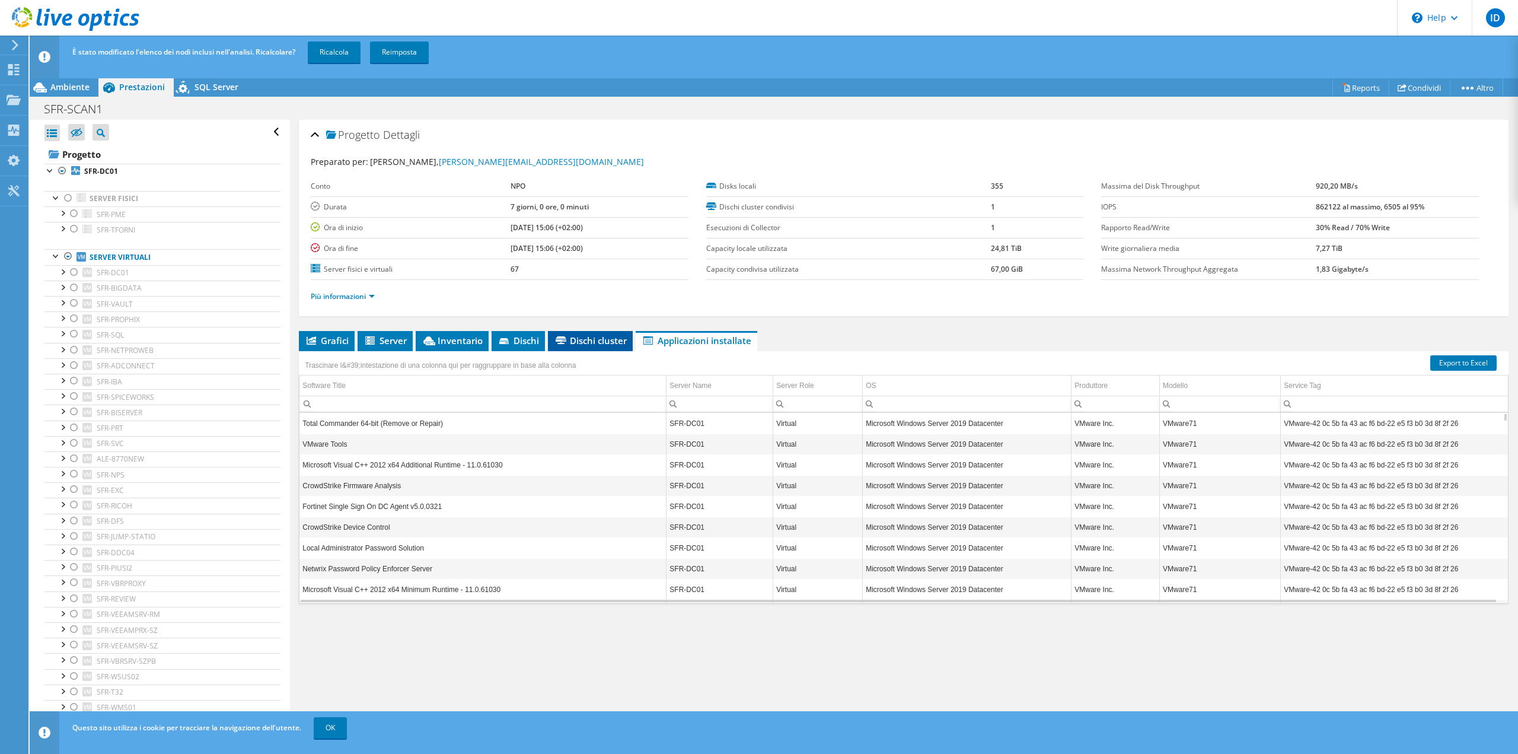
click at [581, 336] on span "Dischi cluster" at bounding box center [590, 340] width 73 height 12
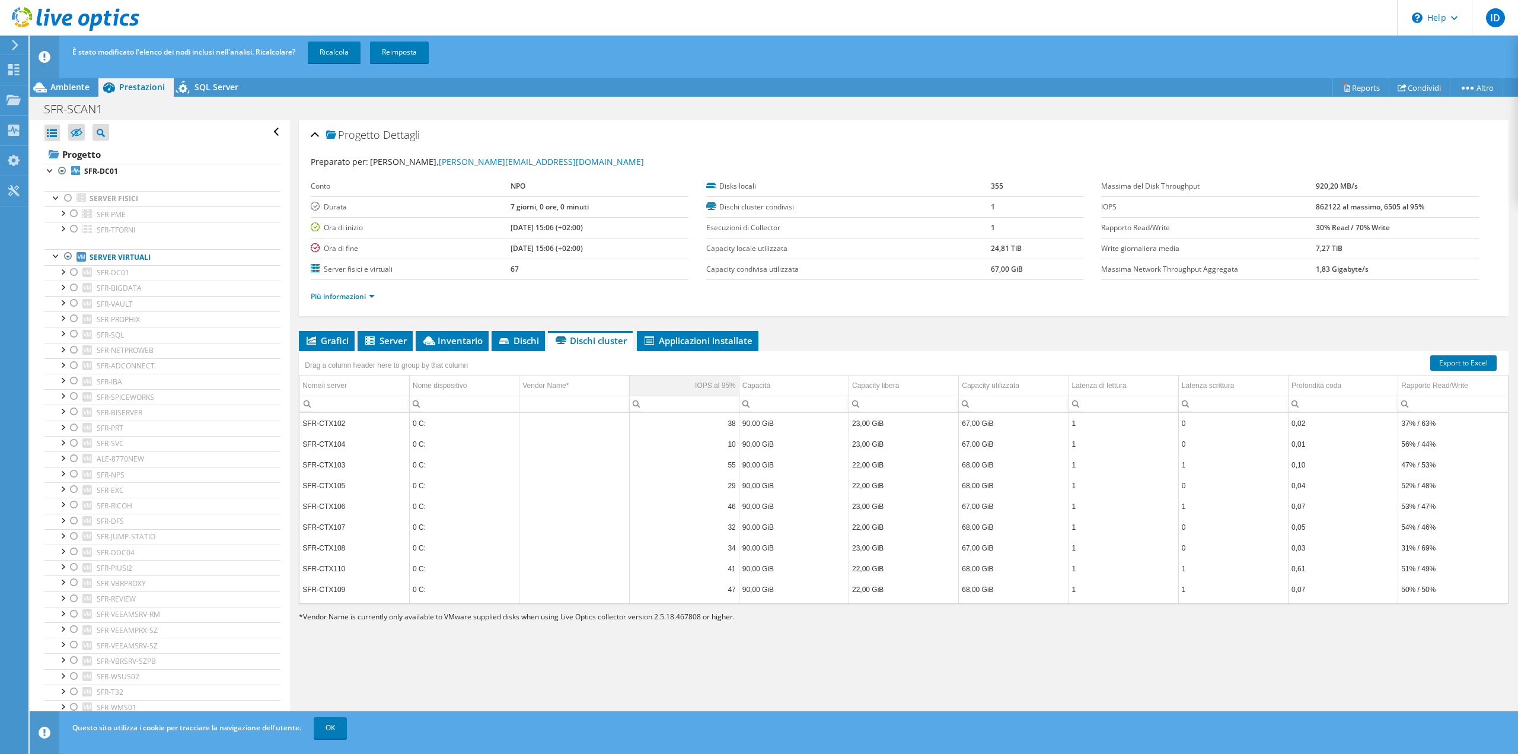
click at [715, 385] on div "IOPS al 95%" at bounding box center [715, 385] width 41 height 14
click at [74, 486] on div at bounding box center [74, 493] width 12 height 14
click at [512, 340] on span "Dischi" at bounding box center [519, 340] width 42 height 12
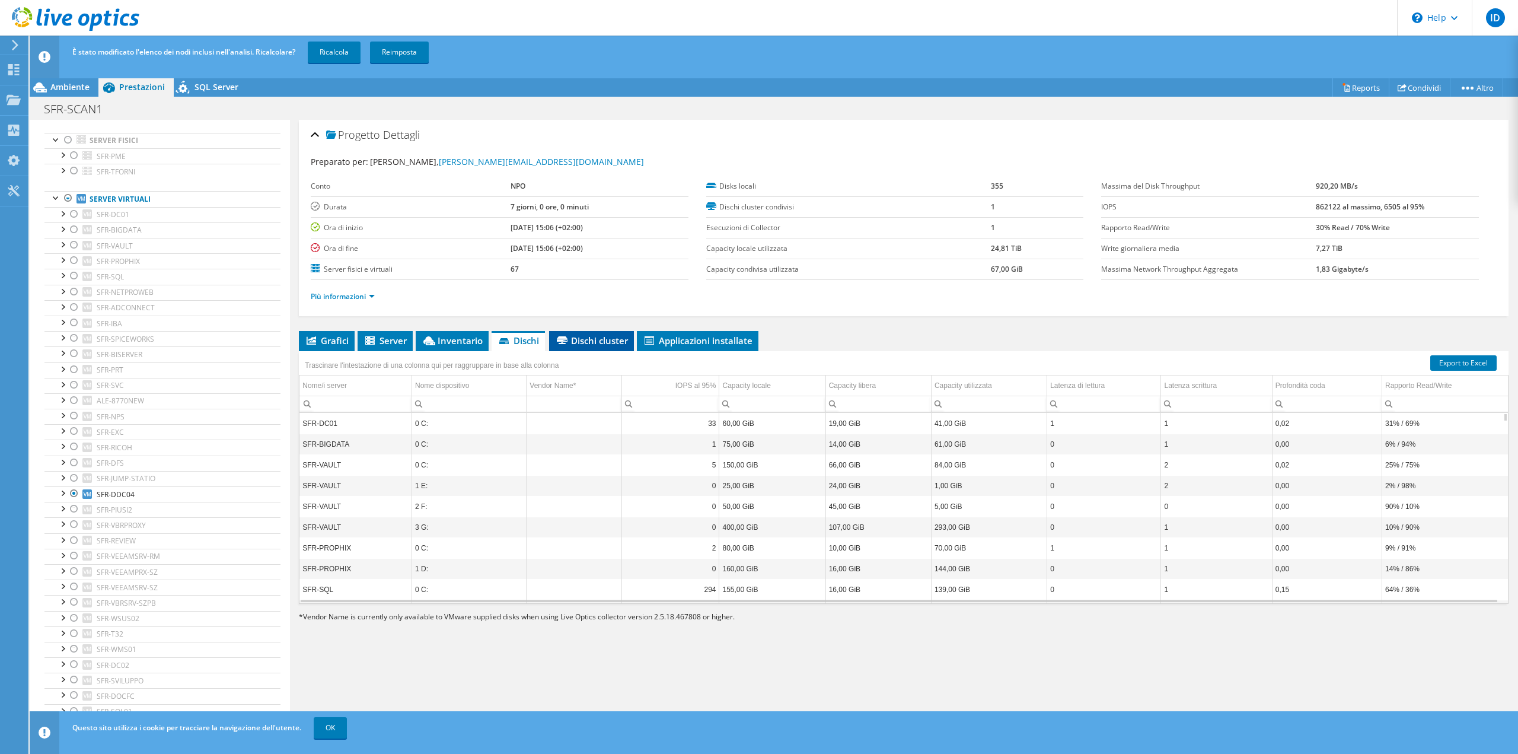
click at [578, 340] on span "Dischi cluster" at bounding box center [591, 340] width 73 height 12
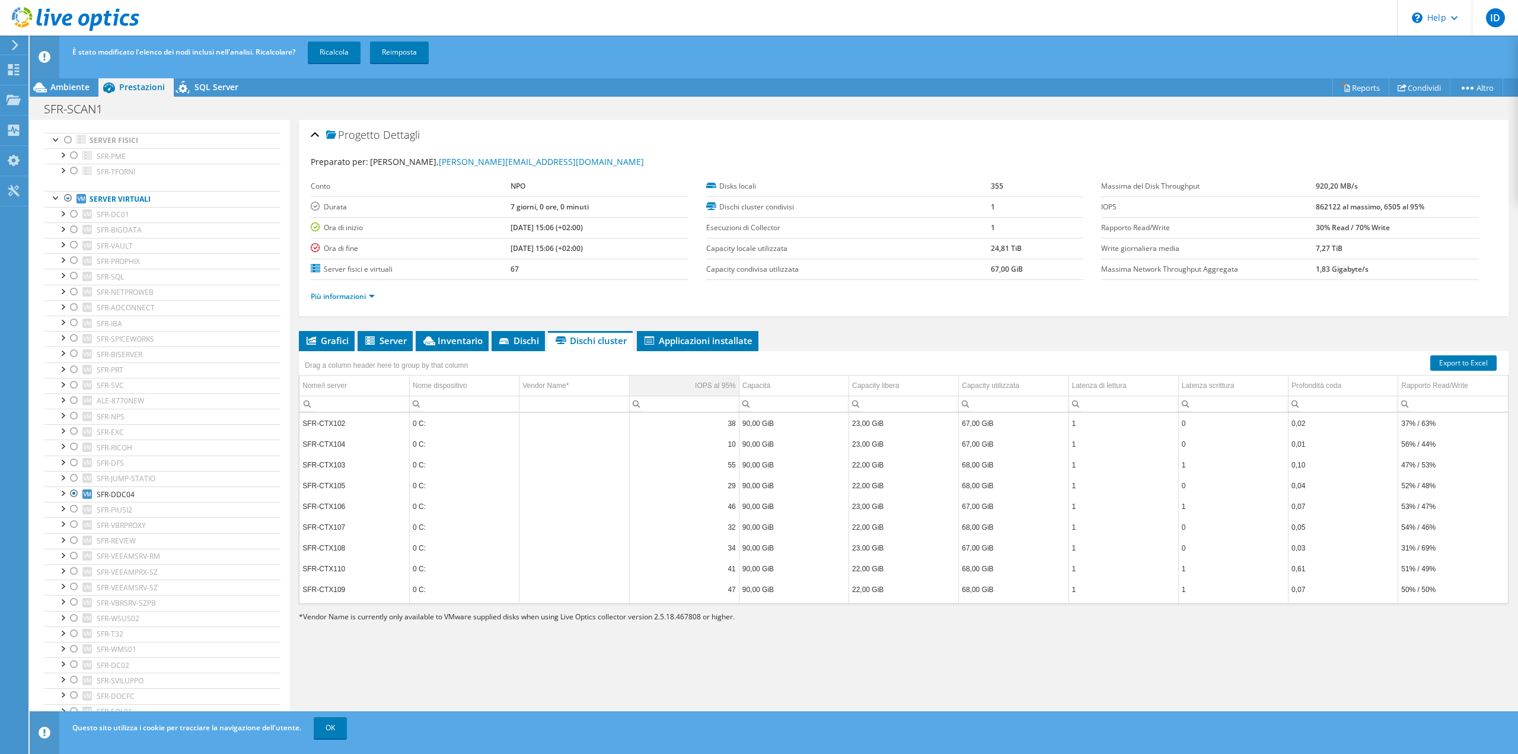
click at [690, 378] on td "IOPS al 95%" at bounding box center [684, 385] width 110 height 21
click at [692, 380] on td "IOPS al 95%" at bounding box center [684, 385] width 110 height 21
click at [74, 394] on div at bounding box center [74, 401] width 12 height 14
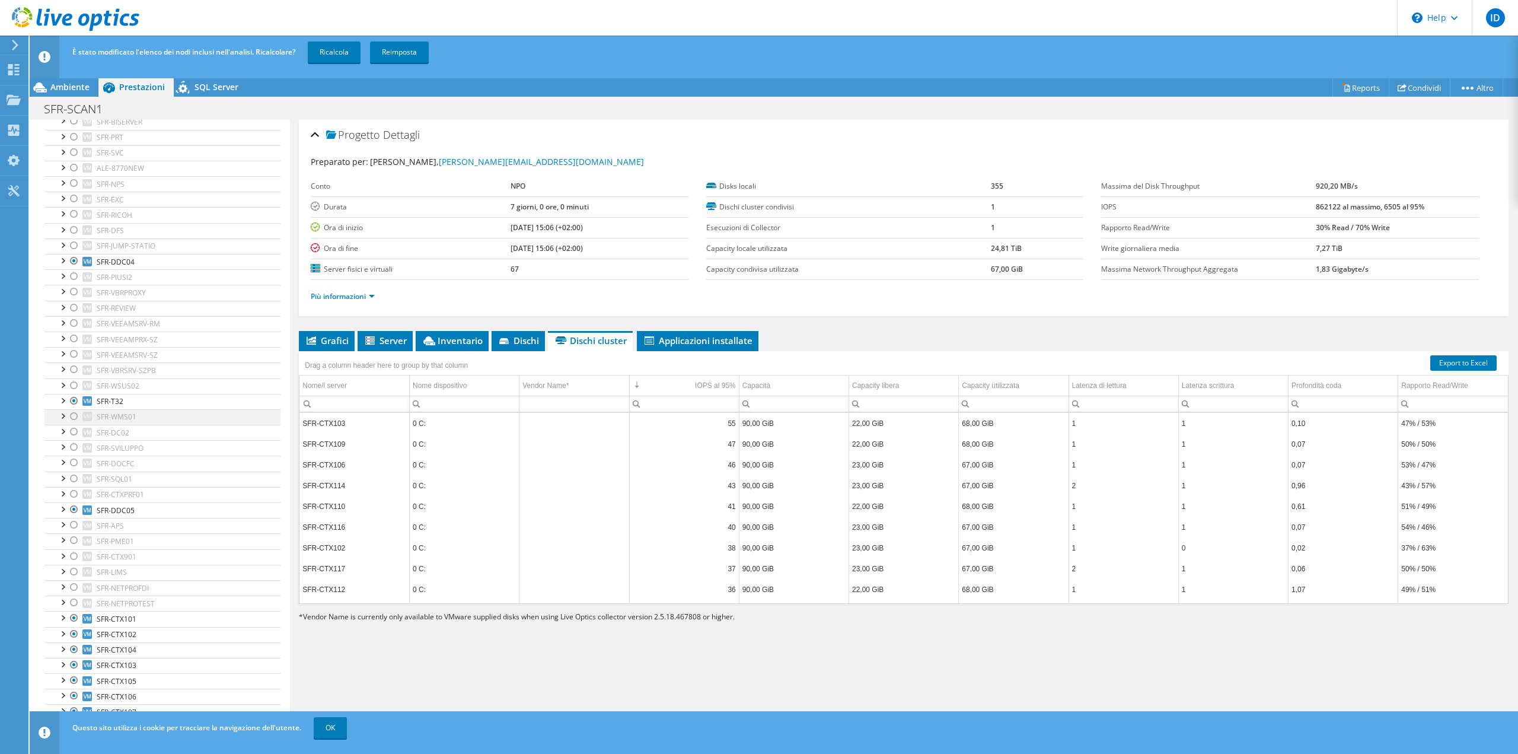
click at [75, 410] on div at bounding box center [74, 416] width 12 height 14
click at [339, 337] on span "Grafici" at bounding box center [327, 340] width 44 height 12
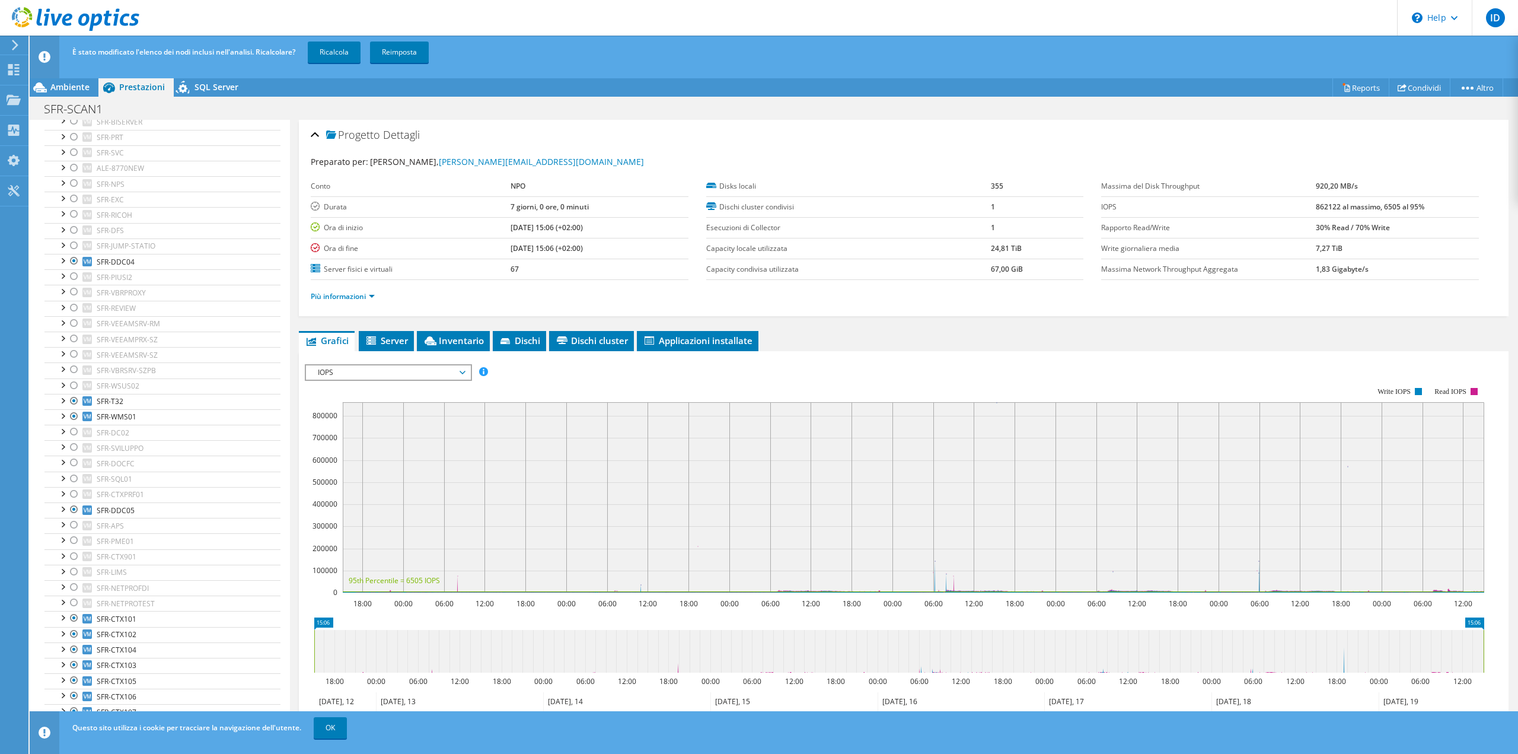
click at [422, 368] on span "IOPS" at bounding box center [388, 372] width 152 height 14
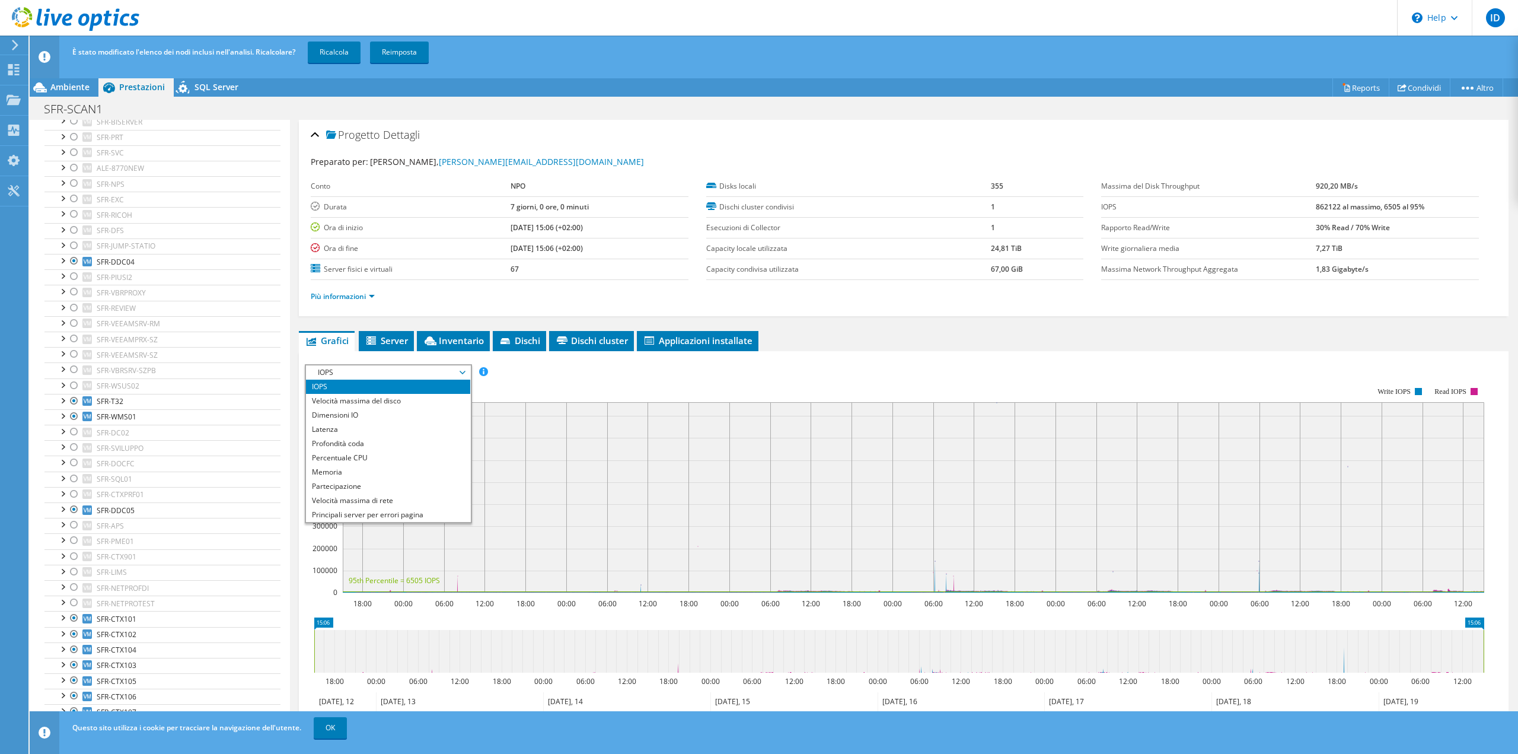
click at [581, 367] on div "IOPS Velocità massima del disco Dimensioni IO Latenza Profondità coda Percentua…" at bounding box center [904, 372] width 1198 height 16
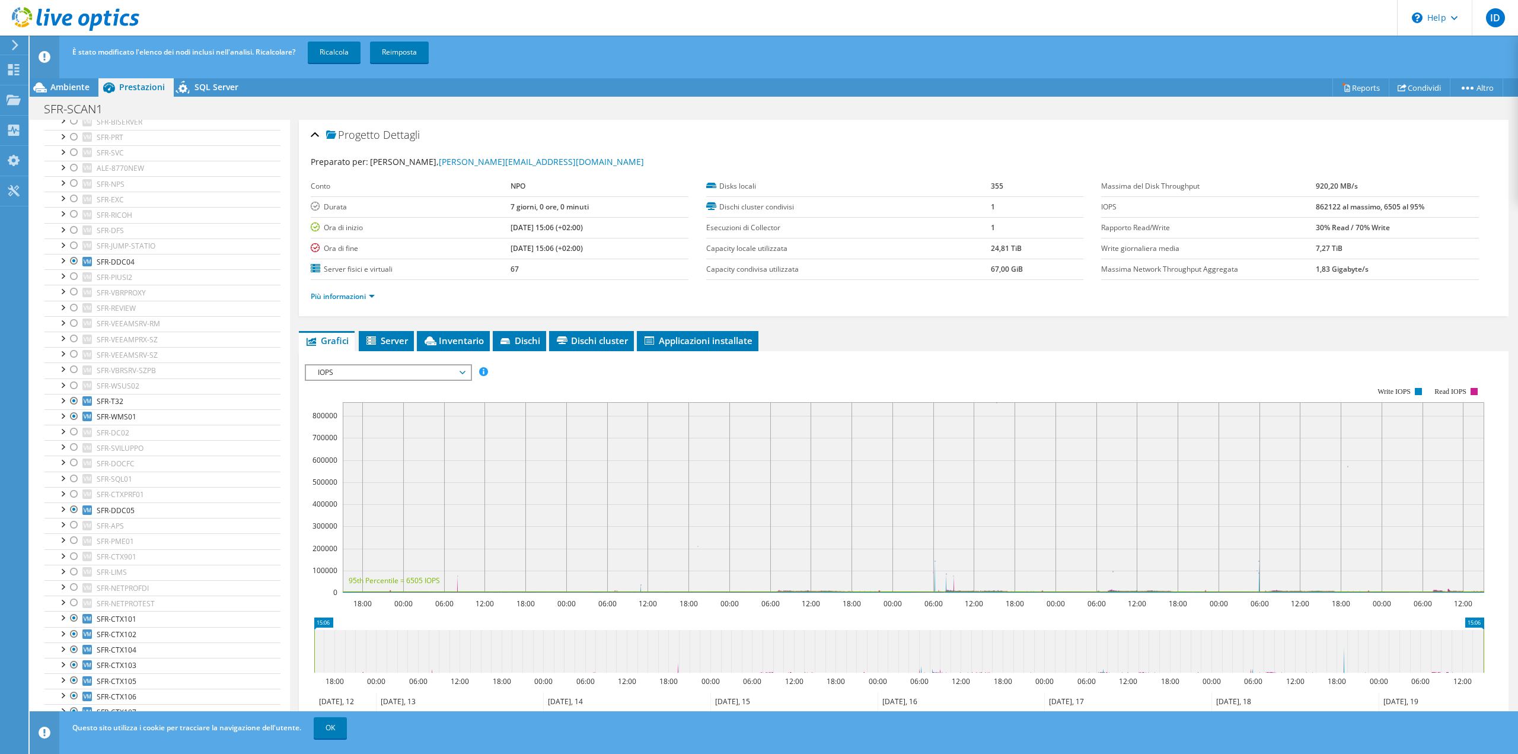
click at [447, 368] on span "IOPS" at bounding box center [388, 372] width 152 height 14
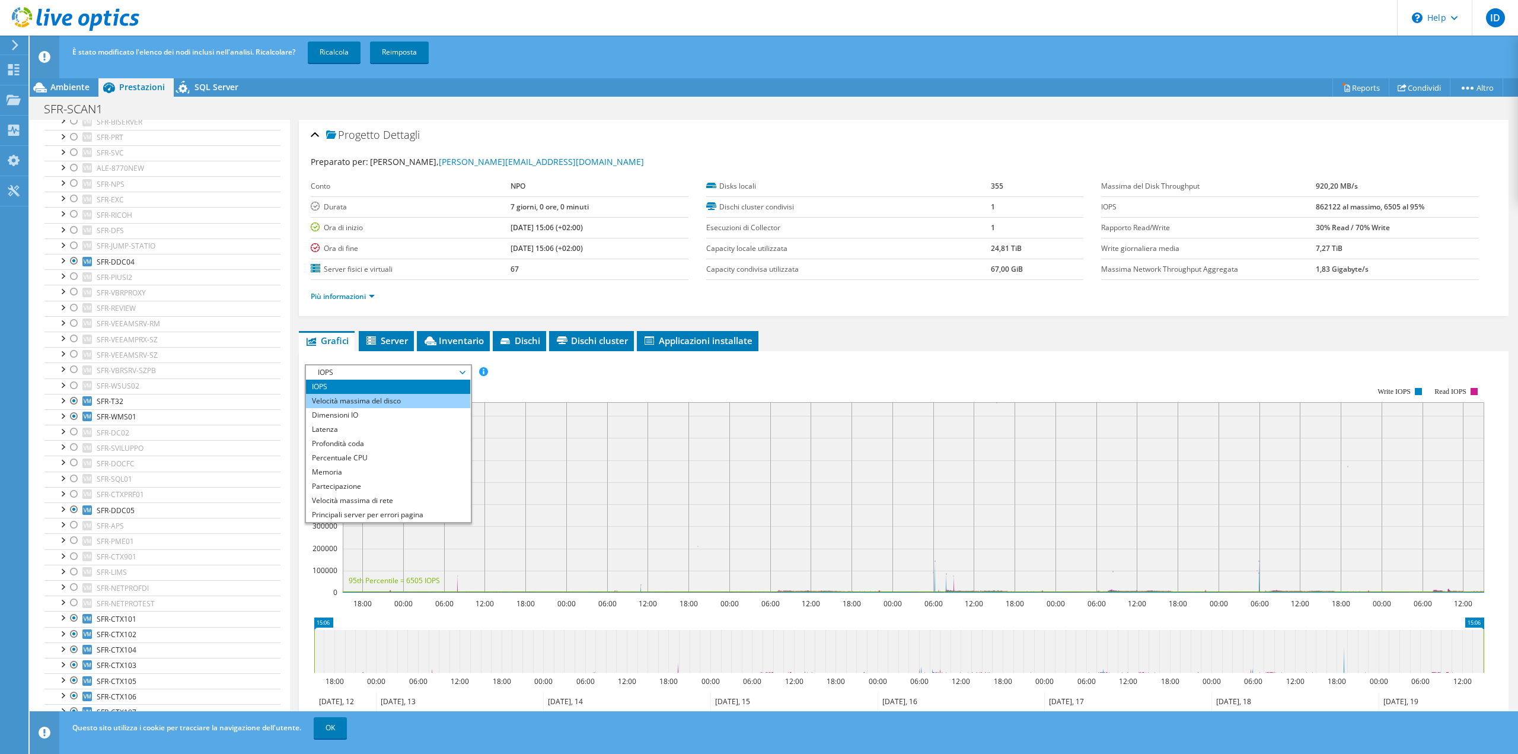
click at [416, 397] on li "Velocità massima del disco" at bounding box center [388, 401] width 164 height 14
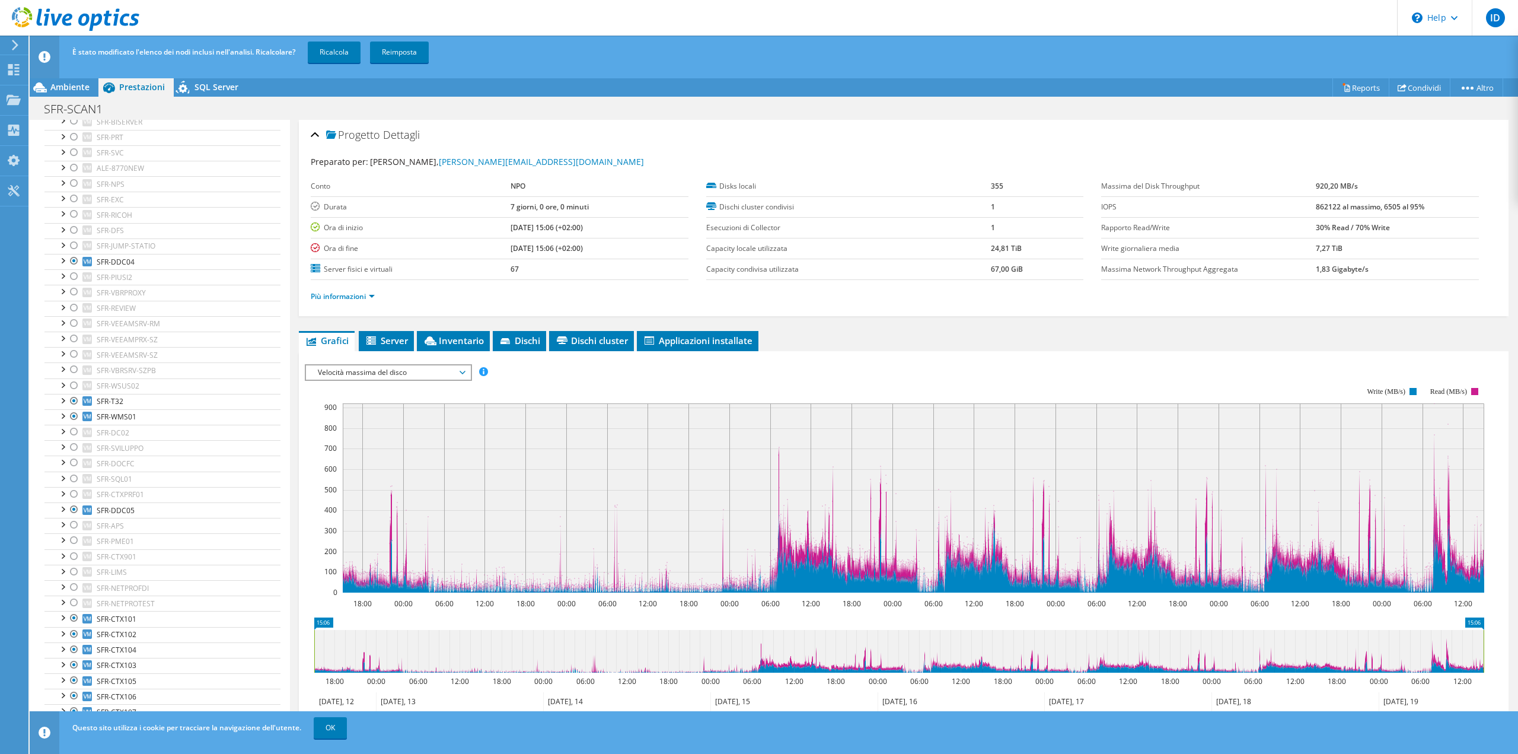
click at [429, 368] on span "Velocità massima del disco" at bounding box center [388, 372] width 152 height 14
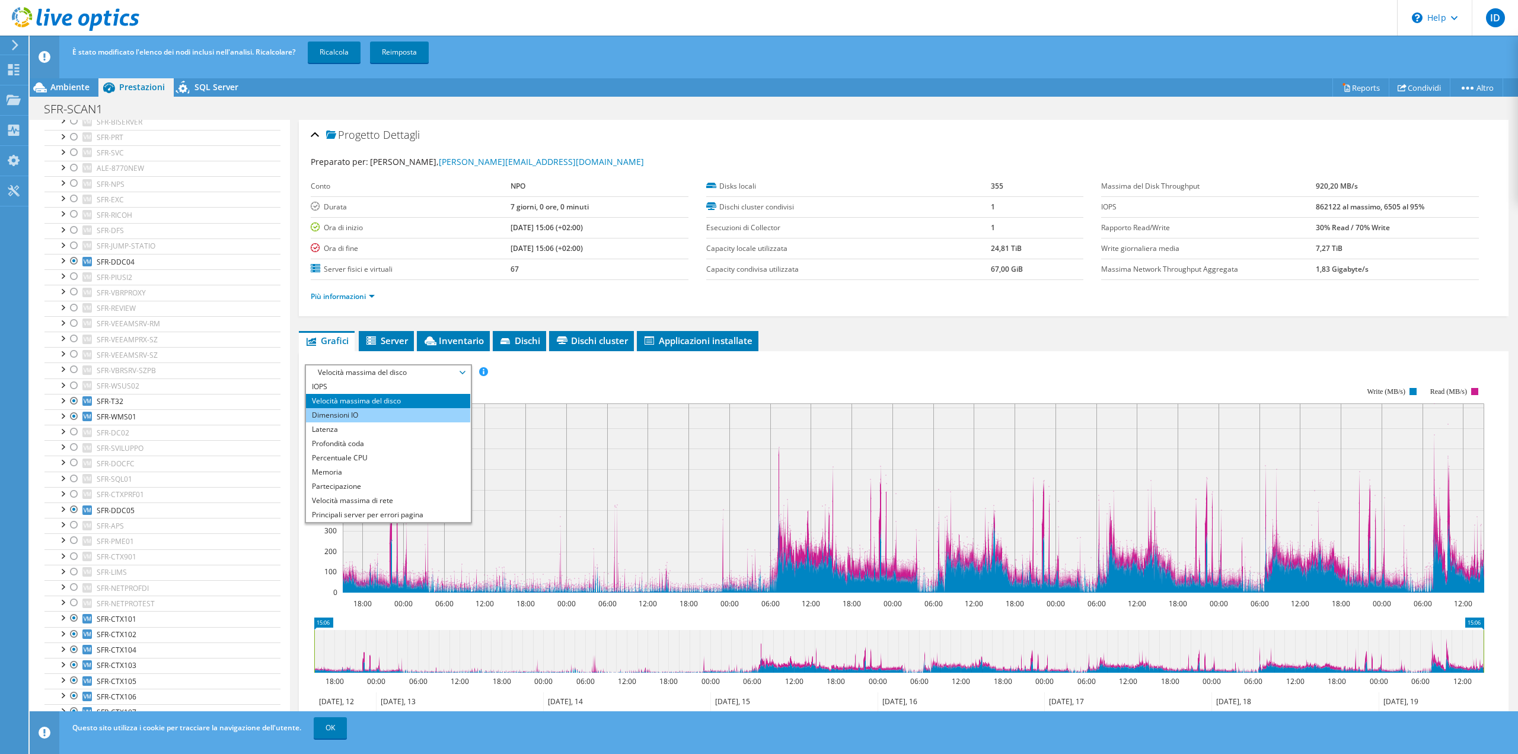
click at [407, 416] on li "Dimensioni IO" at bounding box center [388, 415] width 164 height 14
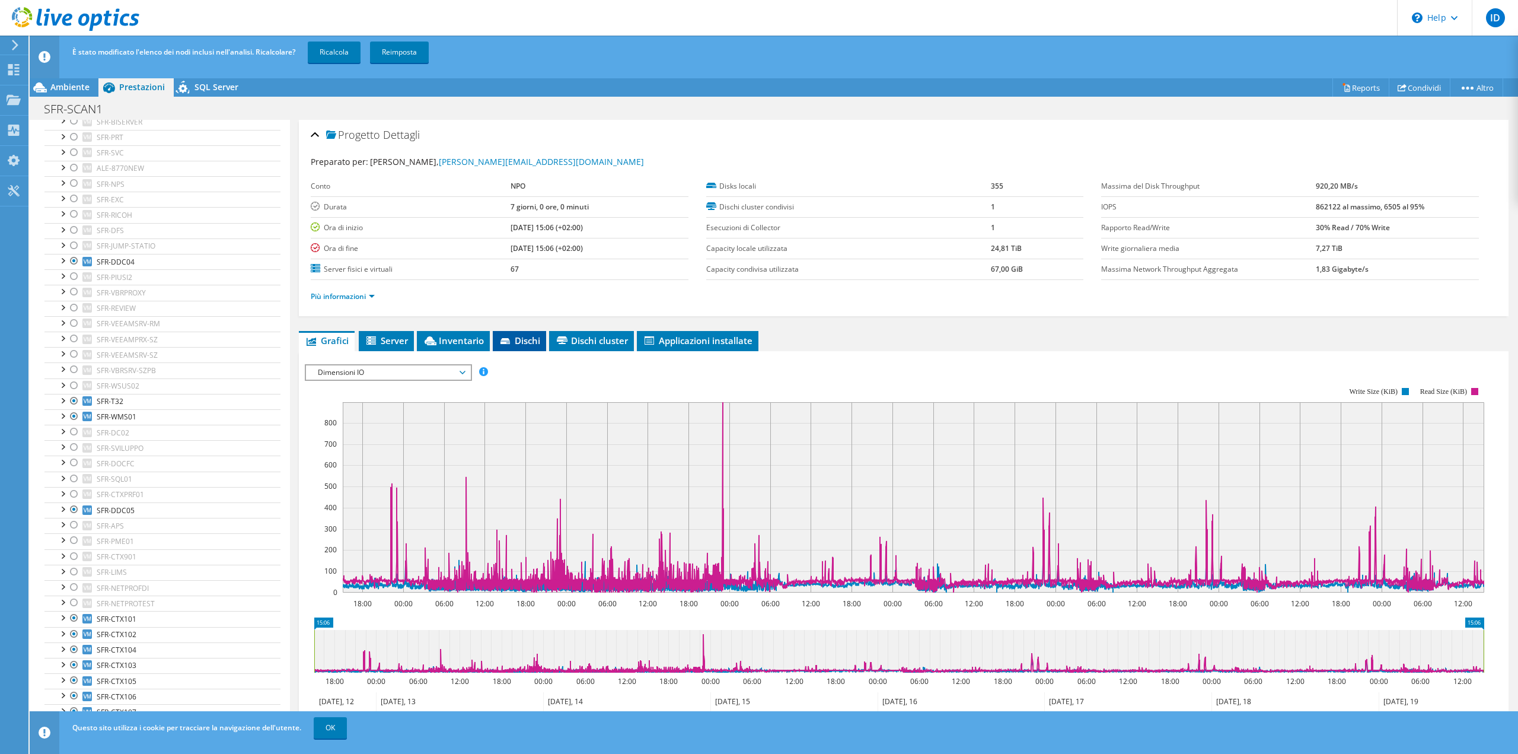
click at [516, 342] on span "Dischi" at bounding box center [520, 340] width 42 height 12
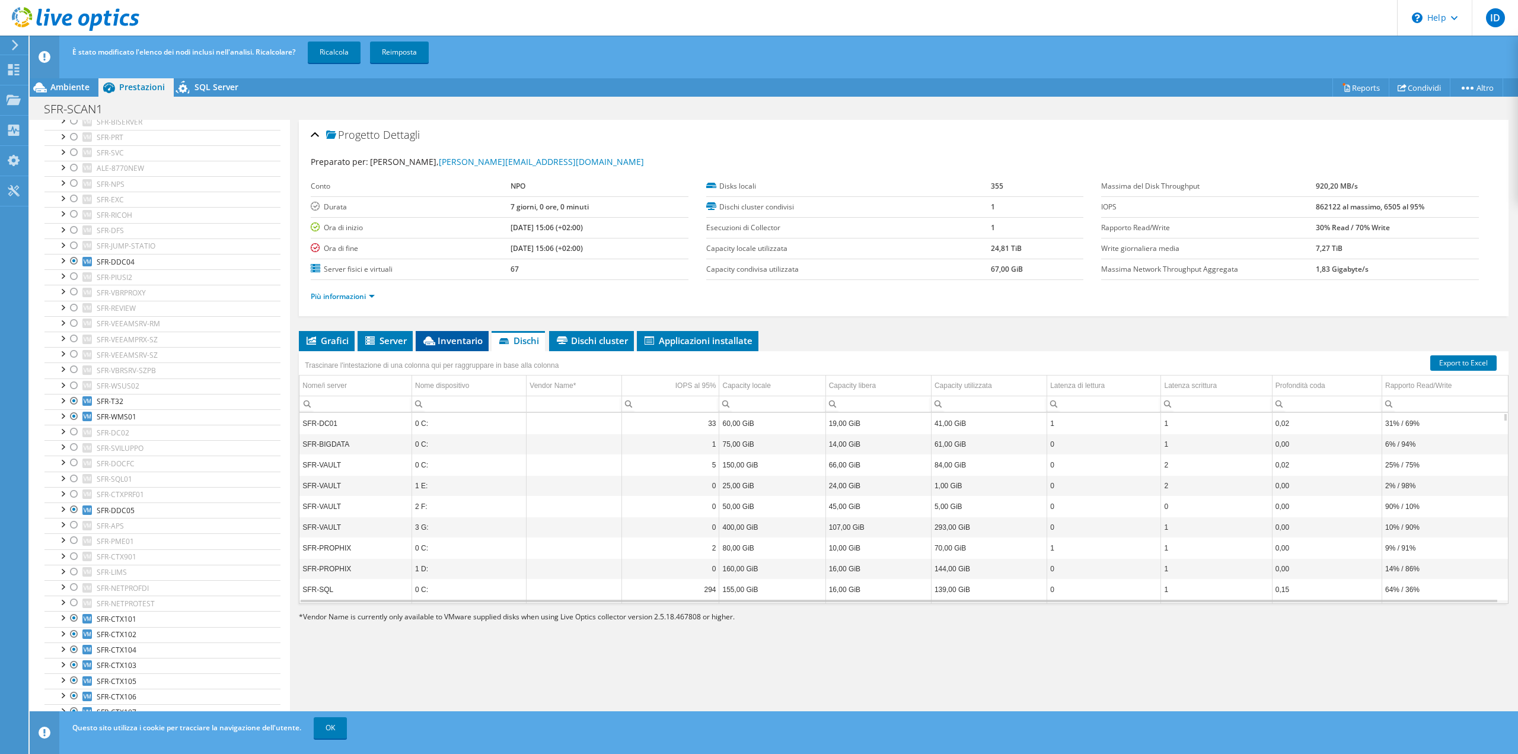
click at [461, 340] on span "Inventario" at bounding box center [452, 340] width 61 height 12
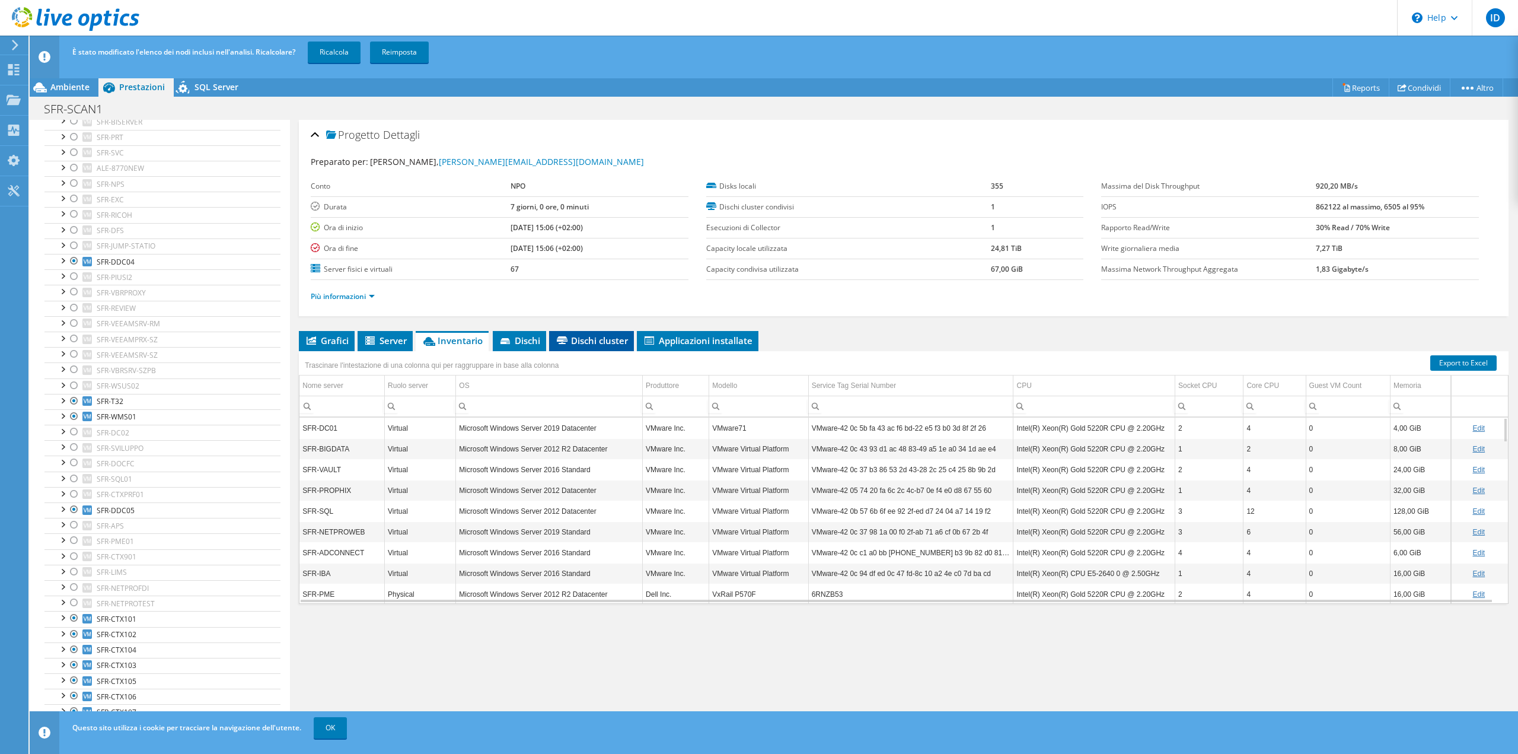
click at [611, 340] on span "Dischi cluster" at bounding box center [591, 340] width 73 height 12
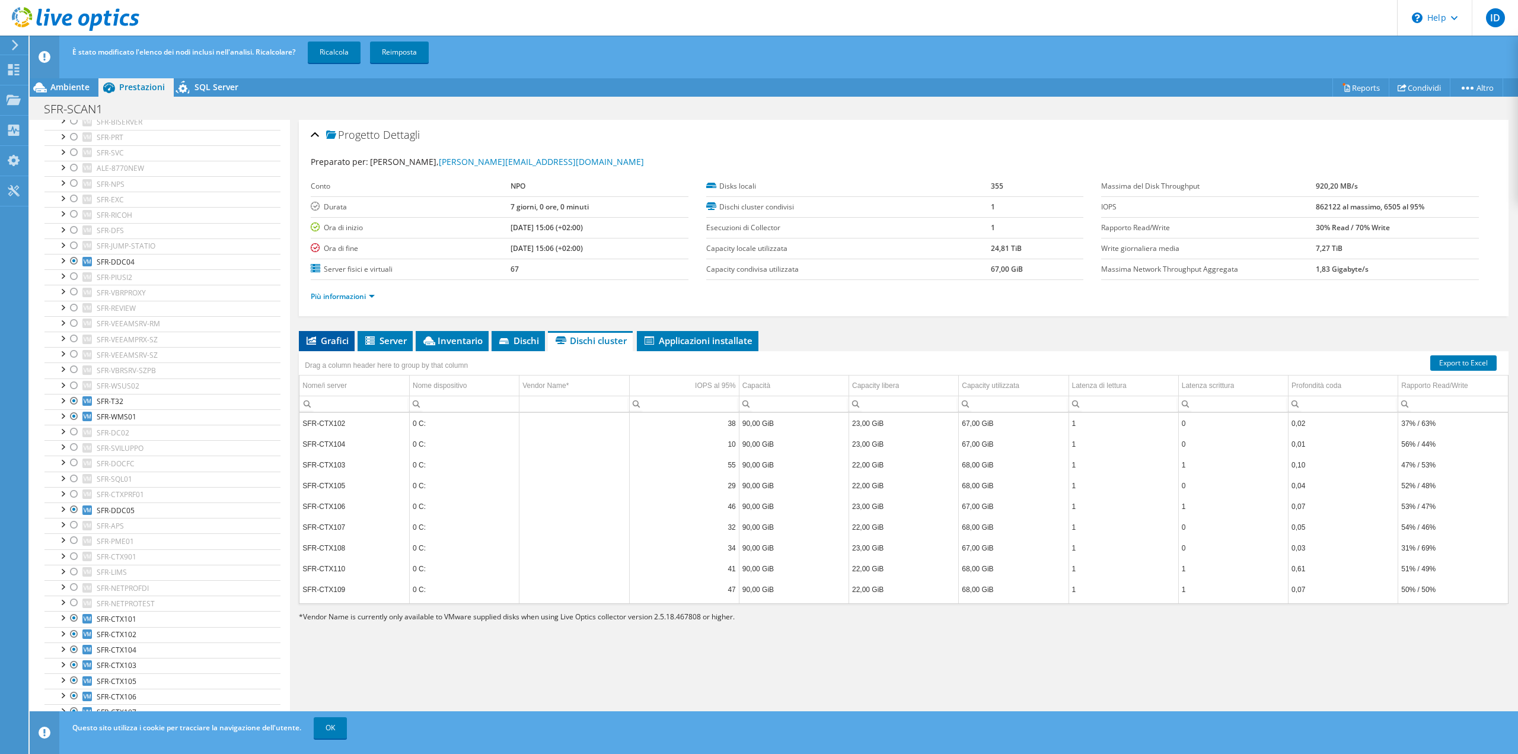
click at [320, 335] on span "Grafici" at bounding box center [327, 340] width 44 height 12
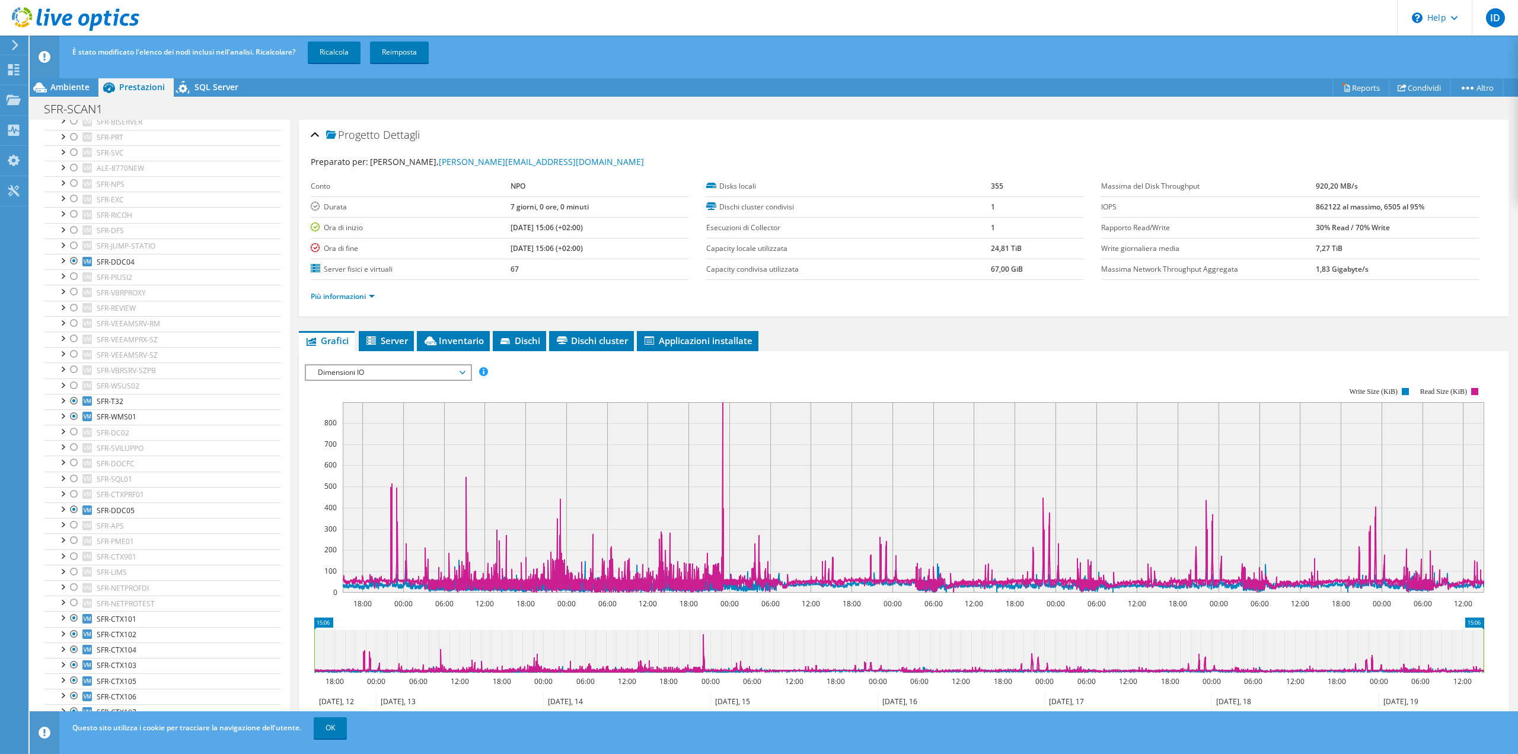
click at [360, 368] on span "Dimensioni IO" at bounding box center [388, 372] width 152 height 14
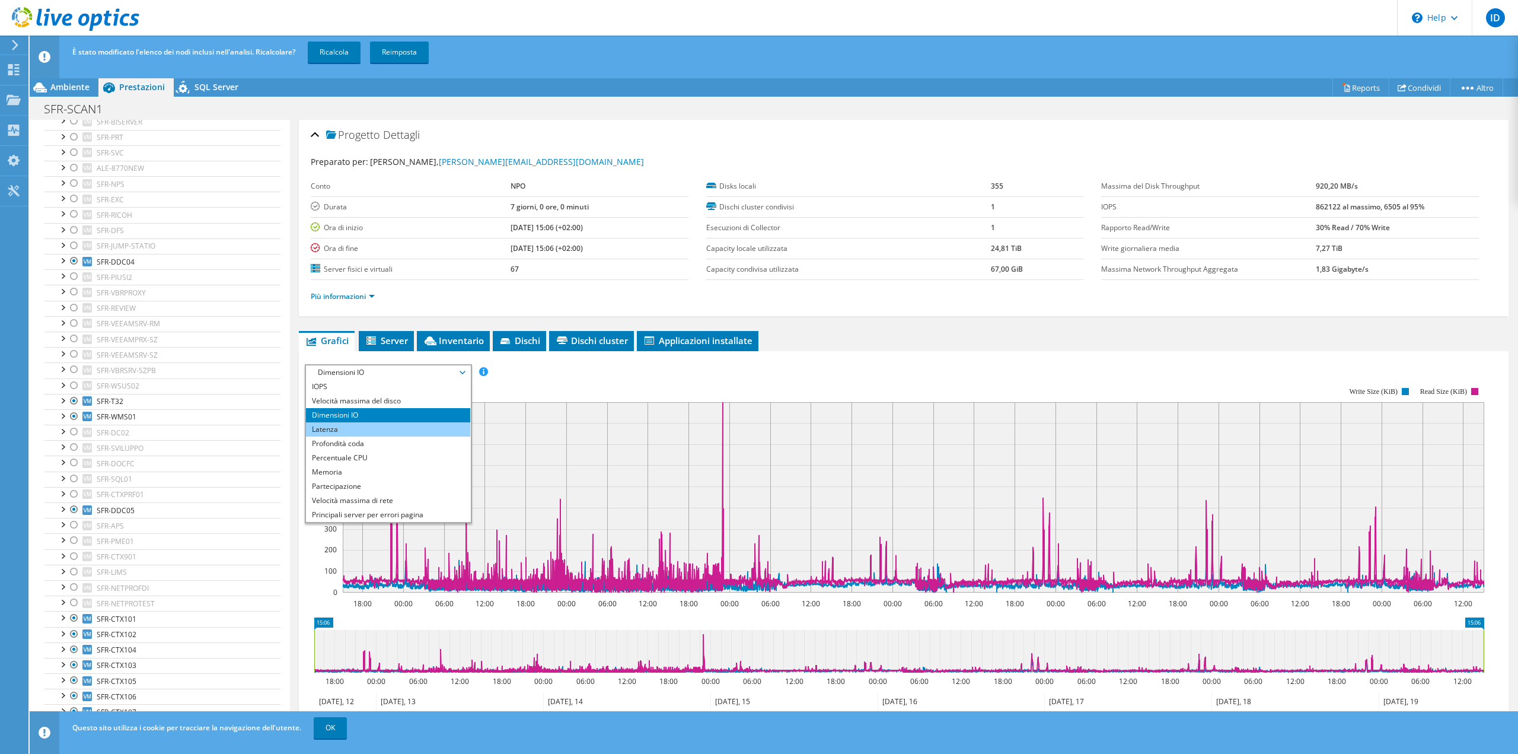
click at [369, 425] on li "Latenza" at bounding box center [388, 429] width 164 height 14
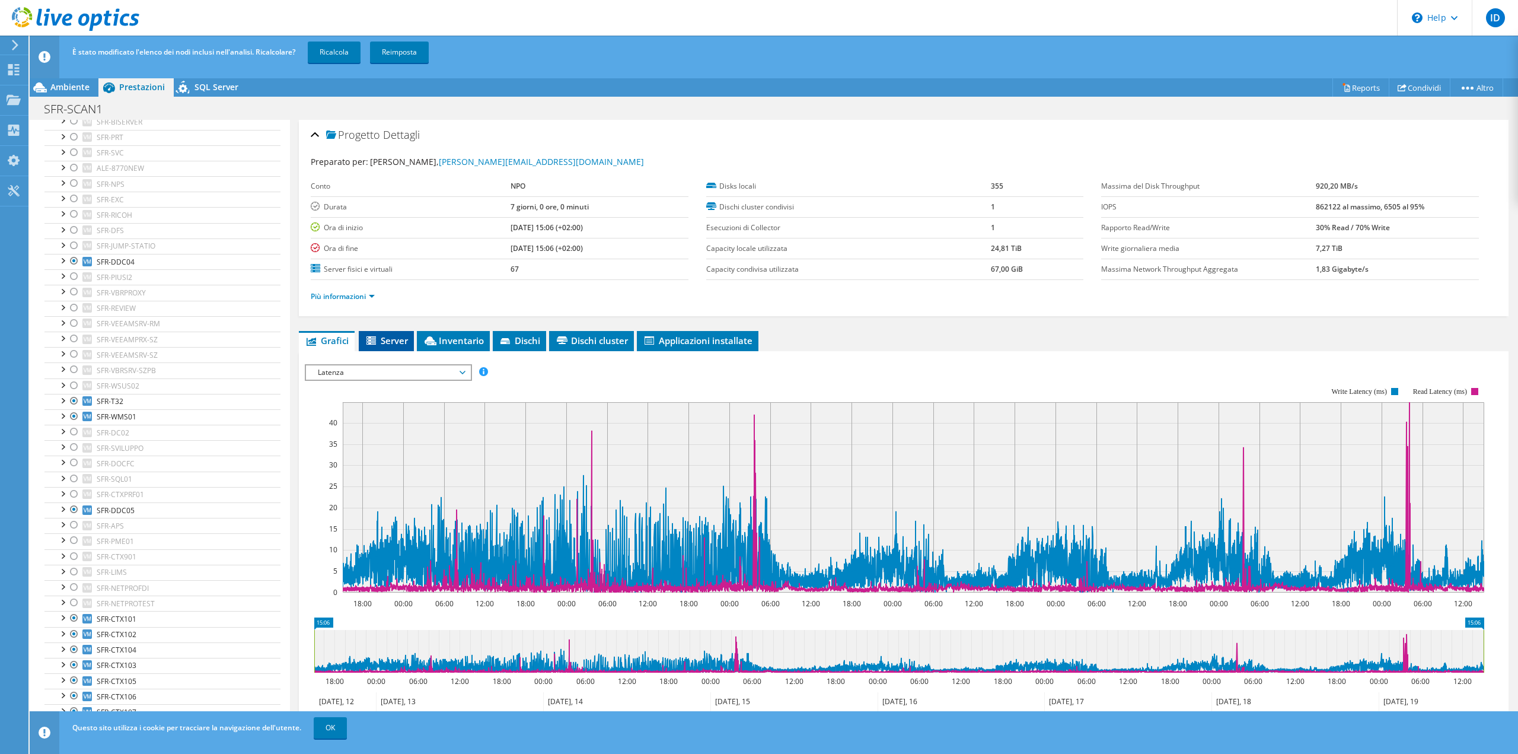
click at [408, 338] on span "Server" at bounding box center [386, 340] width 43 height 12
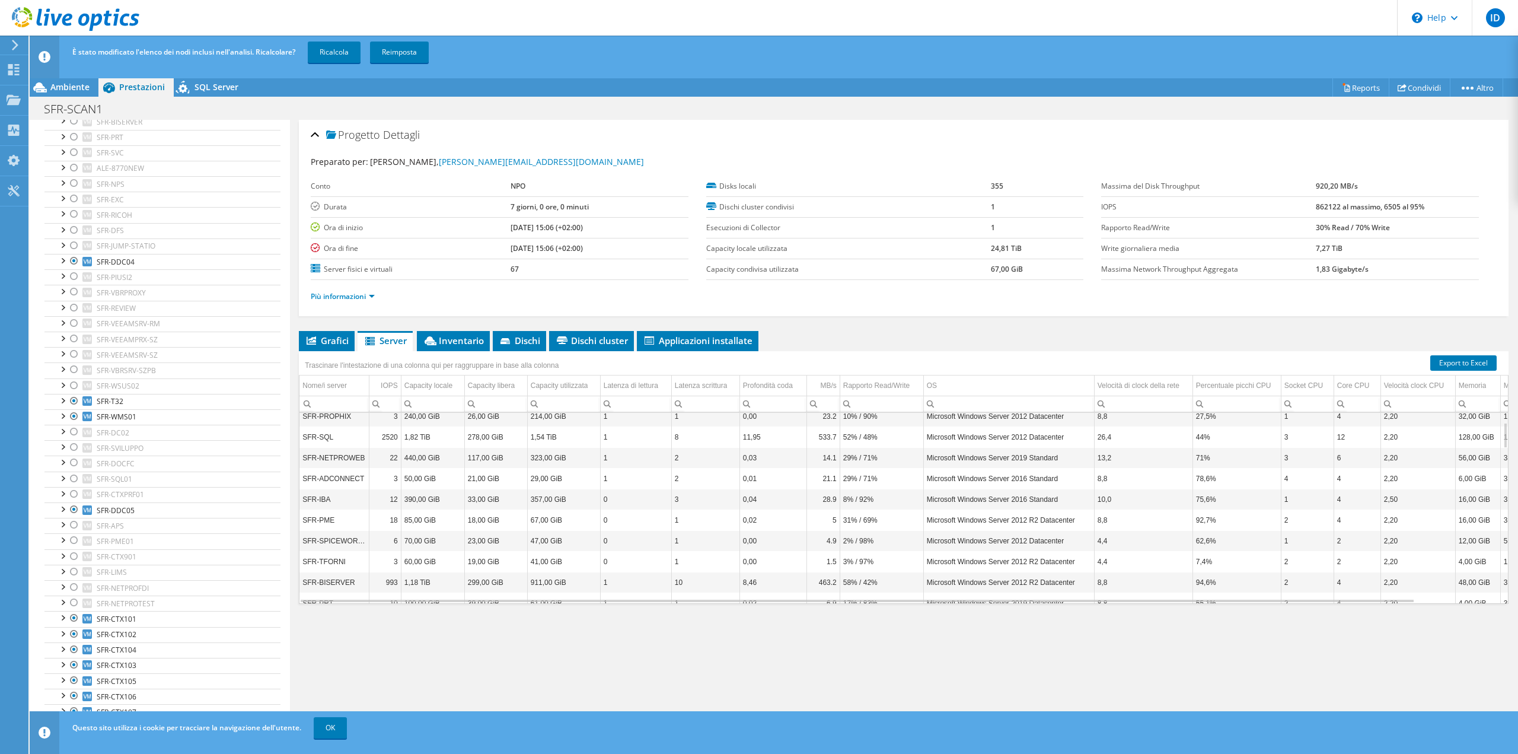
scroll to position [70, 0]
click at [1238, 513] on td "92,7%" at bounding box center [1236, 519] width 88 height 21
click at [1243, 380] on div "Percentuale picchi CPU" at bounding box center [1233, 385] width 75 height 14
click at [1243, 380] on div "Percentuale picchi CPU" at bounding box center [1232, 385] width 72 height 14
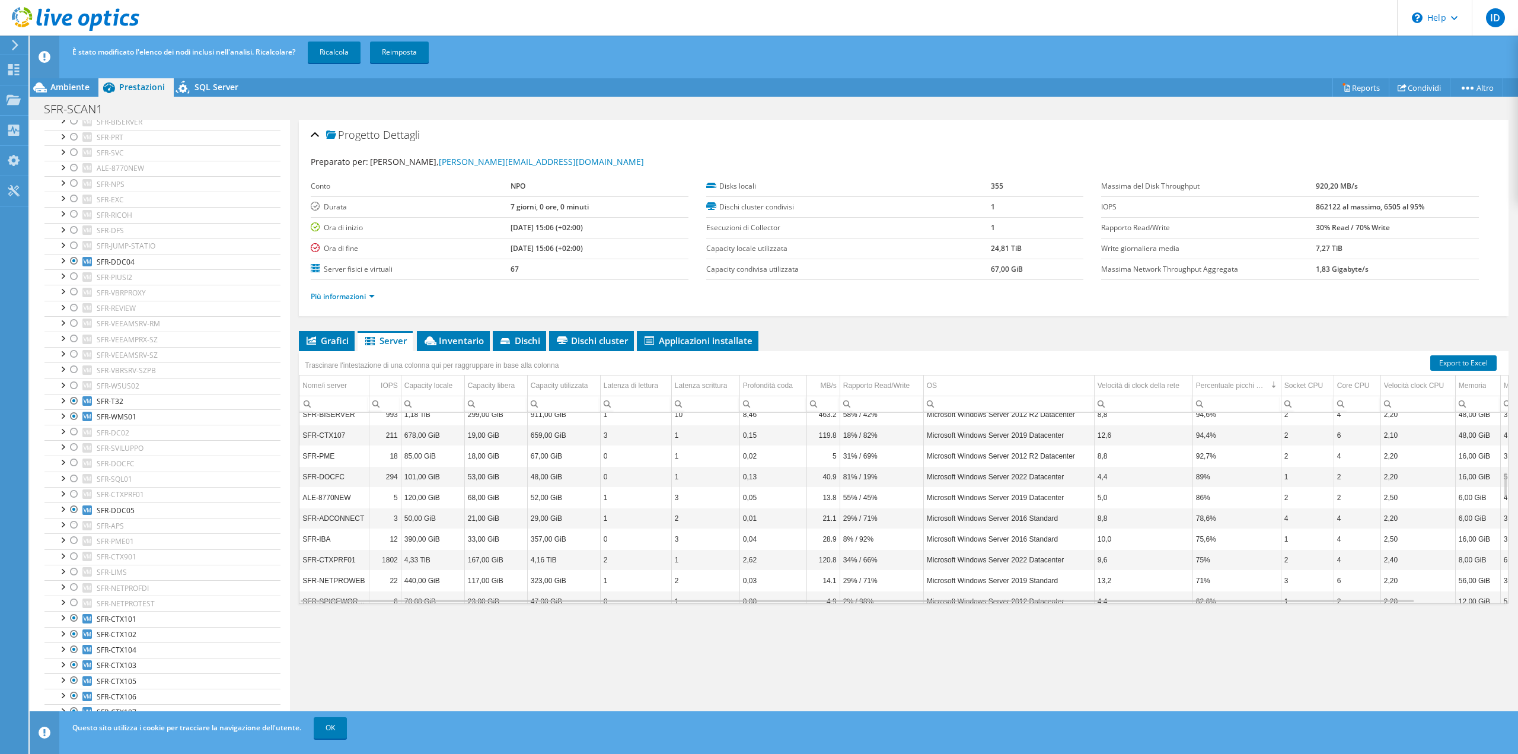
scroll to position [425, 0]
click at [1214, 449] on td "92,7%" at bounding box center [1236, 455] width 88 height 21
click at [1204, 417] on td "100%" at bounding box center [1236, 423] width 88 height 21
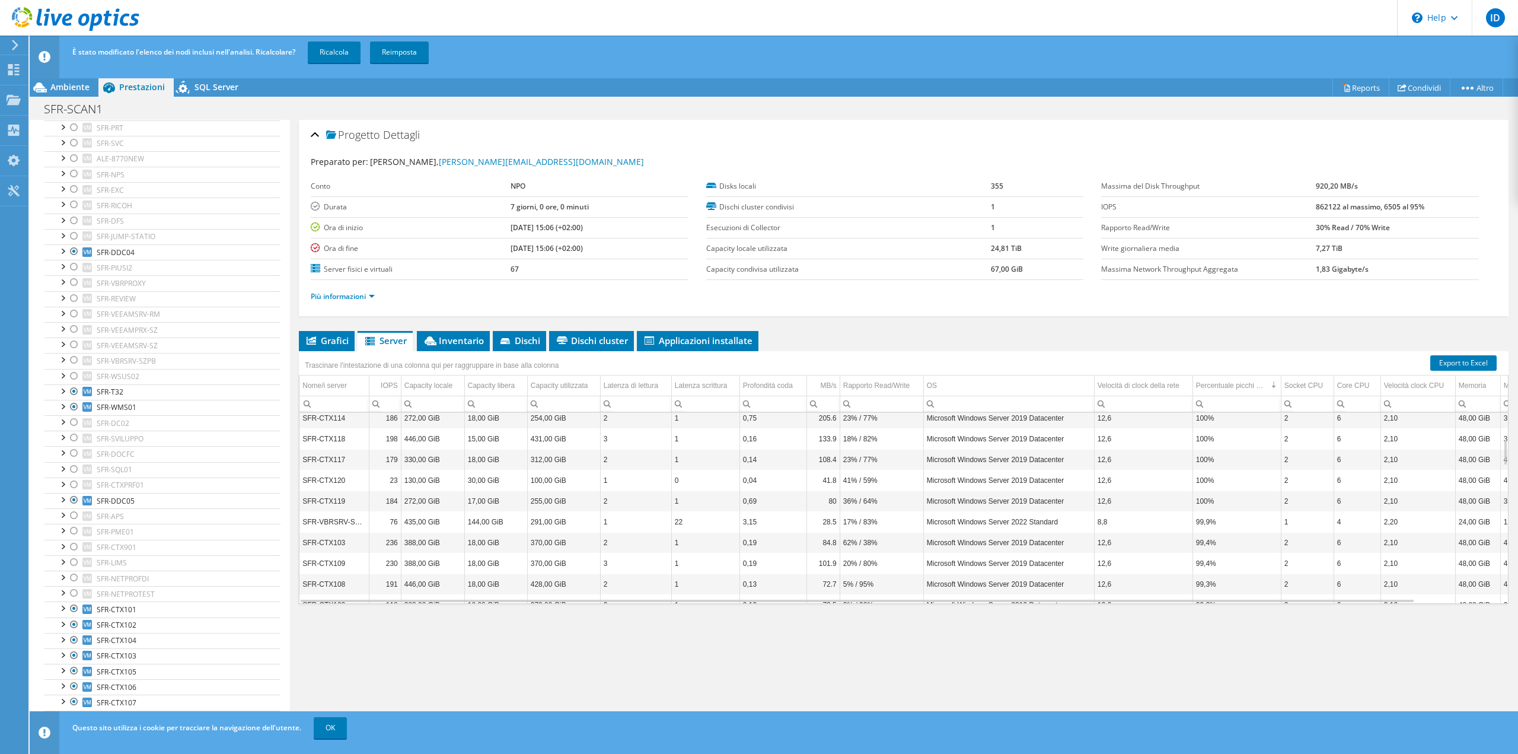
scroll to position [301, 0]
click at [13, 47] on icon at bounding box center [15, 45] width 9 height 11
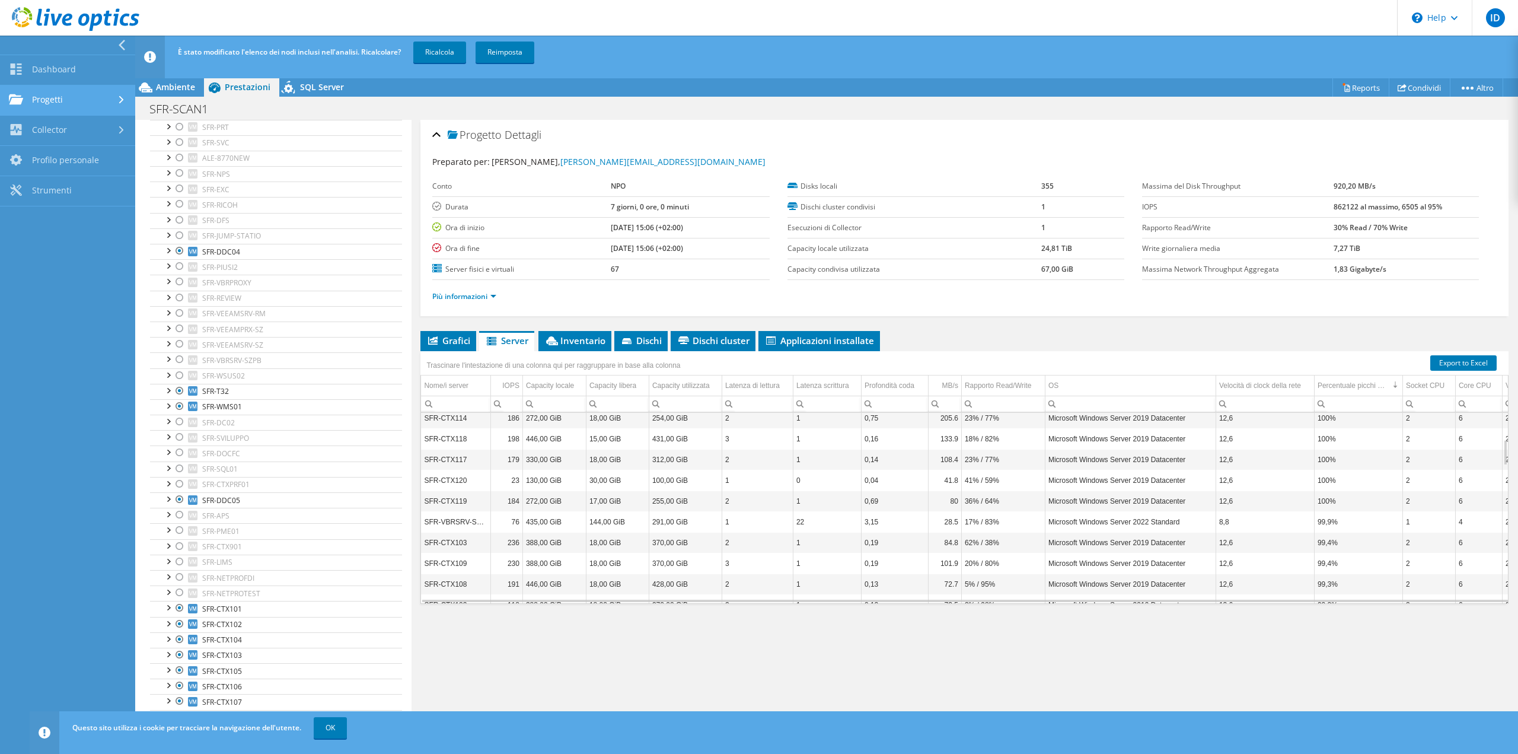
click at [54, 99] on link "Progetti" at bounding box center [67, 100] width 135 height 30
click at [76, 130] on link "Cerca progetti" at bounding box center [67, 131] width 135 height 30
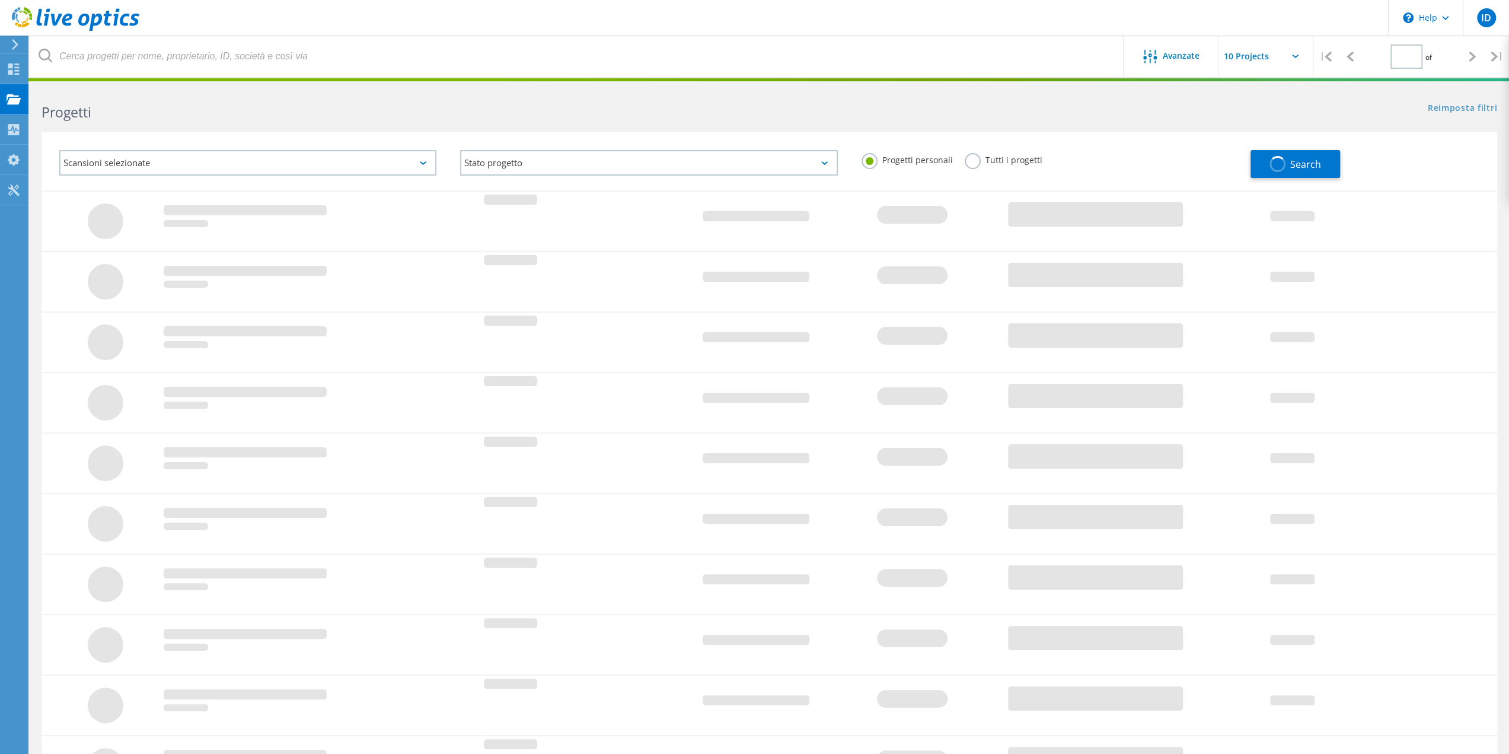
type input "1"
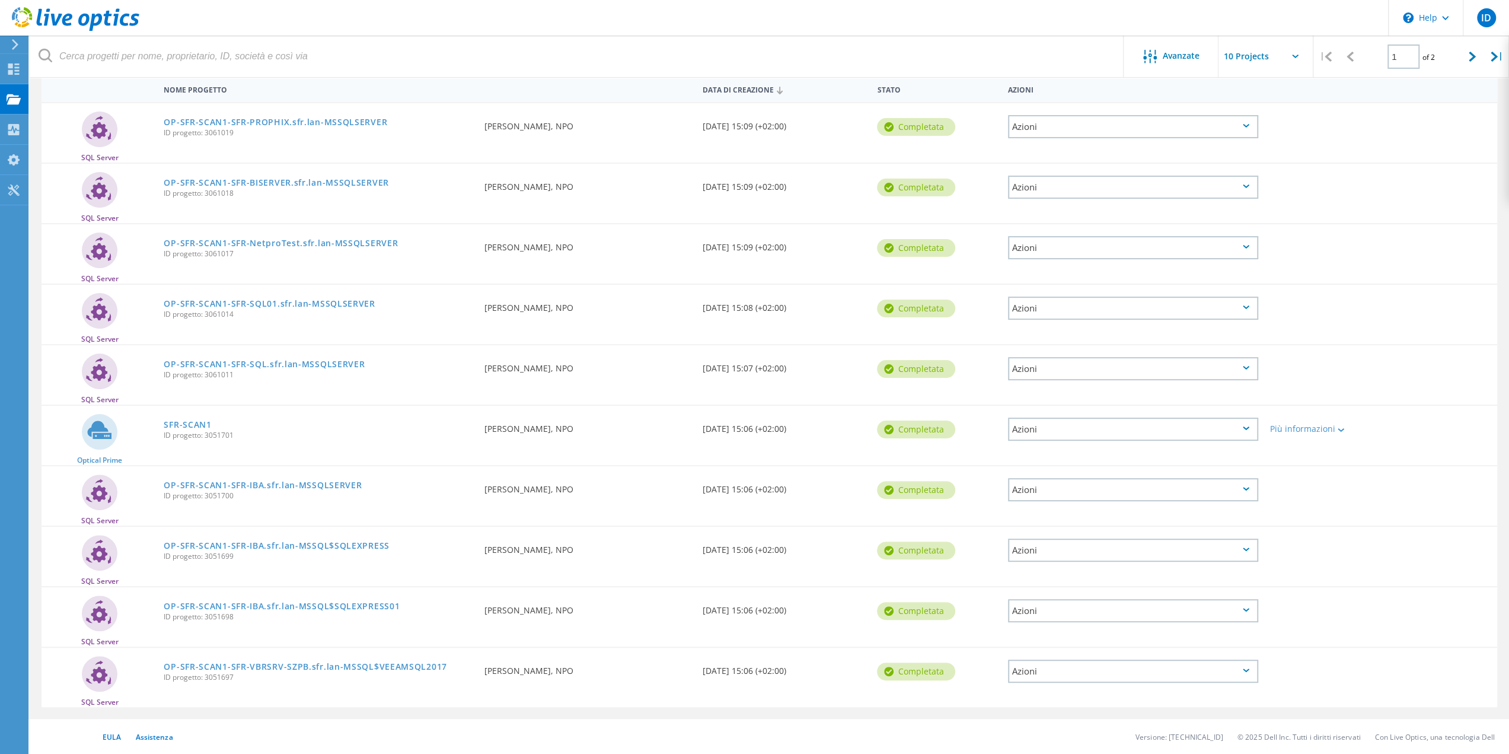
scroll to position [116, 0]
click at [298, 362] on link "OP-SFR-SCAN1-SFR-SQL.sfr.lan-MSSQLSERVER" at bounding box center [264, 363] width 201 height 8
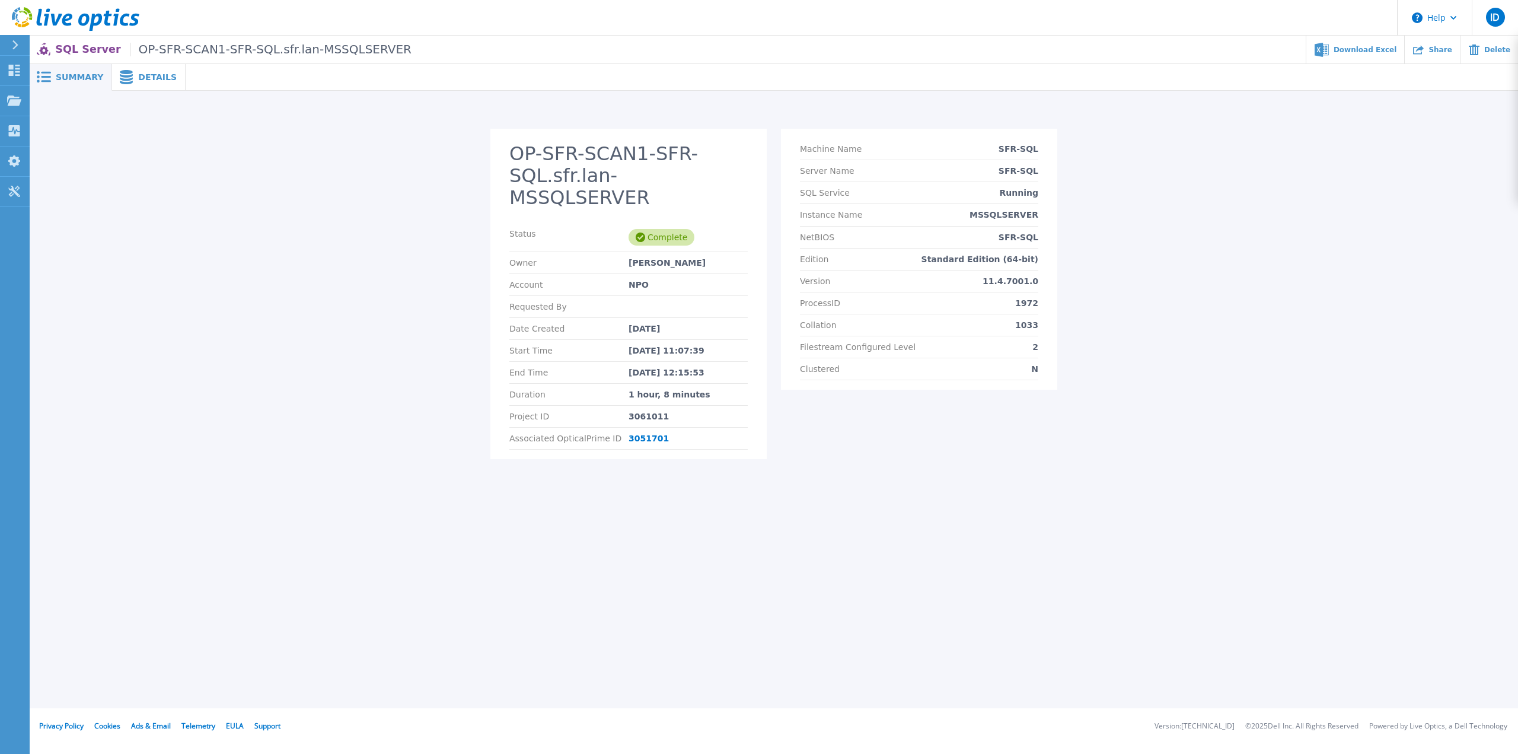
click at [151, 74] on span "Details" at bounding box center [157, 77] width 39 height 8
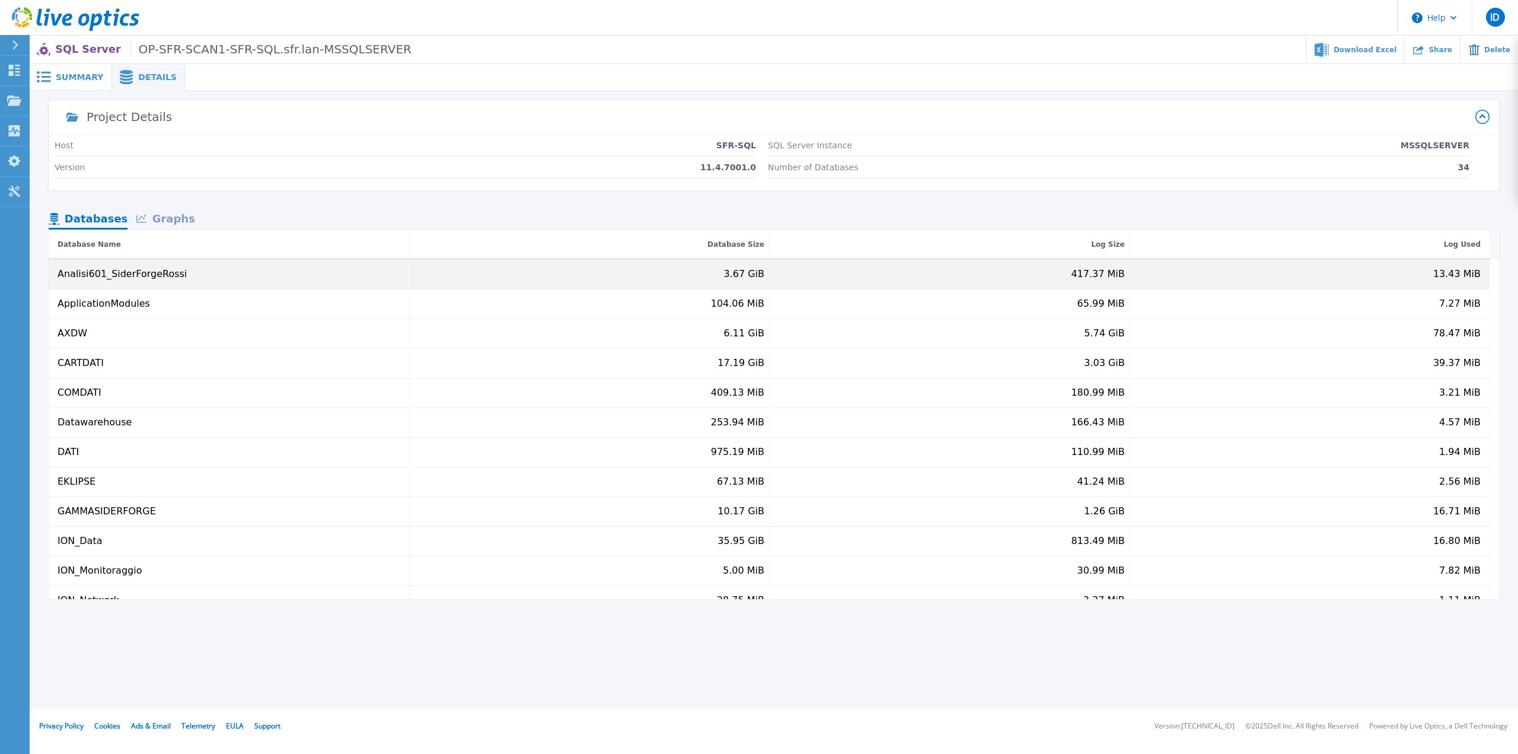
click at [151, 276] on div "Analisi601_SiderForgeRossi" at bounding box center [122, 274] width 129 height 11
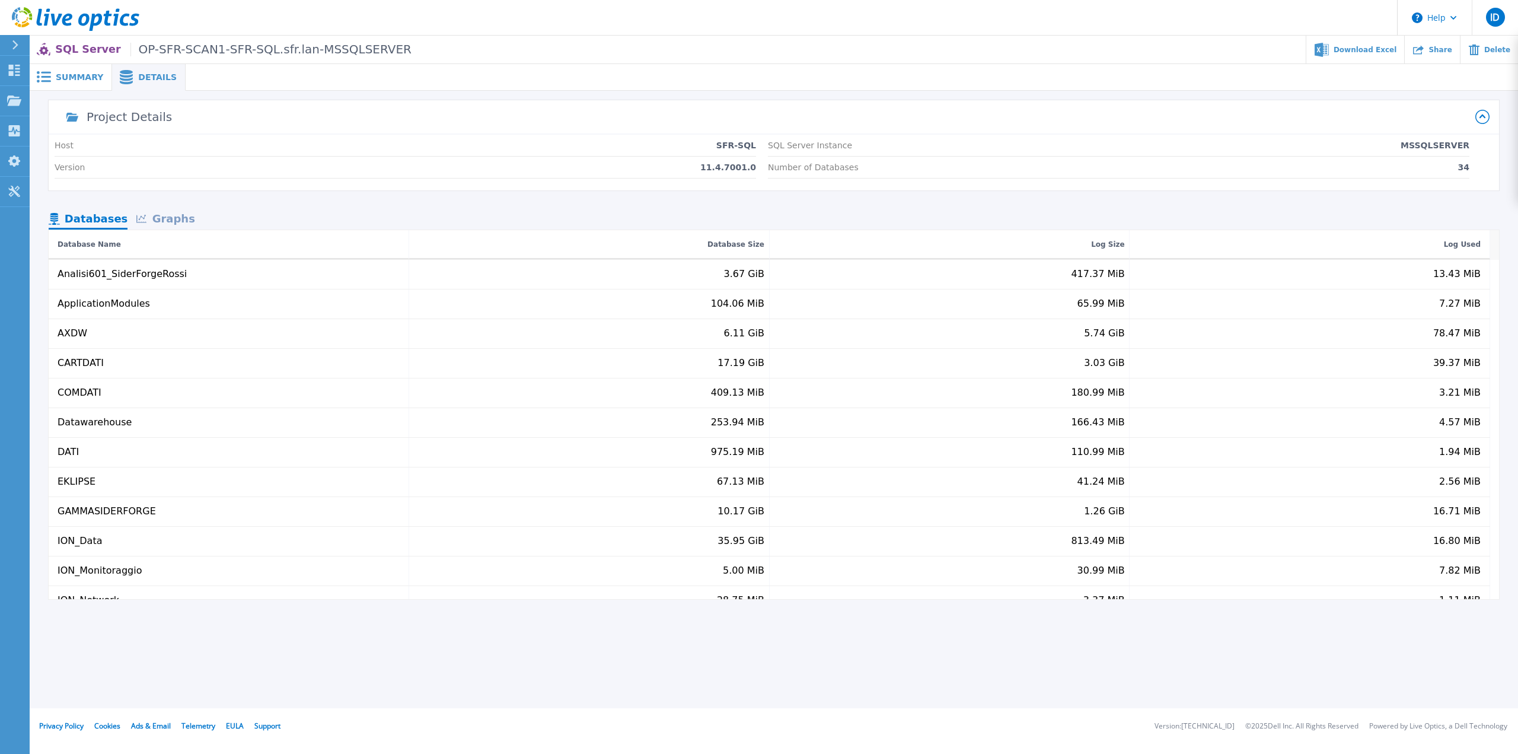
click at [160, 221] on div "Graphs" at bounding box center [165, 219] width 76 height 21
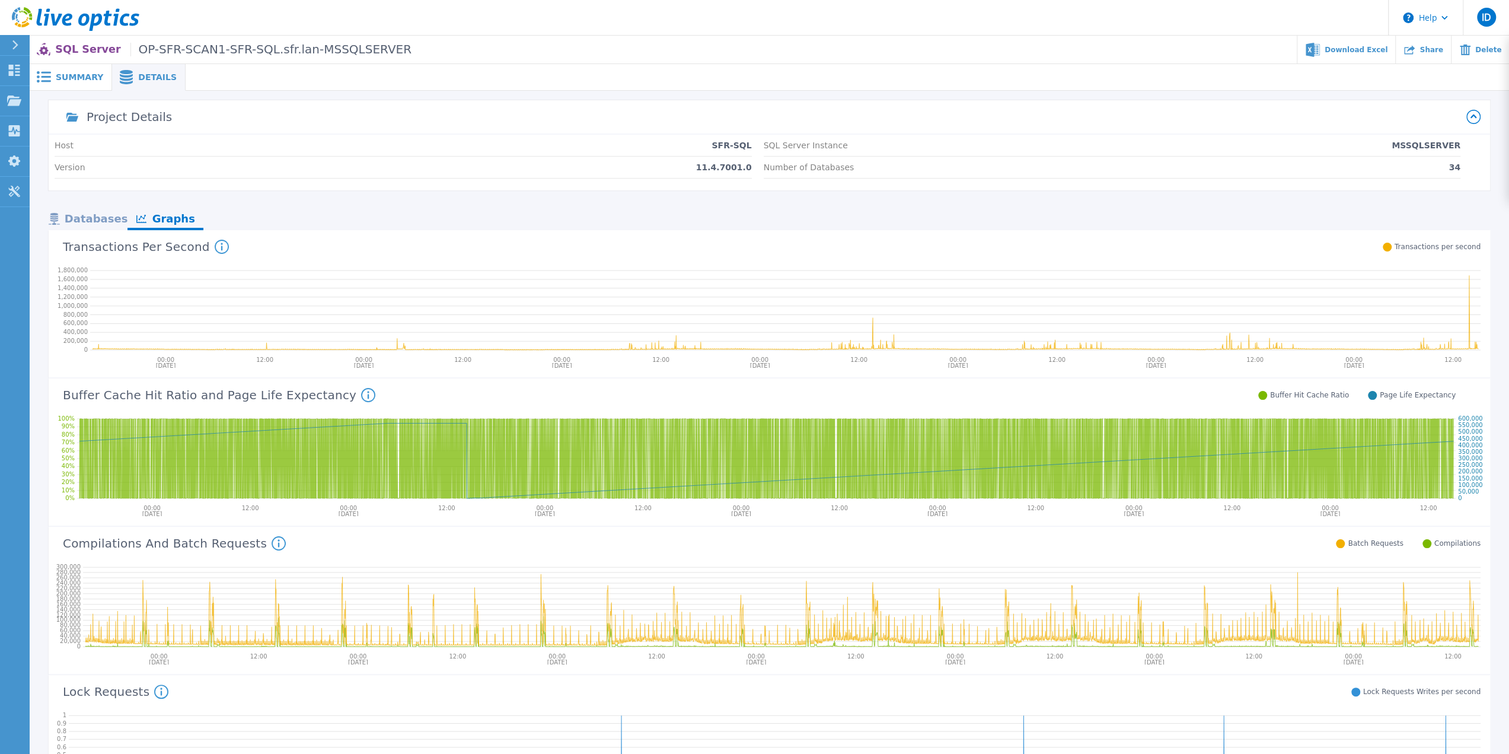
click at [361, 391] on icon at bounding box center [368, 395] width 14 height 14
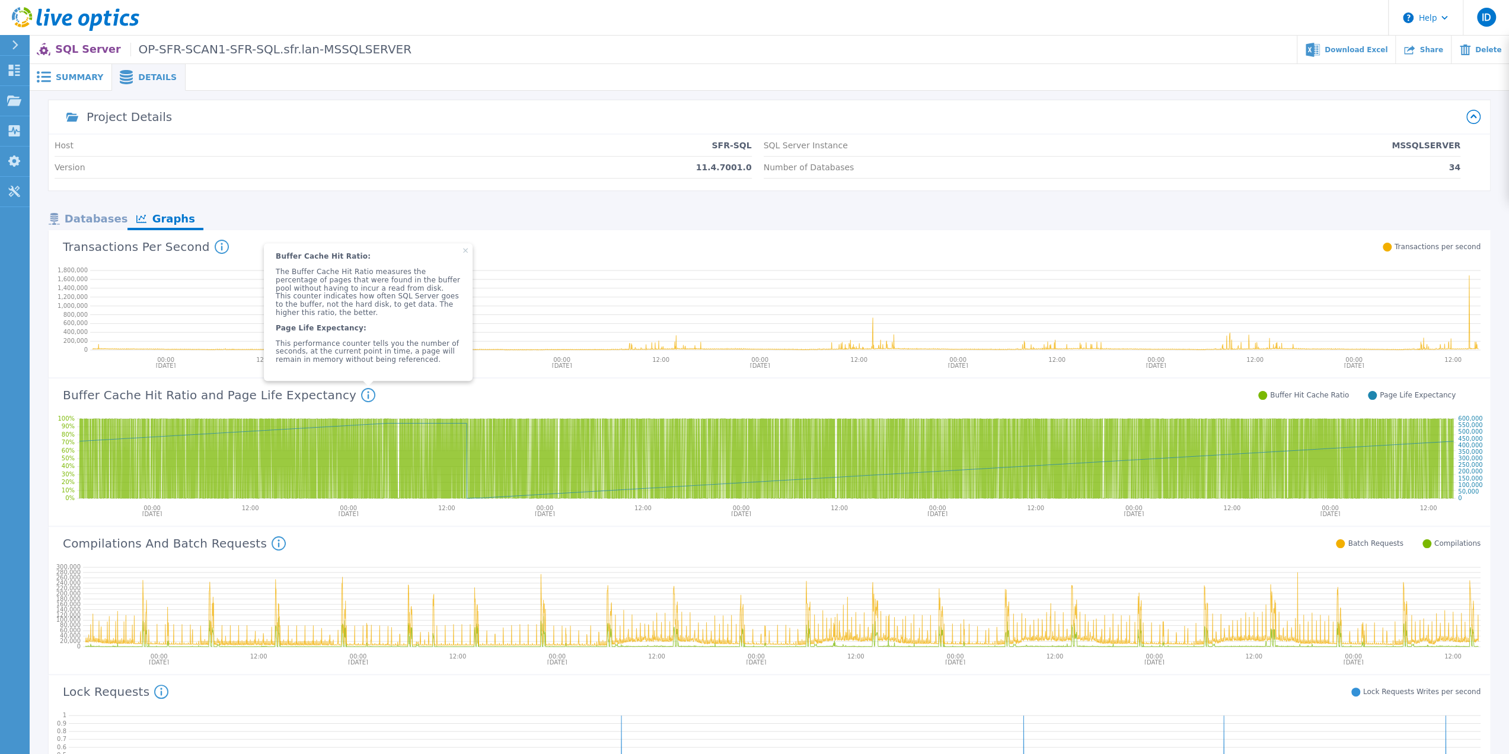
click at [1390, 396] on div "Page Life Expectancy" at bounding box center [1412, 394] width 88 height 9
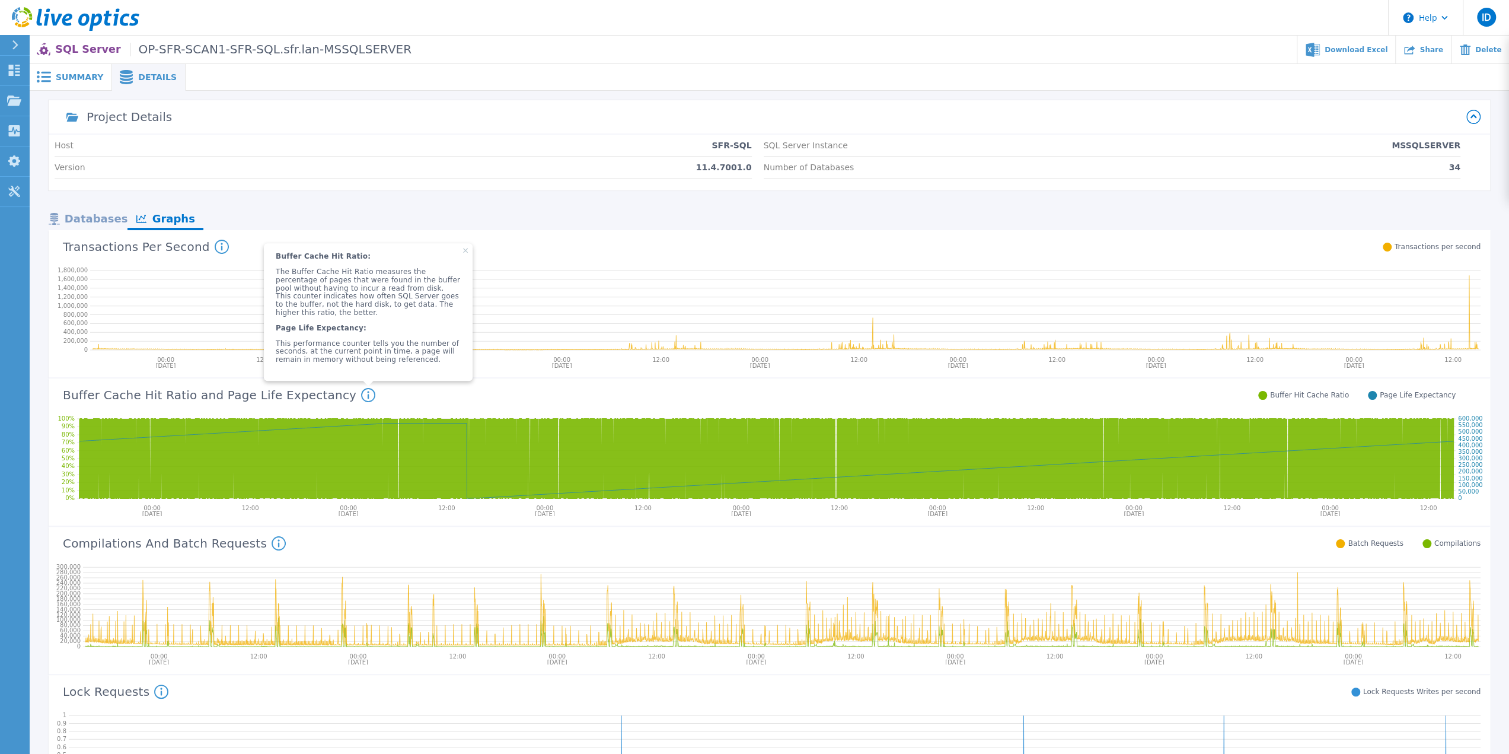
click at [466, 433] on icon at bounding box center [766, 460] width 1374 height 75
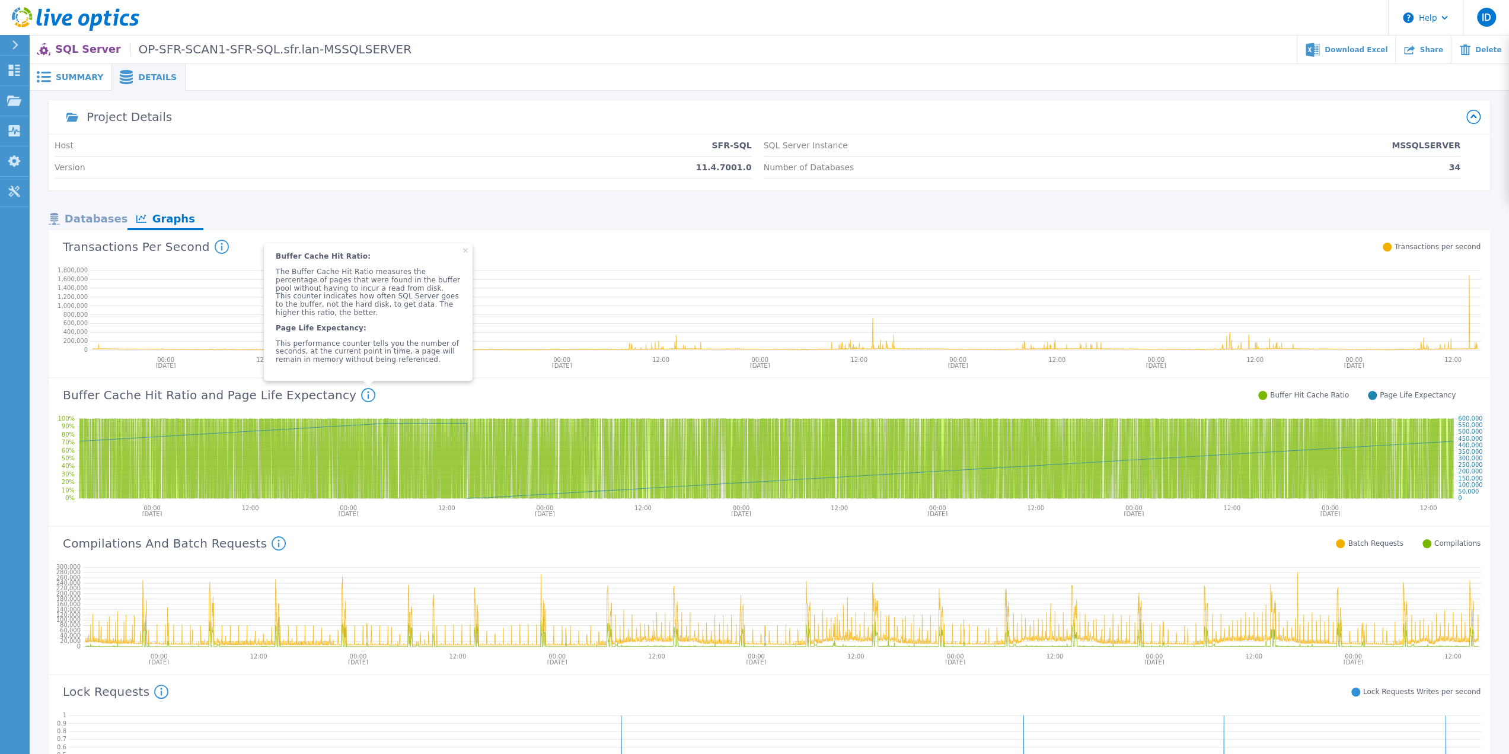
click at [576, 243] on div "Transactions Per Second Shows the amount of transactions per second of the SQL …" at bounding box center [765, 245] width 1432 height 31
click at [463, 253] on icon at bounding box center [465, 250] width 5 height 5
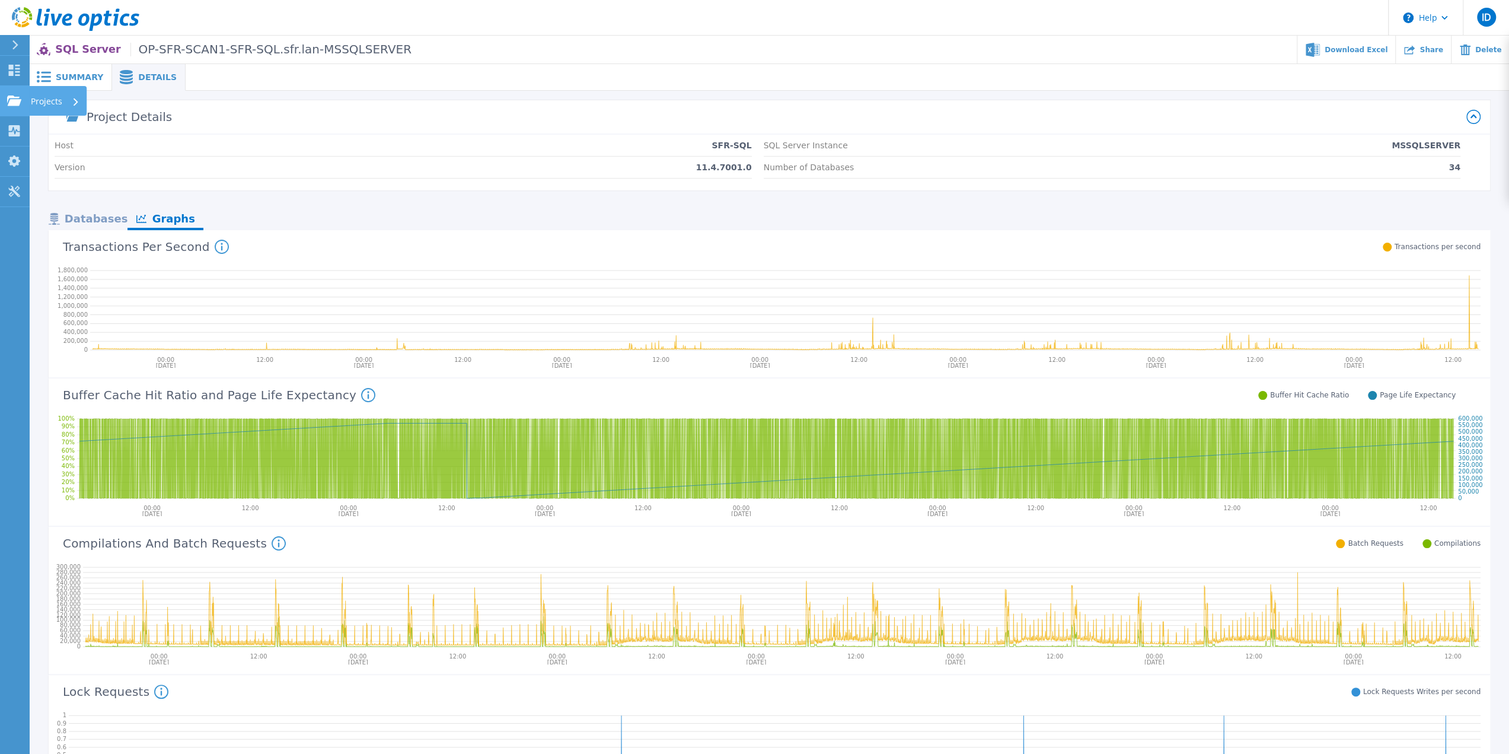
click at [26, 101] on link "Projects Projects" at bounding box center [15, 101] width 30 height 30
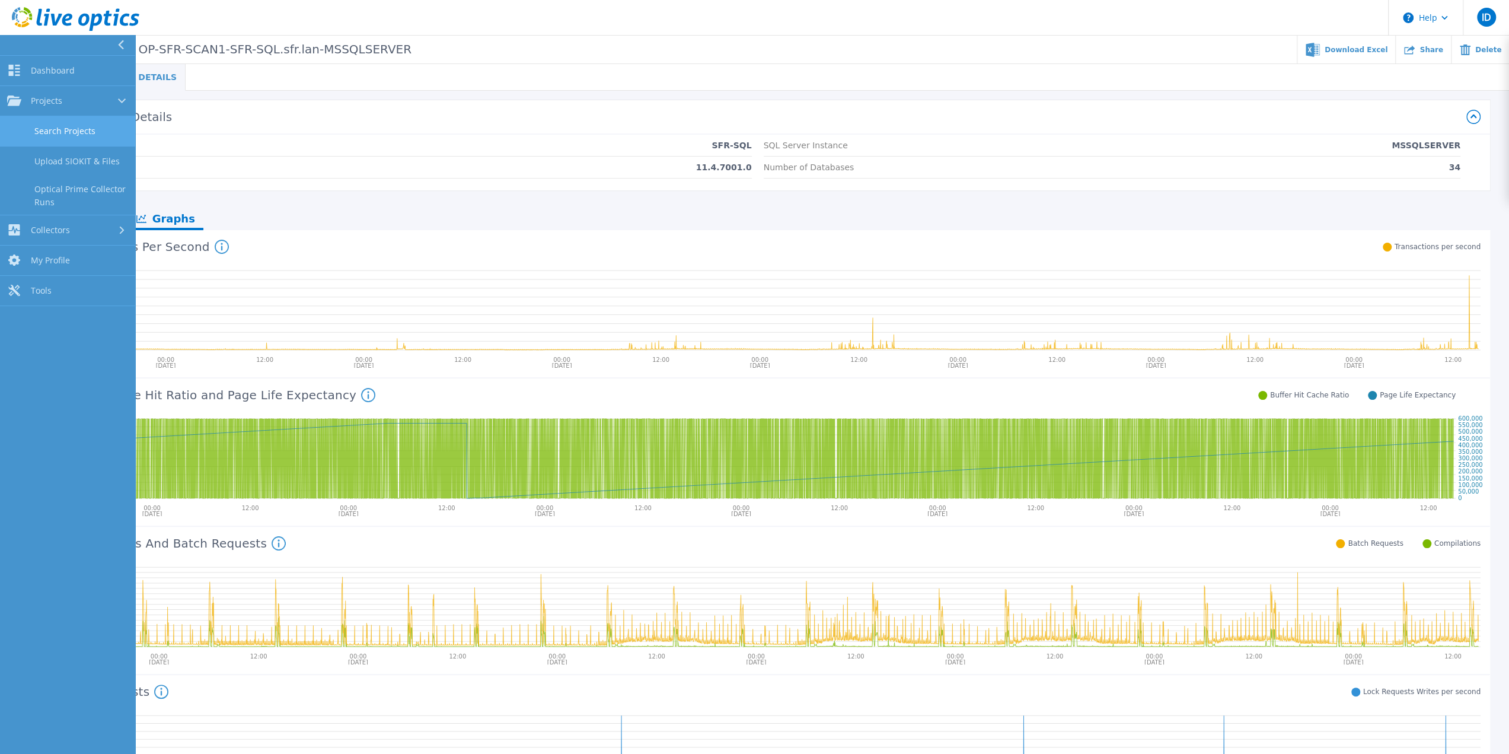
drag, startPoint x: 43, startPoint y: 126, endPoint x: 59, endPoint y: 128, distance: 16.7
click at [43, 126] on link "Search Projects" at bounding box center [67, 131] width 135 height 30
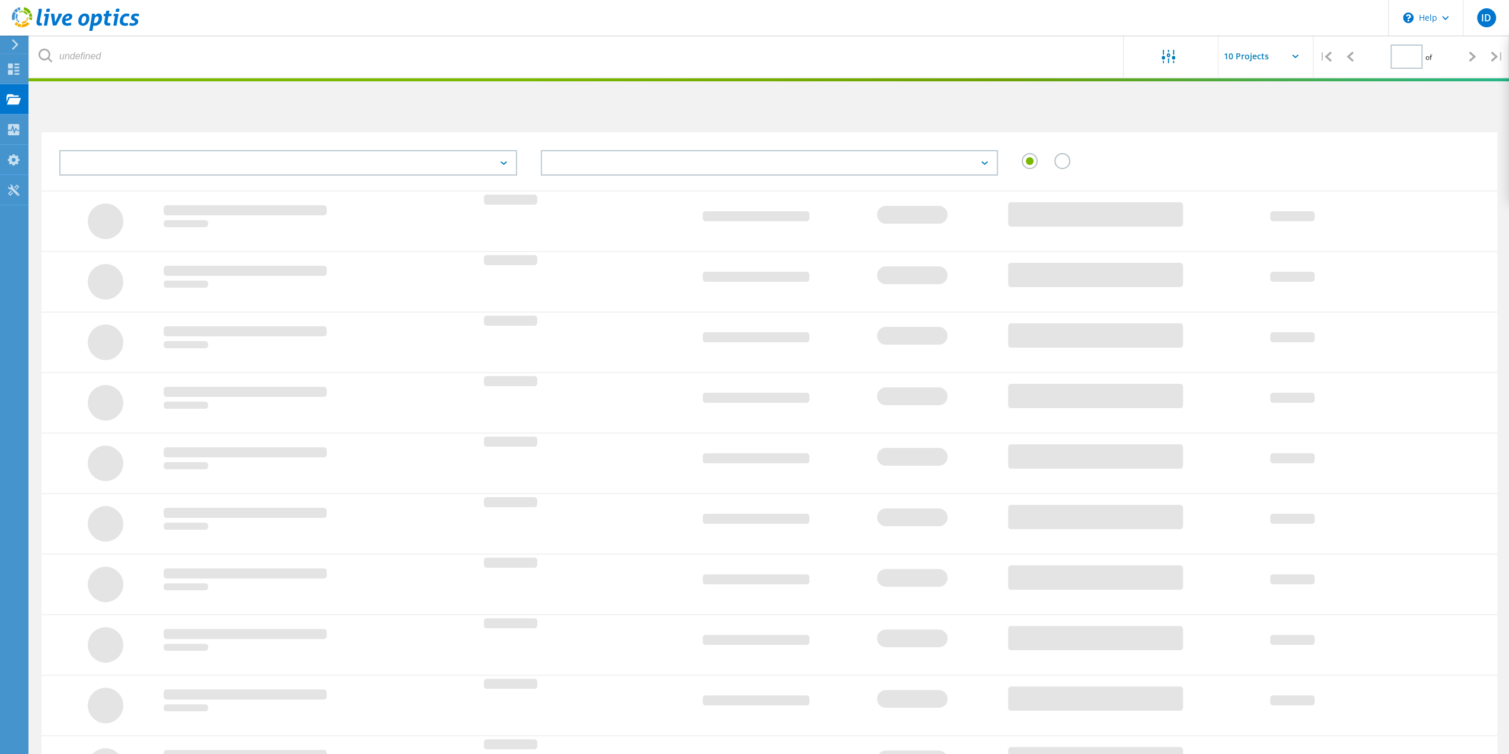
type input "1"
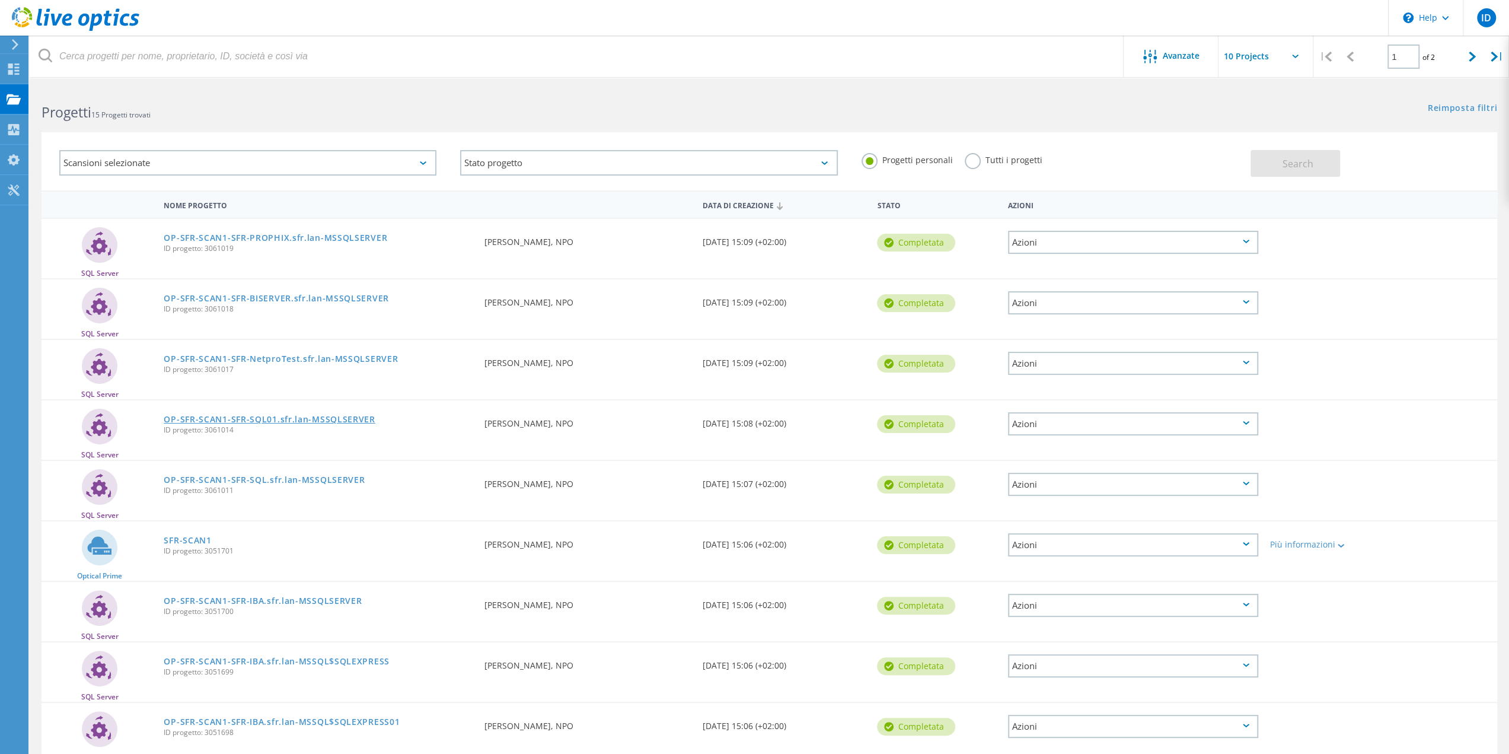
click at [302, 418] on link "OP-SFR-SCAN1-SFR-SQL01.sfr.lan-MSSQLSERVER" at bounding box center [269, 419] width 211 height 8
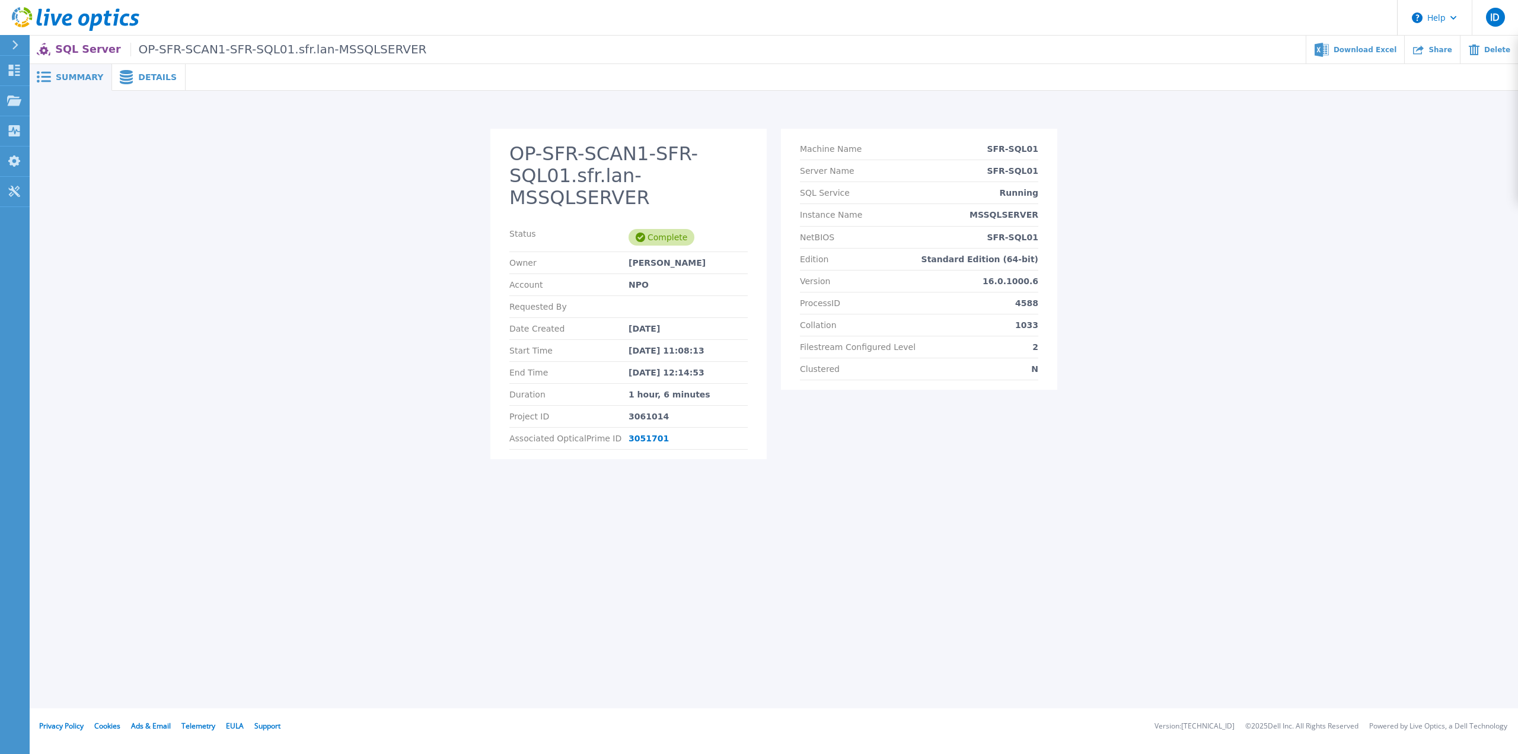
click at [134, 71] on div "Details" at bounding box center [149, 77] width 74 height 27
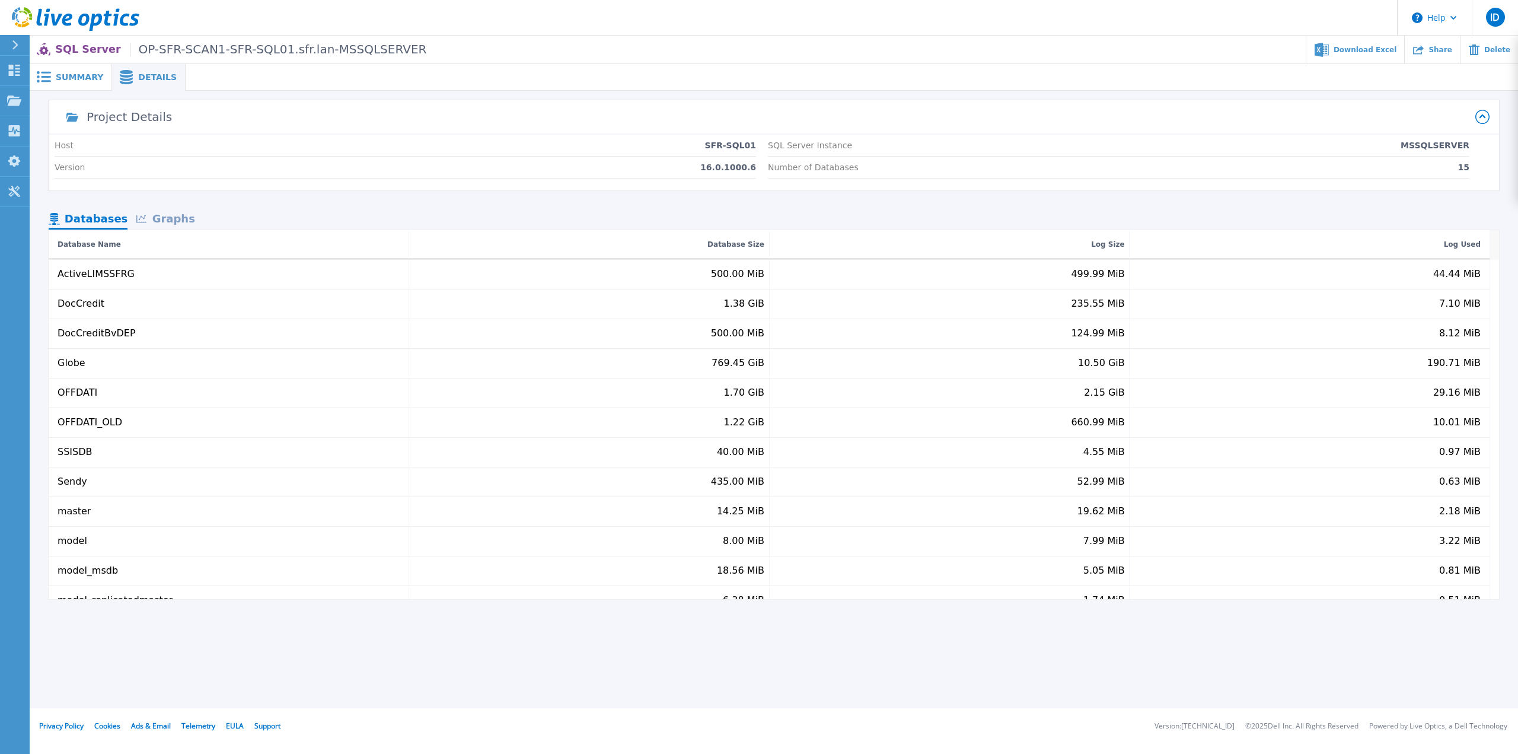
click at [170, 216] on div "Graphs" at bounding box center [165, 219] width 76 height 21
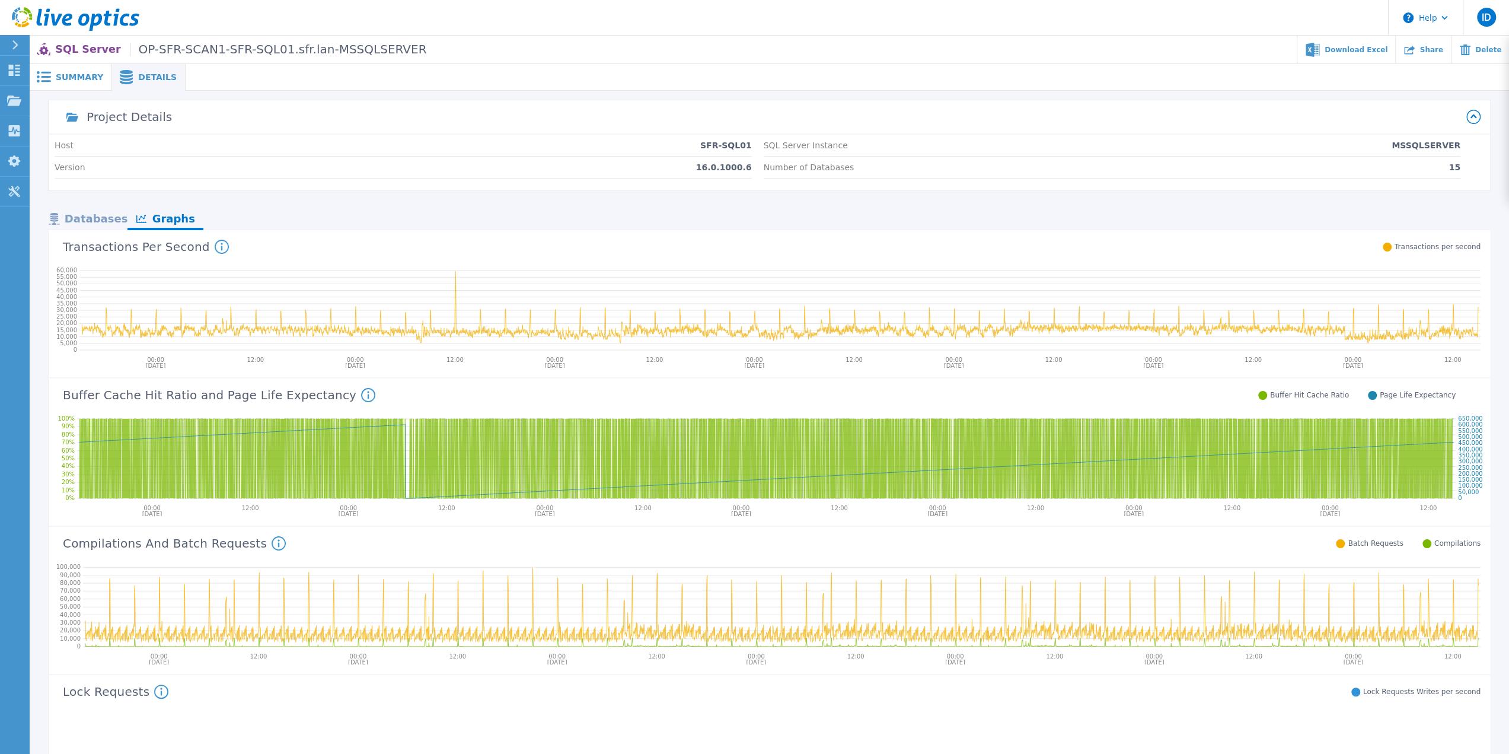
click at [278, 540] on icon at bounding box center [279, 544] width 2 height 8
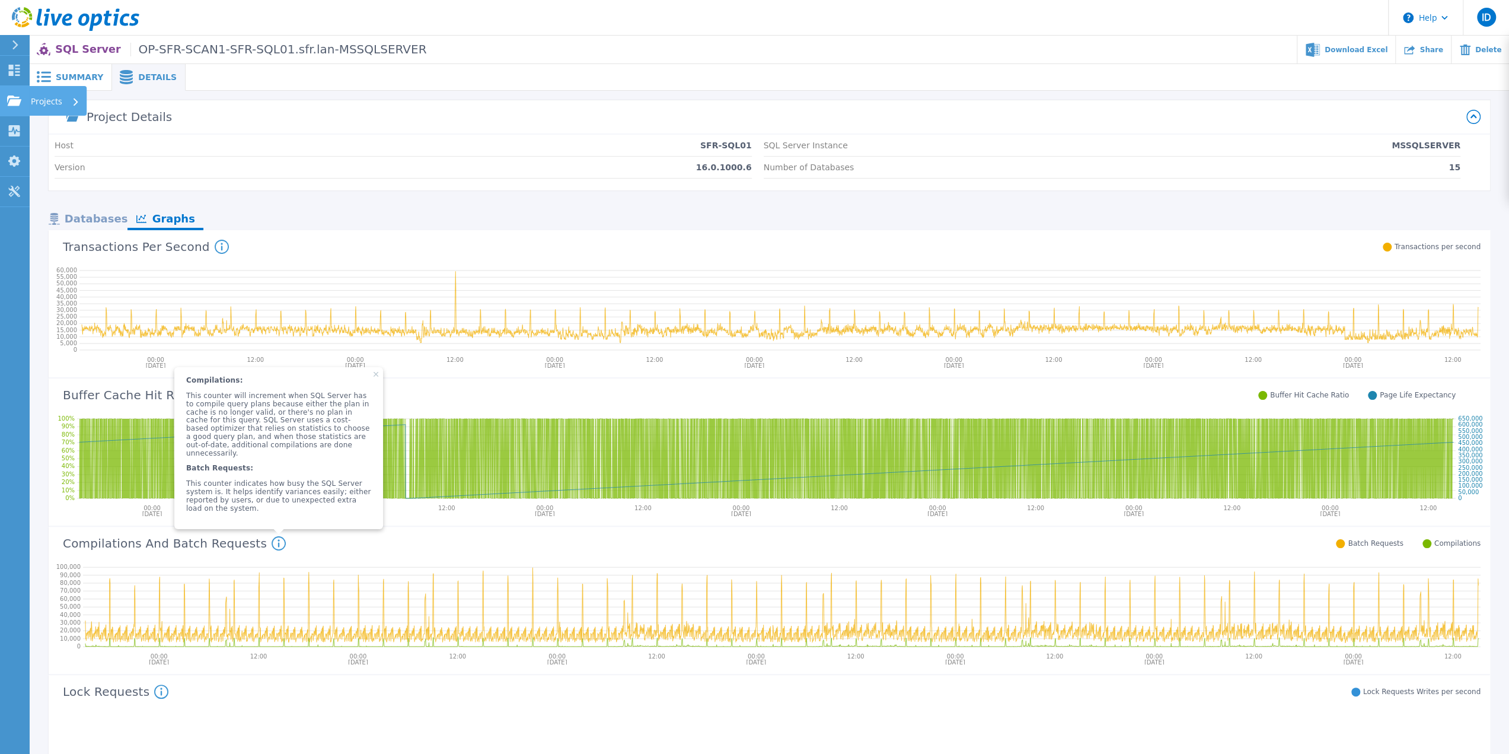
click at [52, 101] on p "Projects" at bounding box center [46, 101] width 31 height 31
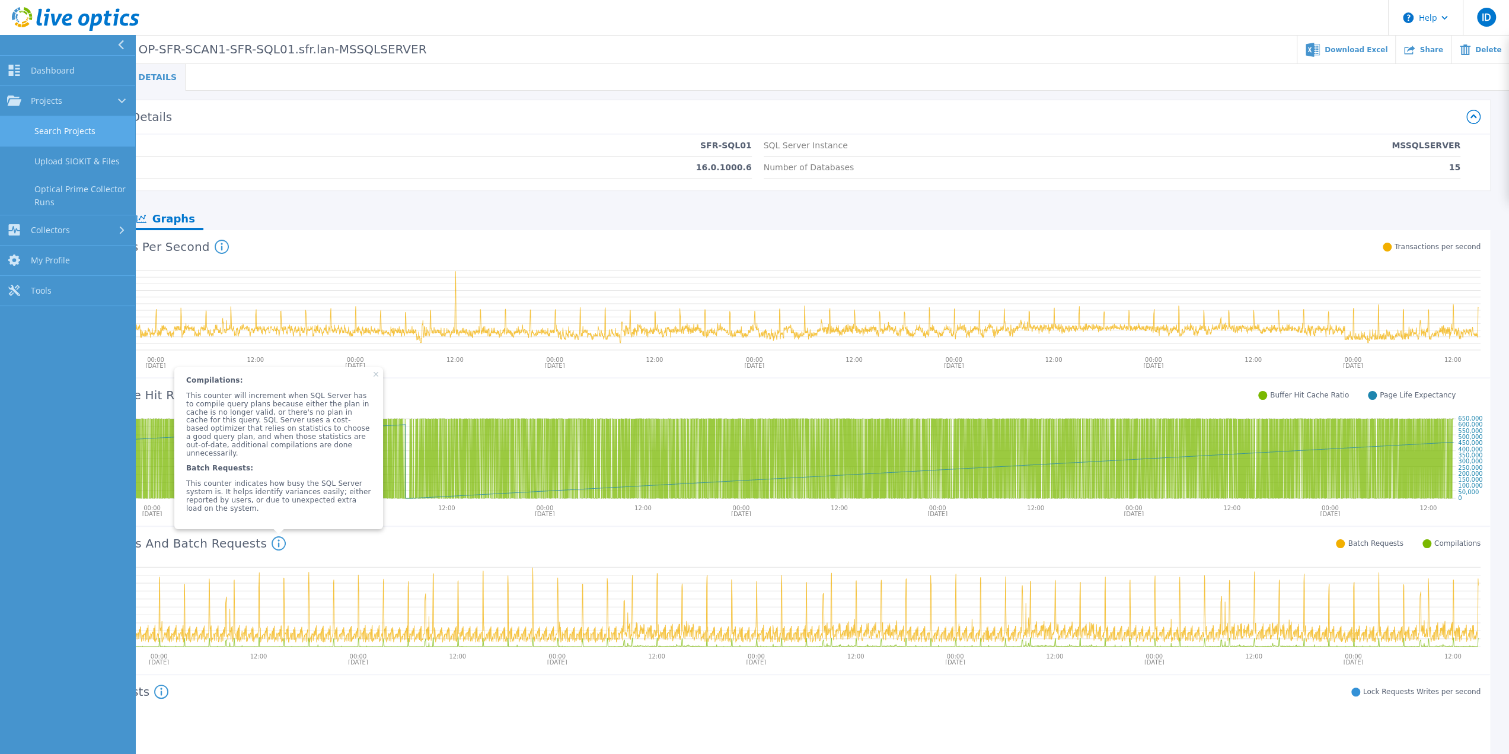
click at [59, 134] on link "Search Projects" at bounding box center [67, 131] width 135 height 30
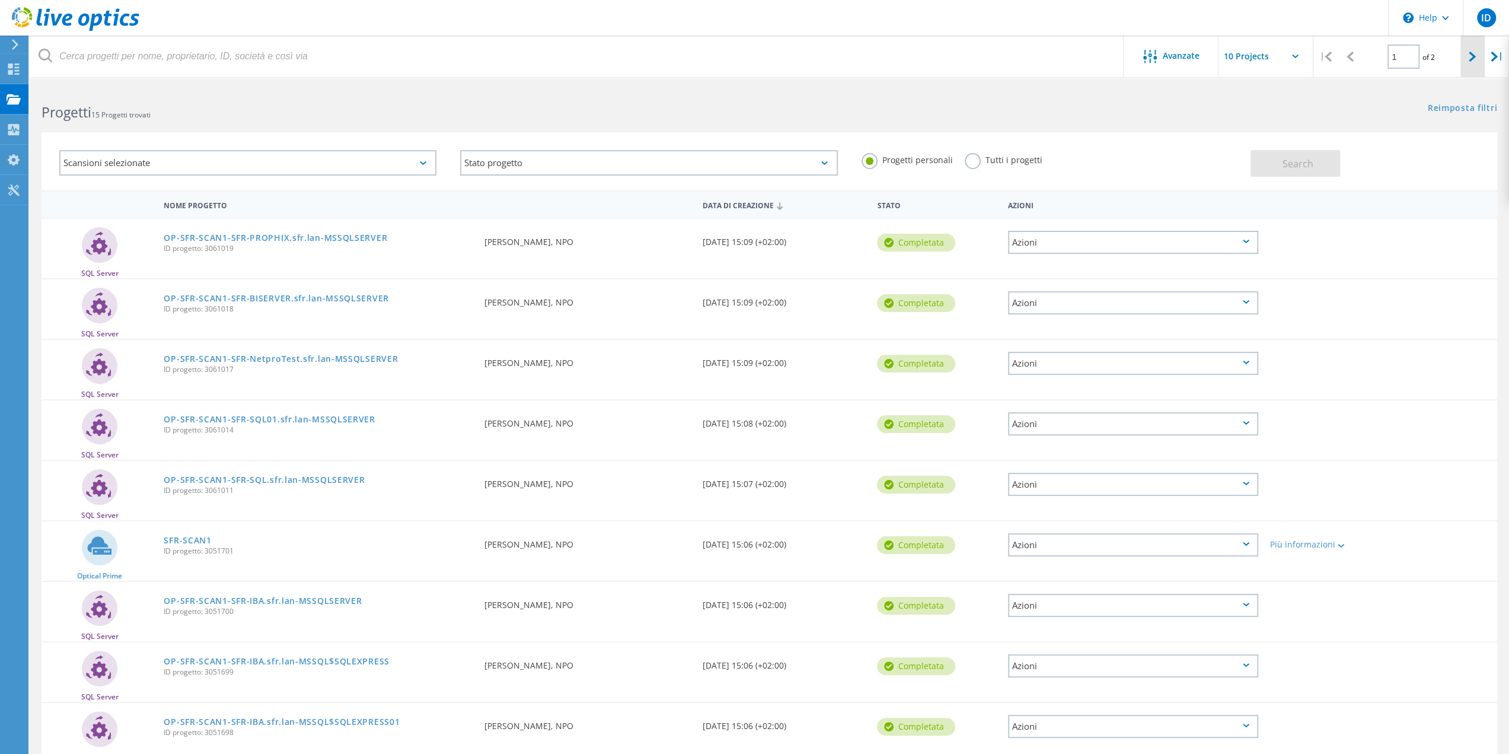
click at [1472, 59] on icon at bounding box center [1472, 57] width 7 height 10
type input "2"
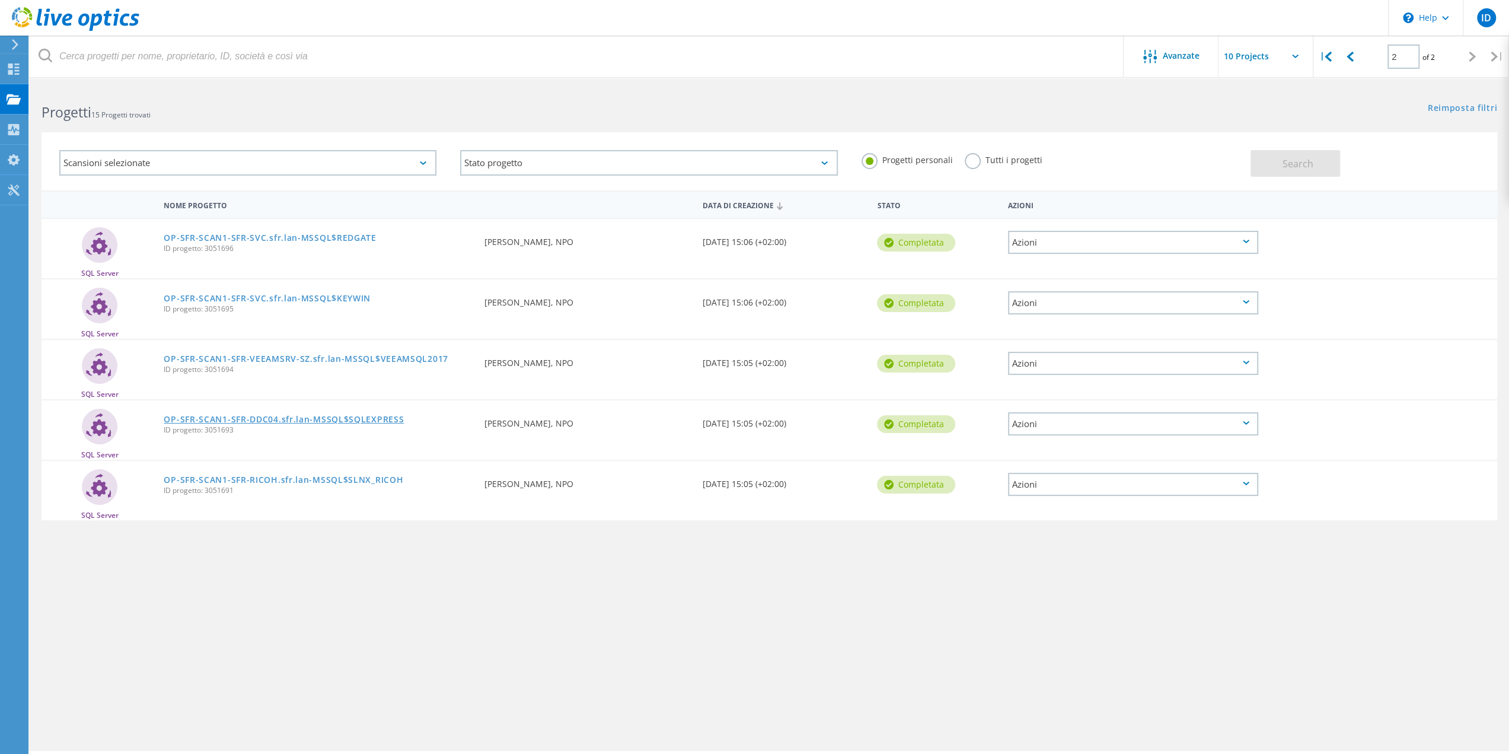
click at [307, 420] on link "OP-SFR-SCAN1-SFR-DDC04.sfr.lan-MSSQL$SQLEXPRESS" at bounding box center [284, 419] width 240 height 8
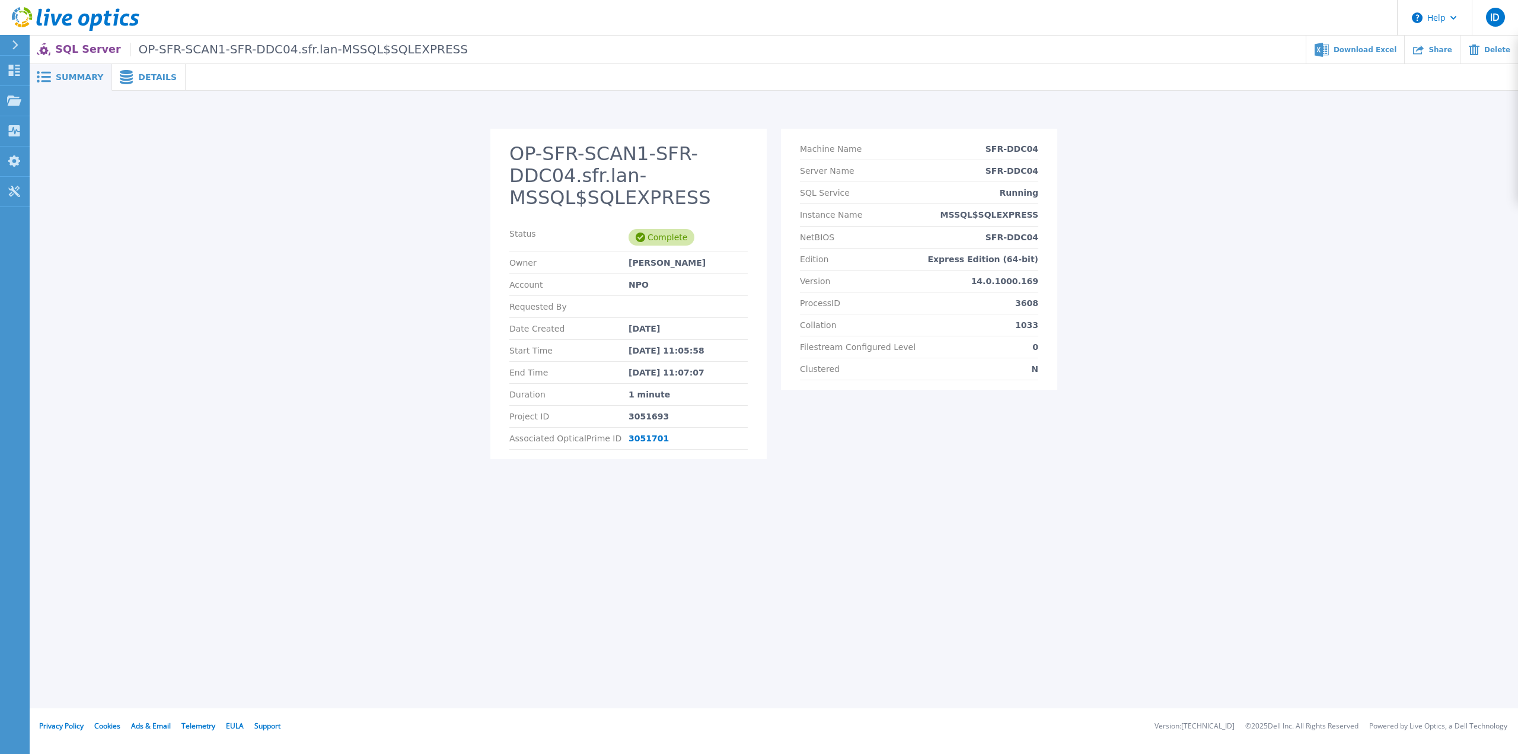
click at [148, 74] on span "Details" at bounding box center [157, 77] width 39 height 8
